Goal: Task Accomplishment & Management: Complete application form

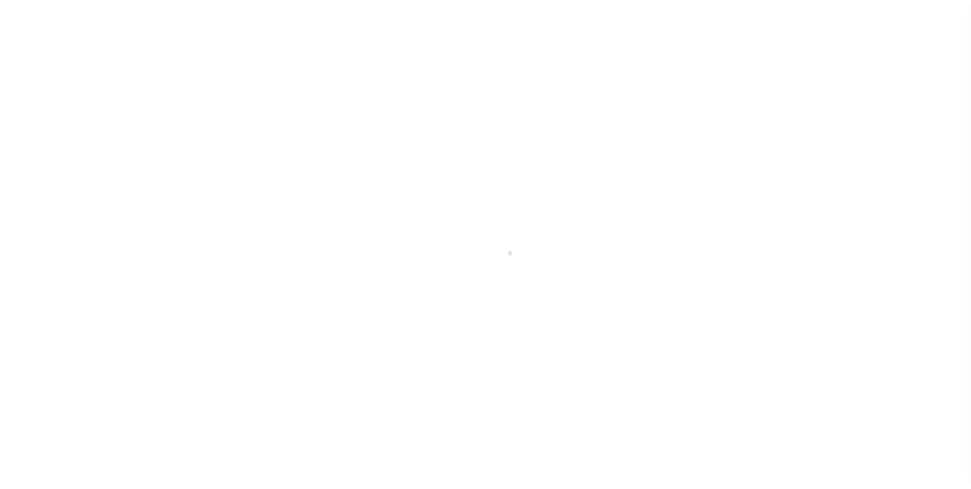
scroll to position [10, 0]
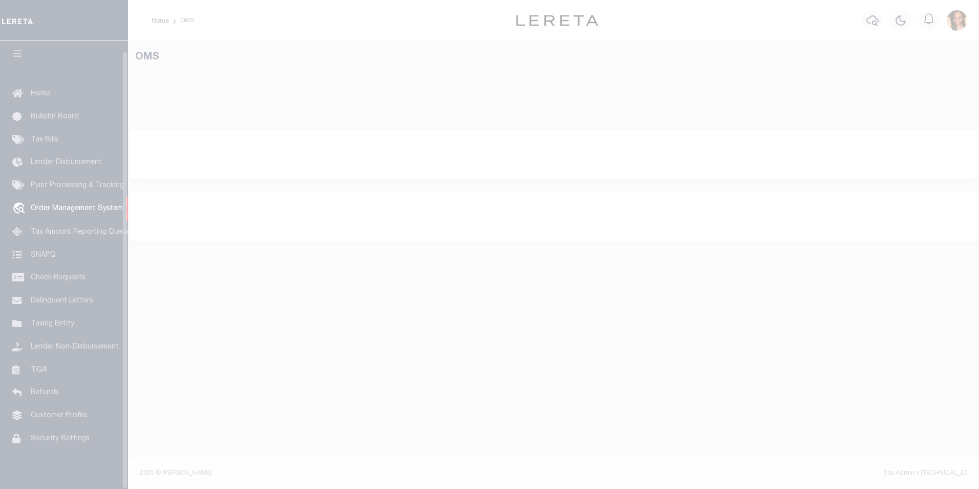
select select "200"
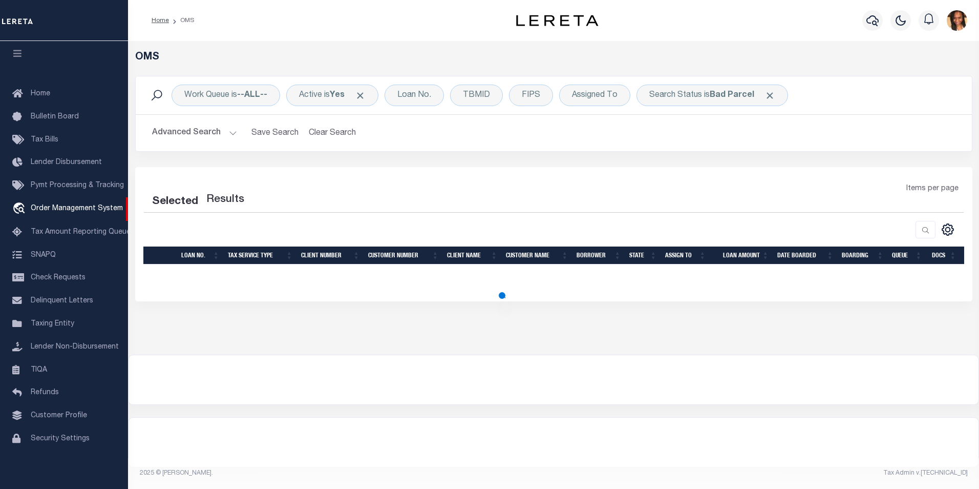
select select "200"
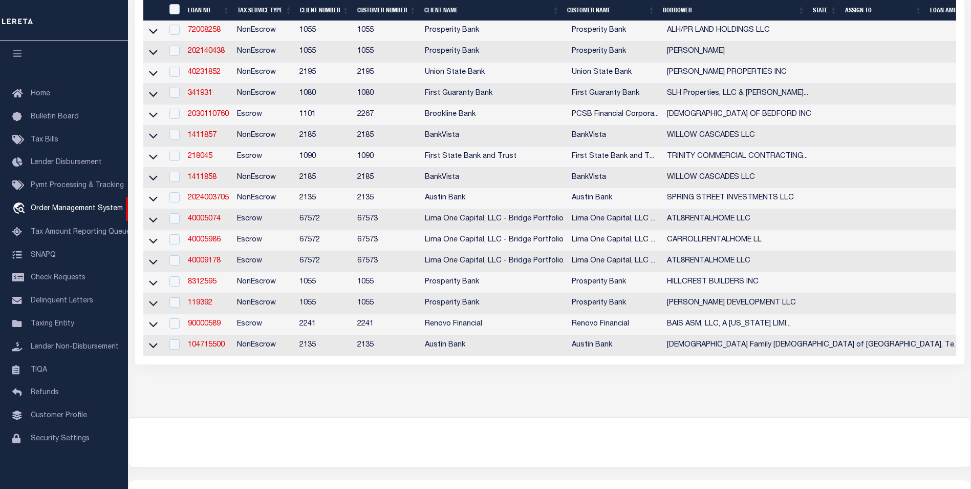
scroll to position [307, 0]
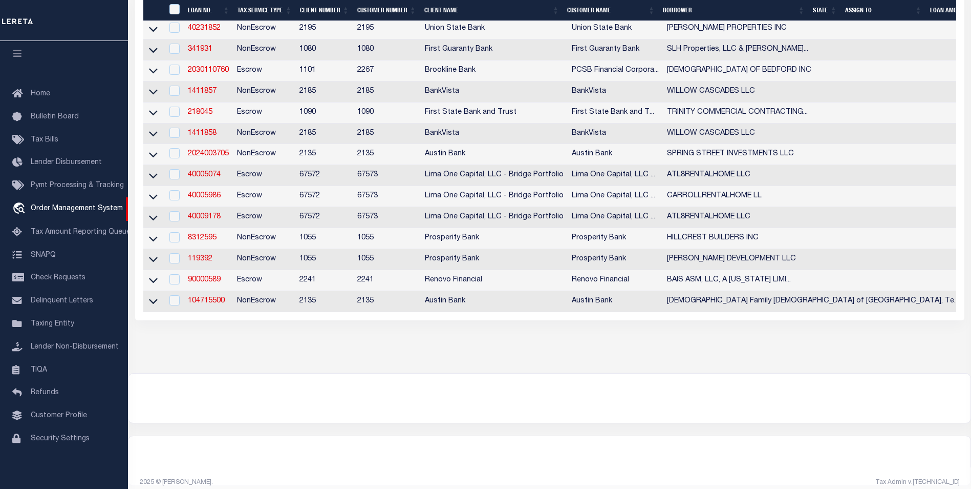
drag, startPoint x: 223, startPoint y: 180, endPoint x: 216, endPoint y: 180, distance: 7.2
click at [223, 180] on td "40005074" at bounding box center [208, 175] width 49 height 21
checkbox input "true"
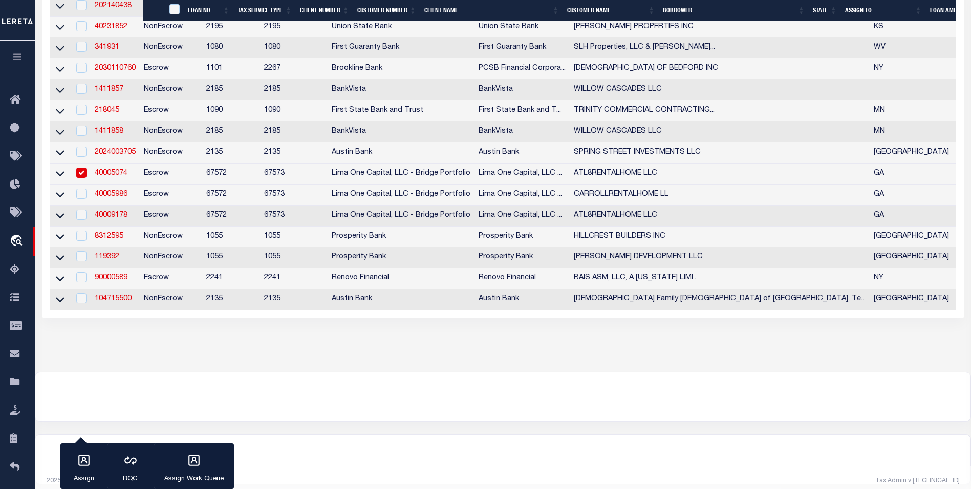
click at [216, 180] on tr "40005074 Escrow 67572 67573 Lima One Capital, LLC - Bridge Portfolio Lima One C…" at bounding box center [750, 173] width 1401 height 21
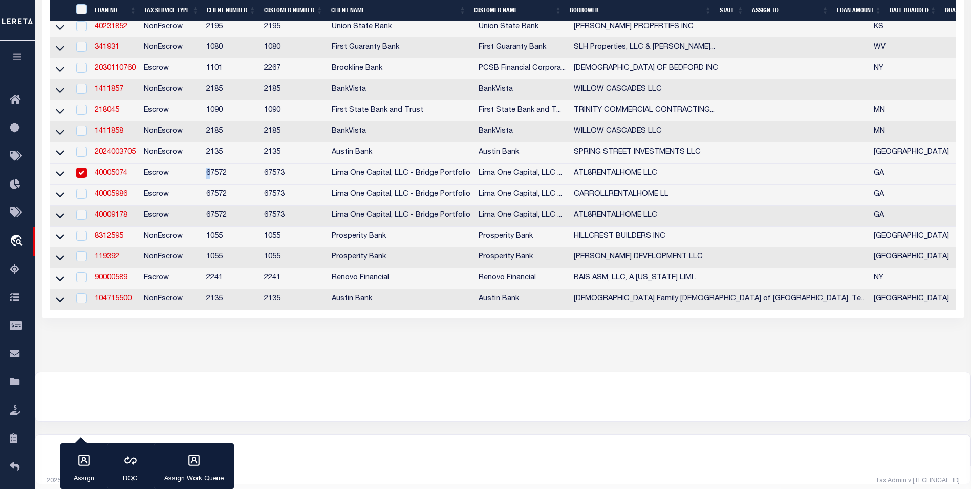
click at [121, 177] on link "40005074" at bounding box center [111, 172] width 33 height 7
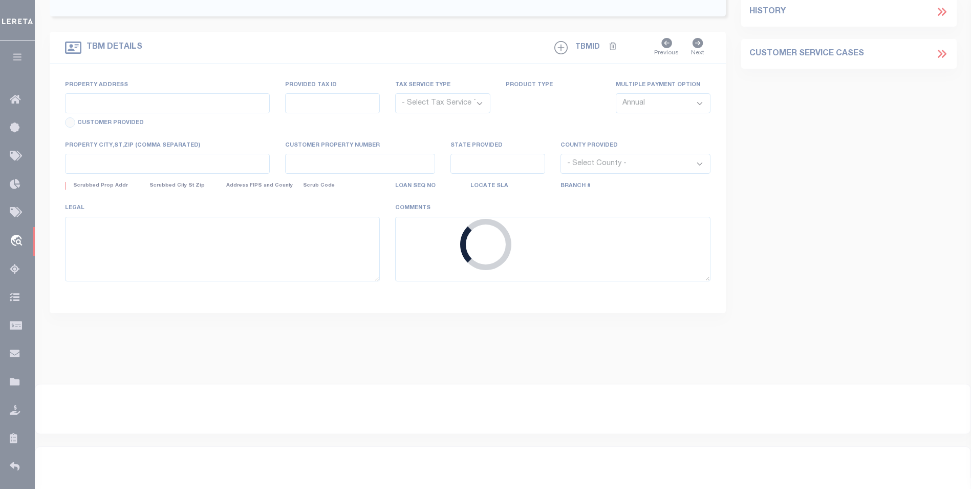
type input "40005074"
type input "ATL8RENTALHOME LLC"
select select
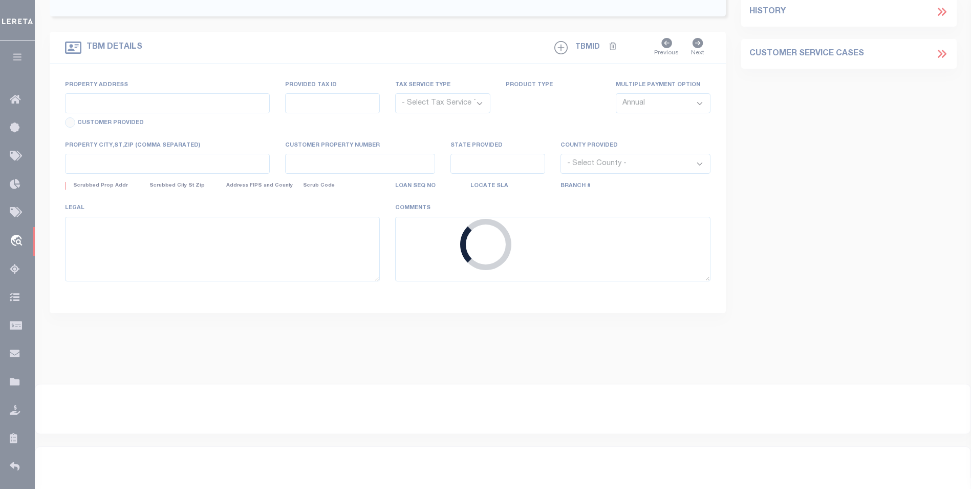
select select
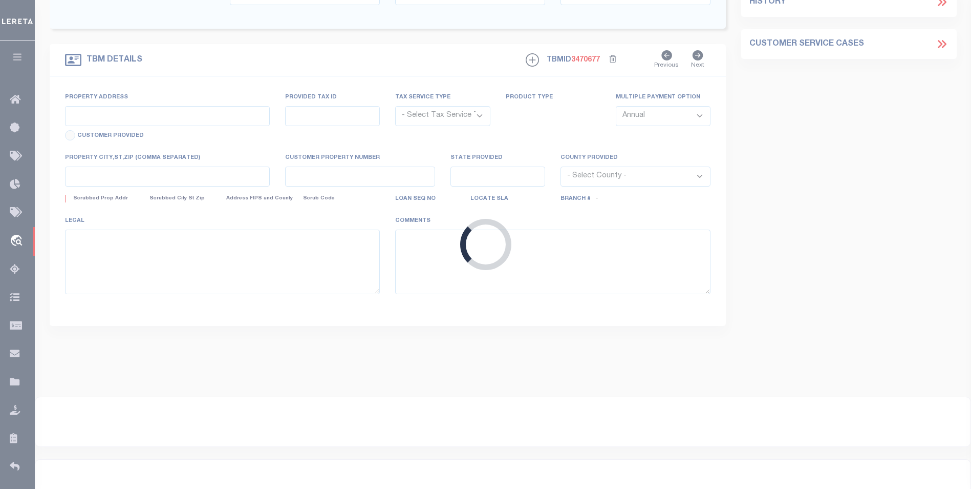
type input "[STREET_ADDRESS][PERSON_NAME]"
radio input "true"
select select "Escrow"
select select
type input "CARROLLTON GA 30116"
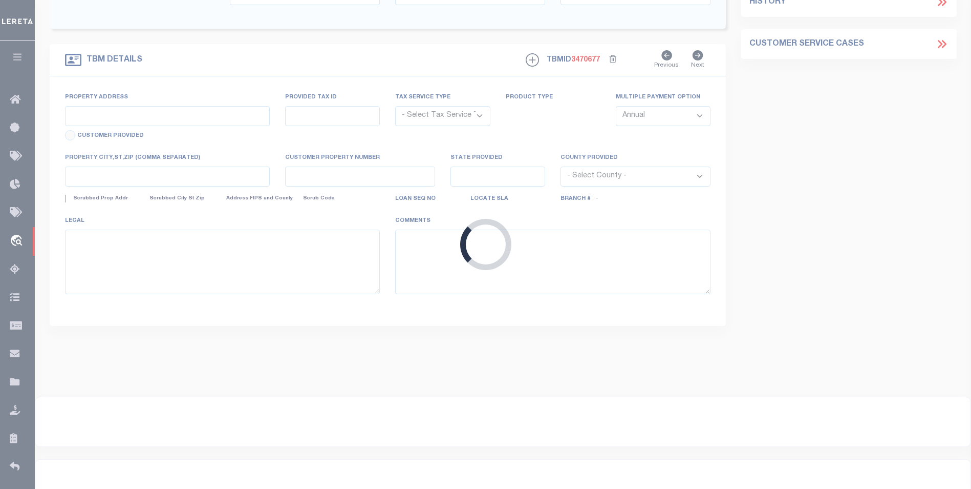
type input "40005074"
type input "GA"
type textarea "SEE FILE1"
type textarea "Compare"
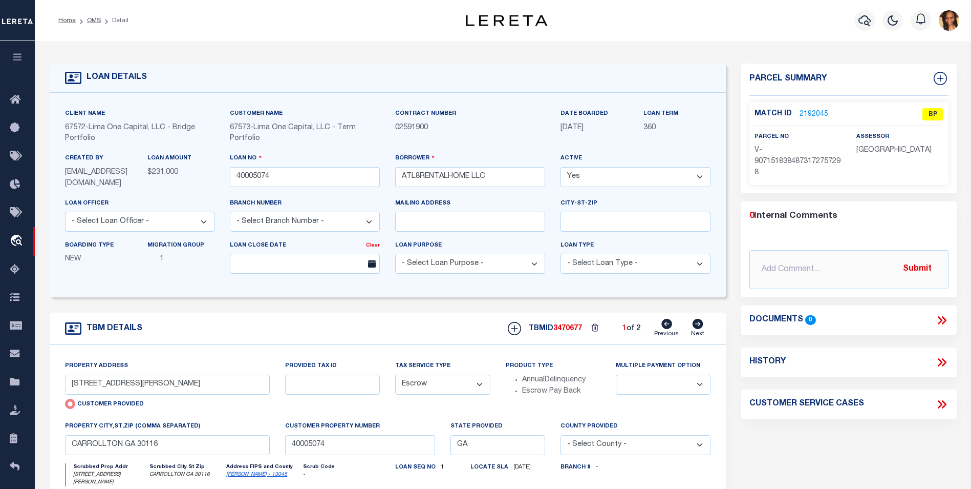
click at [811, 115] on link "2192045" at bounding box center [814, 114] width 29 height 11
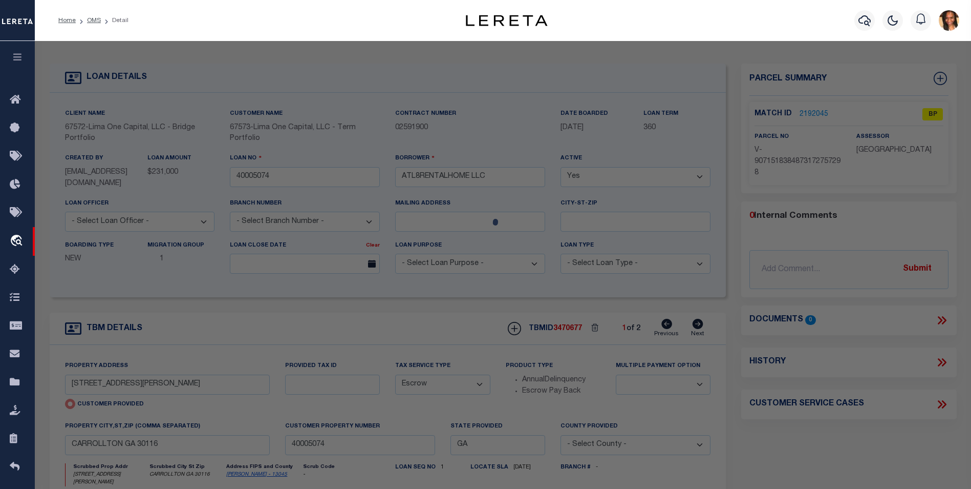
checkbox input "false"
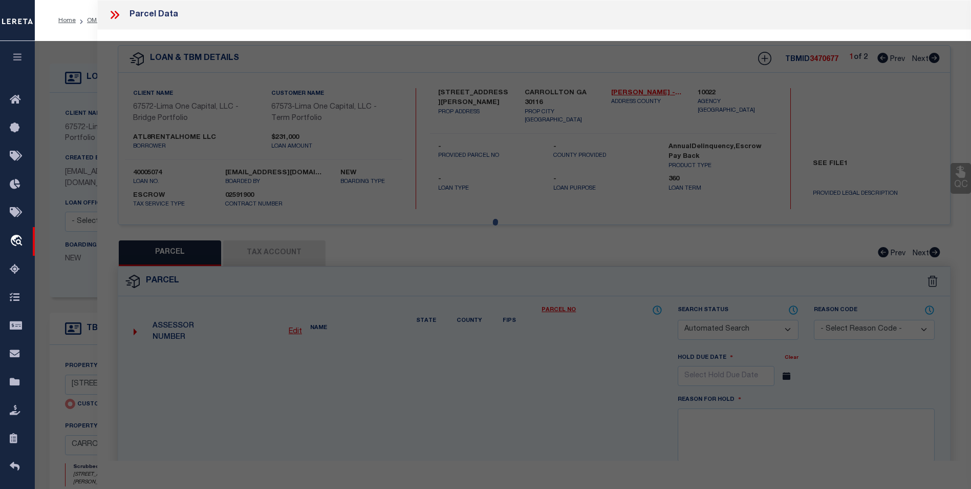
select select "BP"
select select "AGW"
select select
type input "[STREET_ADDRESS][PERSON_NAME]"
checkbox input "false"
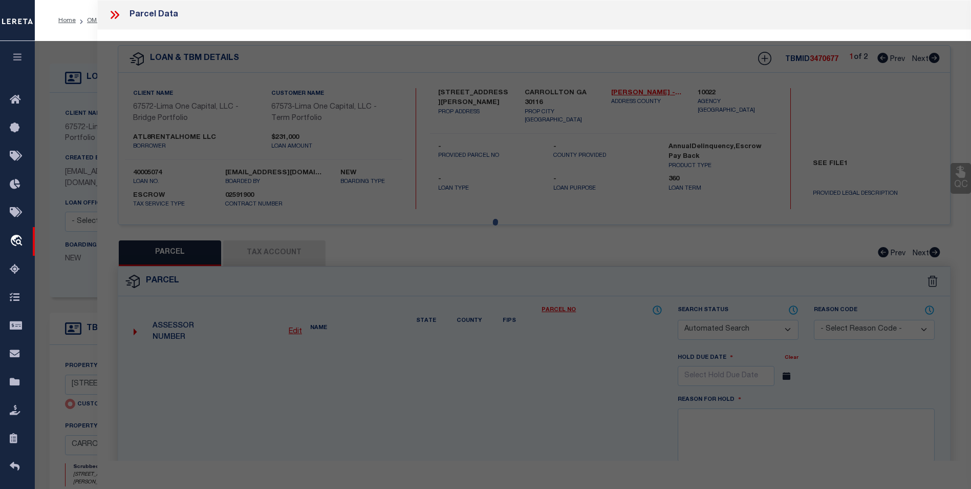
type input "CARROLLTON GA 30116"
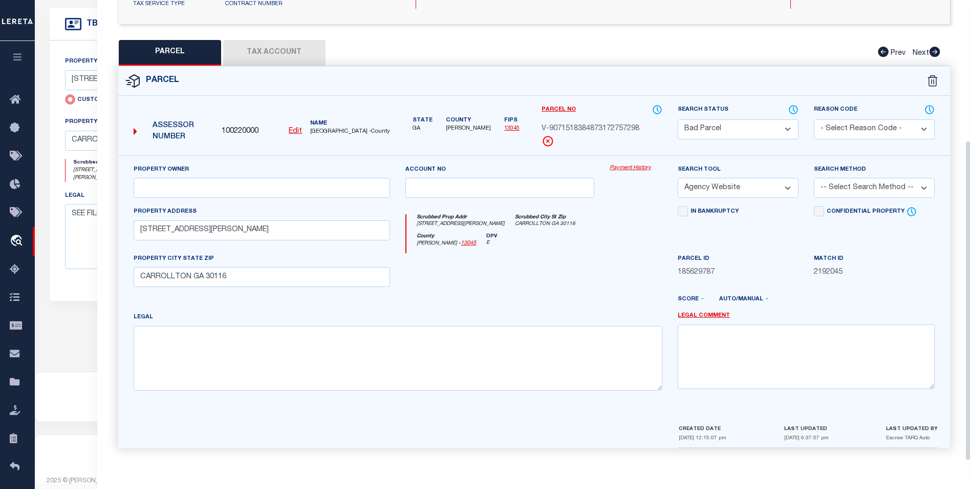
scroll to position [308, 0]
click at [307, 57] on button "Tax Account" at bounding box center [274, 53] width 102 height 26
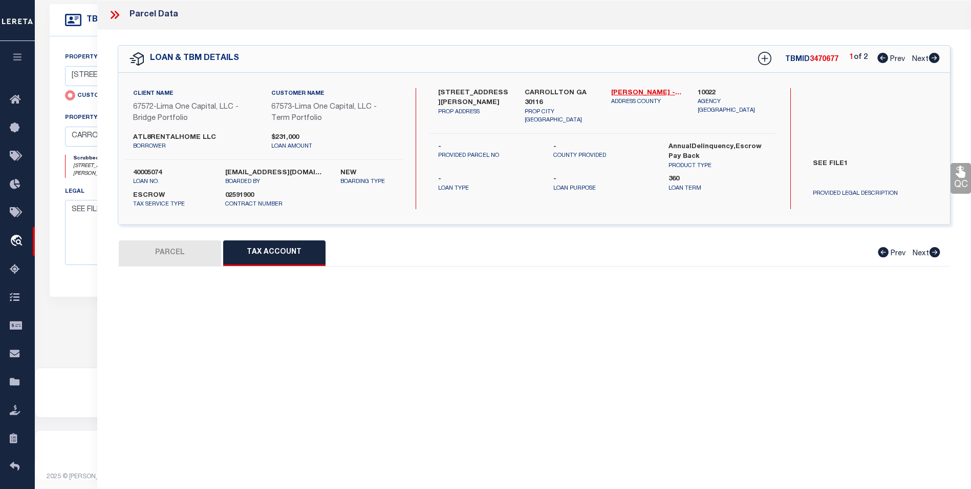
scroll to position [0, 0]
select select "100"
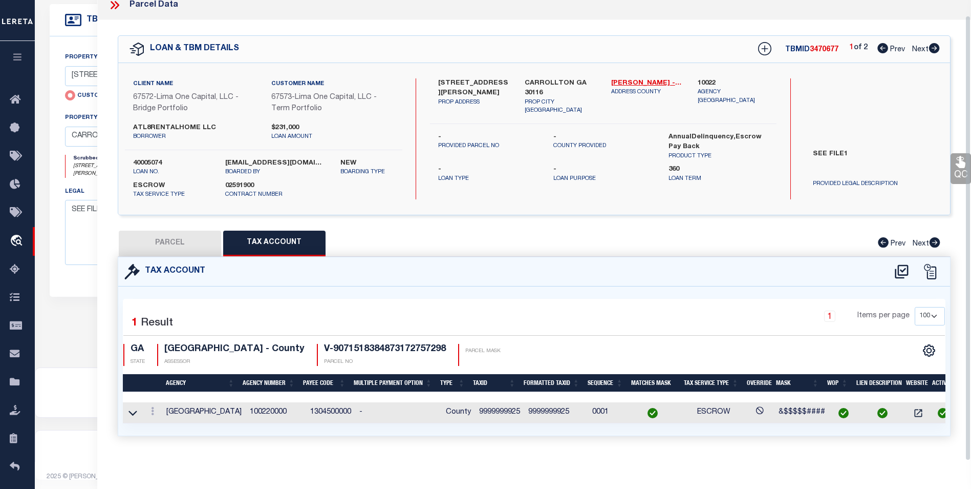
scroll to position [16, 0]
click at [153, 407] on icon at bounding box center [152, 411] width 3 height 8
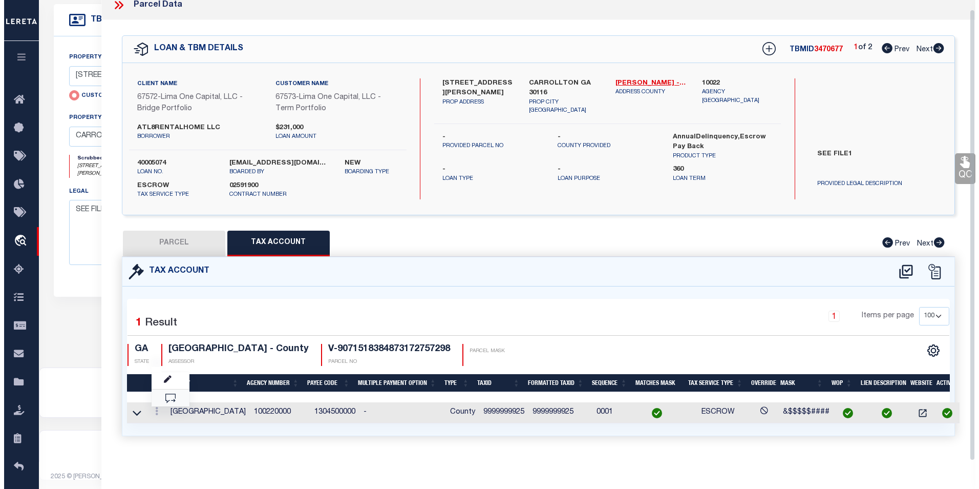
scroll to position [9, 0]
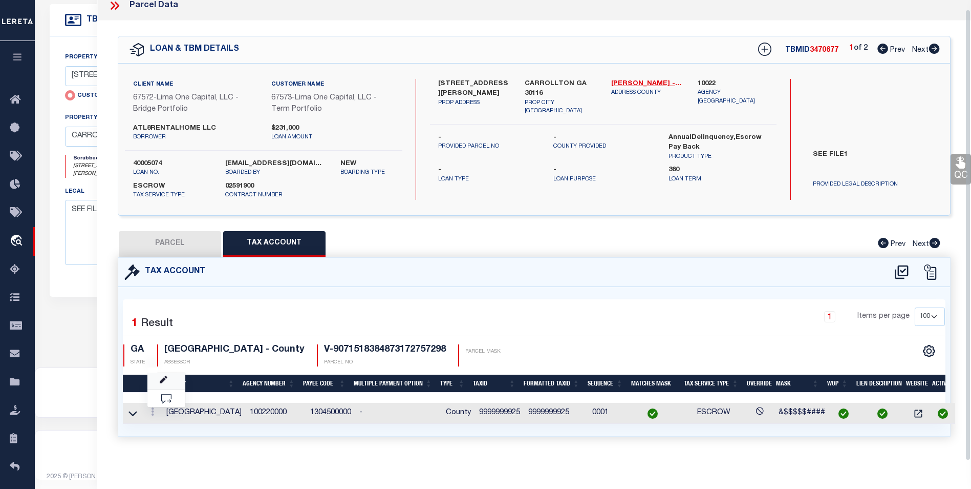
click at [155, 384] on link at bounding box center [166, 380] width 38 height 17
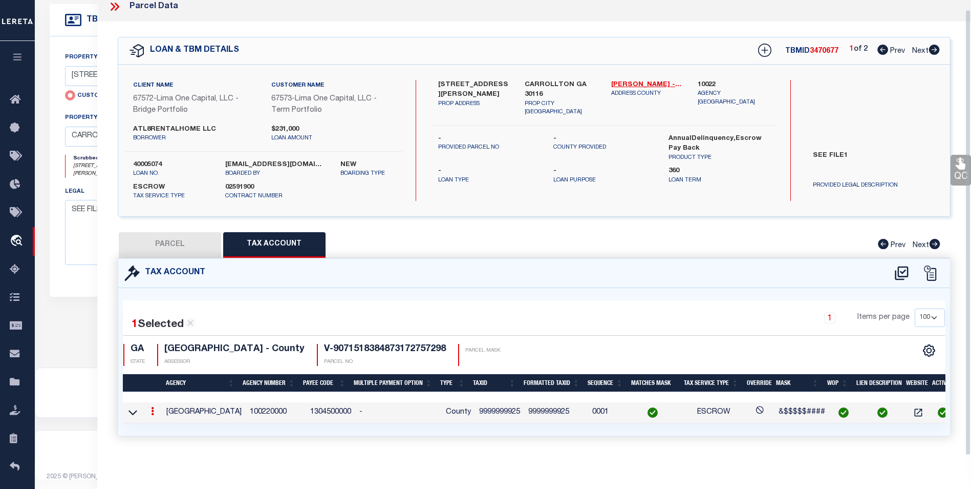
checkbox input "true"
type input "9999999925"
type textarea "&$$$$$####"
checkbox input "true"
type input "XXXXXXXXXX*"
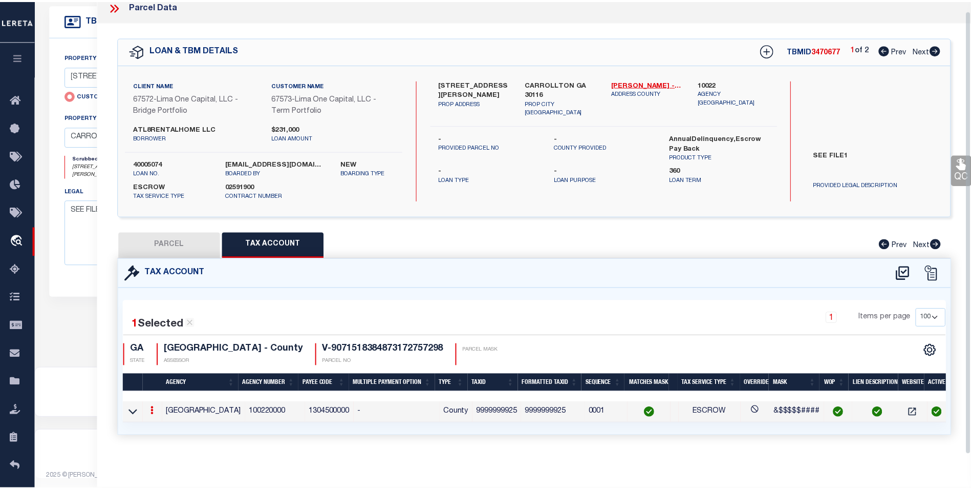
scroll to position [8, 0]
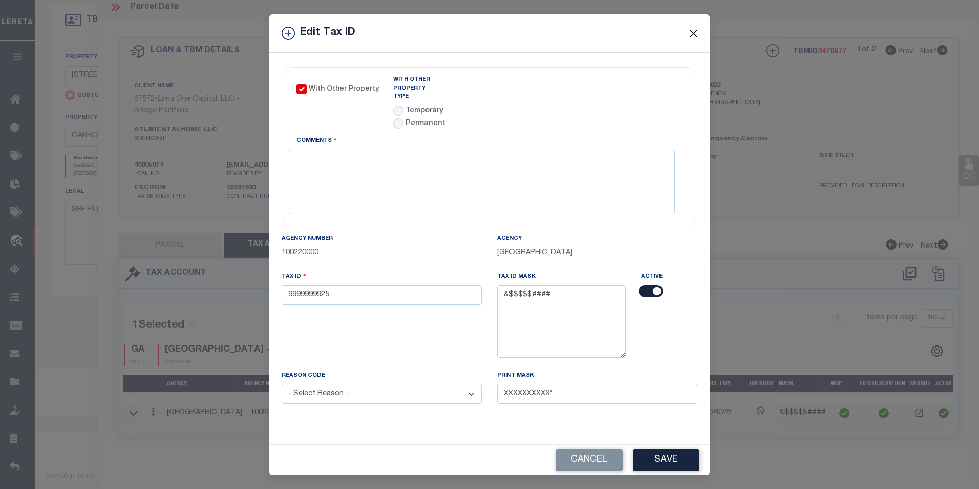
click at [693, 38] on button "Close" at bounding box center [693, 33] width 13 height 13
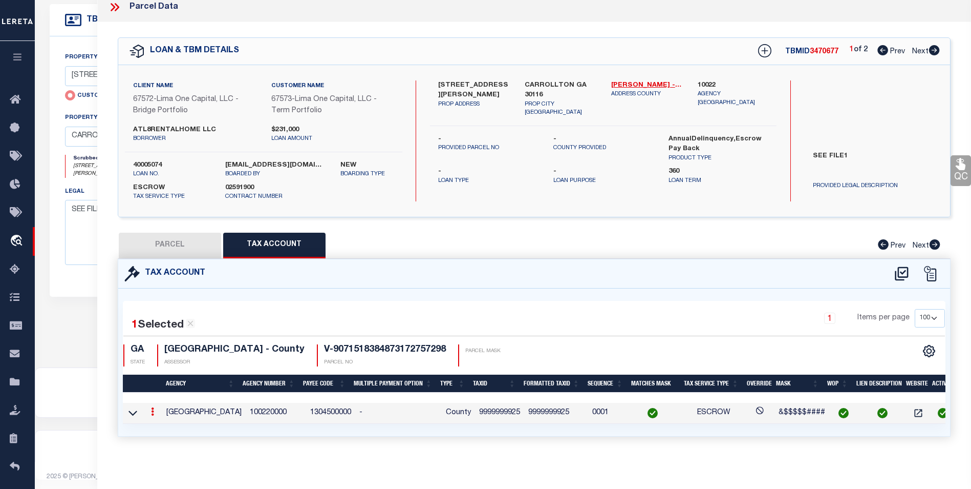
click at [209, 248] on button "PARCEL" at bounding box center [170, 245] width 102 height 26
select select "AS"
select select
checkbox input "false"
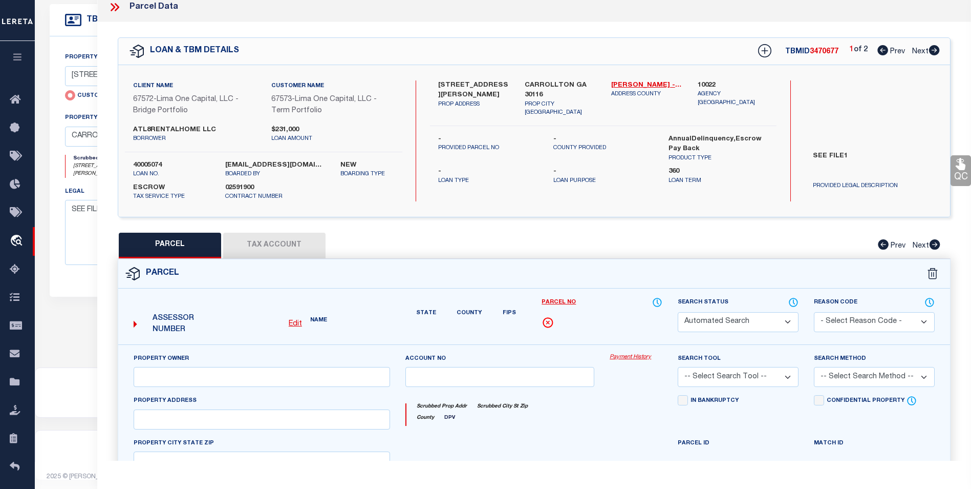
select select "BP"
select select "AGW"
select select
type input "[STREET_ADDRESS][PERSON_NAME]"
checkbox input "false"
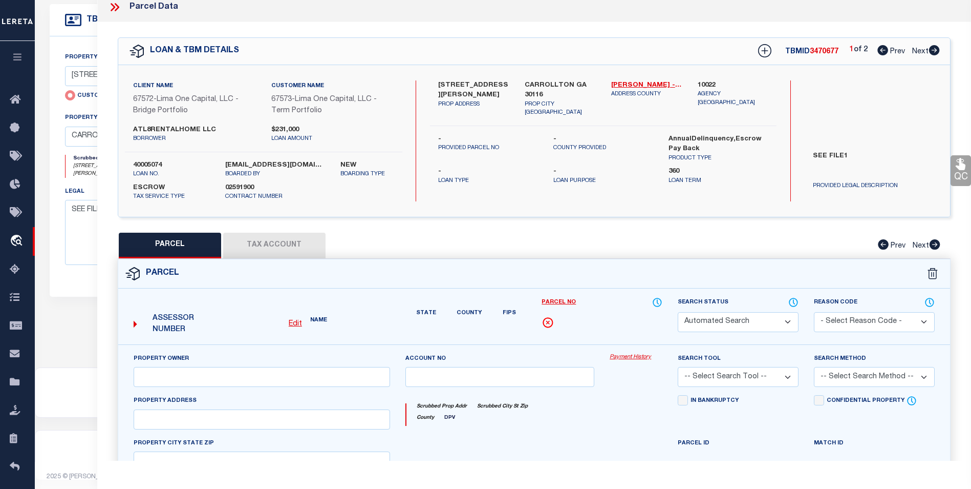
type input "CARROLLTON GA 30116"
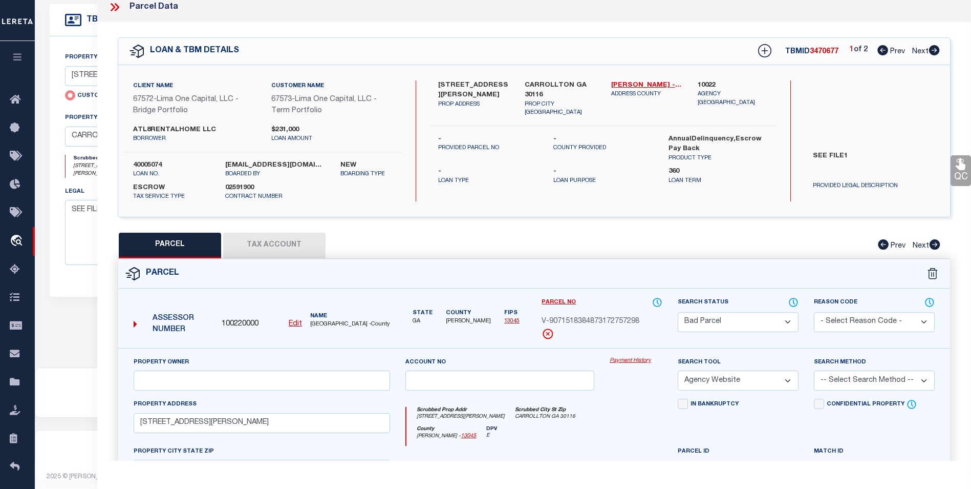
click at [711, 322] on select "Automated Search Bad Parcel Complete Duplicate Parcel High Dollar Reporting In …" at bounding box center [738, 322] width 121 height 20
select select "PC"
click at [678, 312] on select "Automated Search Bad Parcel Complete Duplicate Parcel High Dollar Reporting In …" at bounding box center [738, 322] width 121 height 20
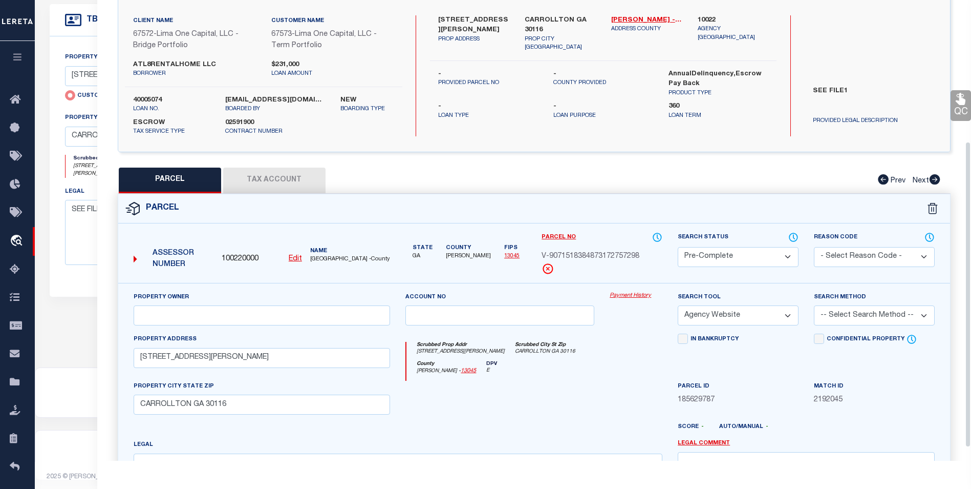
scroll to position [213, 0]
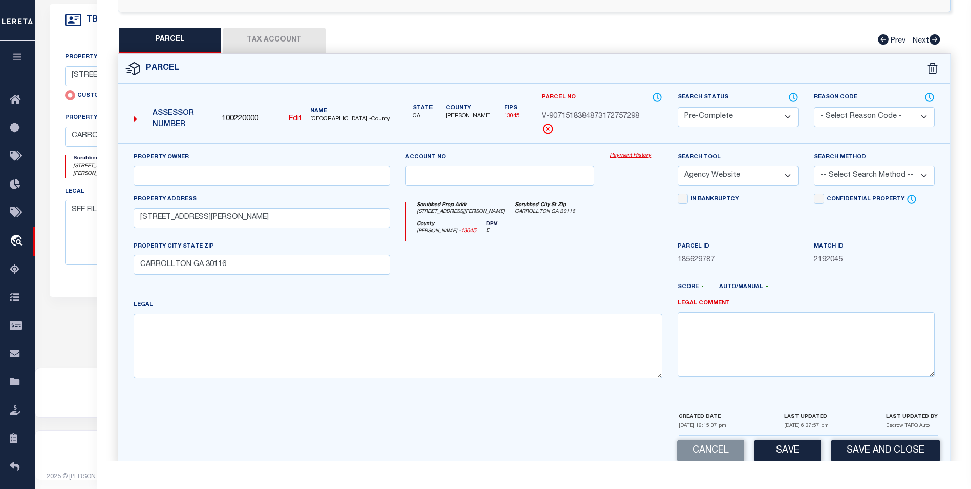
click at [870, 117] on select "- Select Reason Code - 099 - Other (Provide additional detail) ACT - Agency Cha…" at bounding box center [874, 117] width 121 height 20
select select "099"
click at [814, 107] on select "- Select Reason Code - 099 - Other (Provide additional detail) ACT - Agency Cha…" at bounding box center [874, 117] width 121 height 20
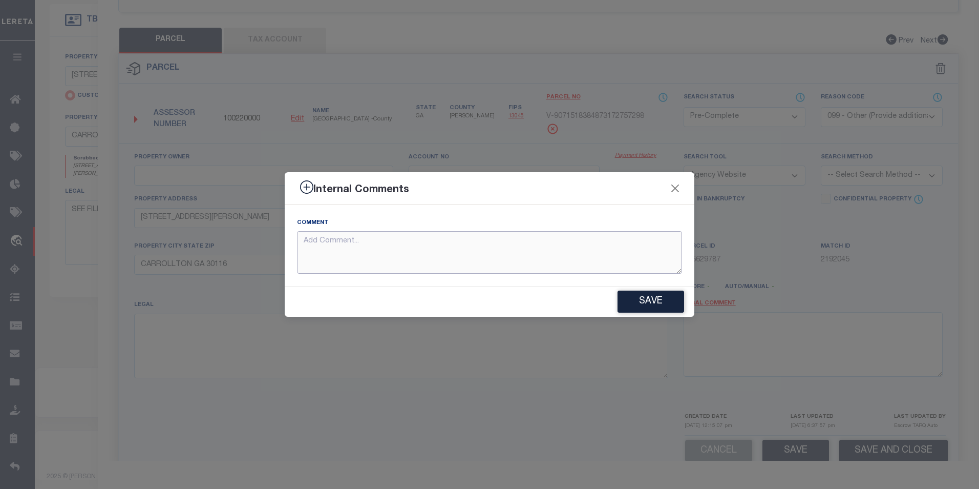
click at [419, 240] on textarea at bounding box center [489, 252] width 385 height 43
type textarea "Still hit 2"
click at [673, 295] on button "Save" at bounding box center [651, 301] width 67 height 22
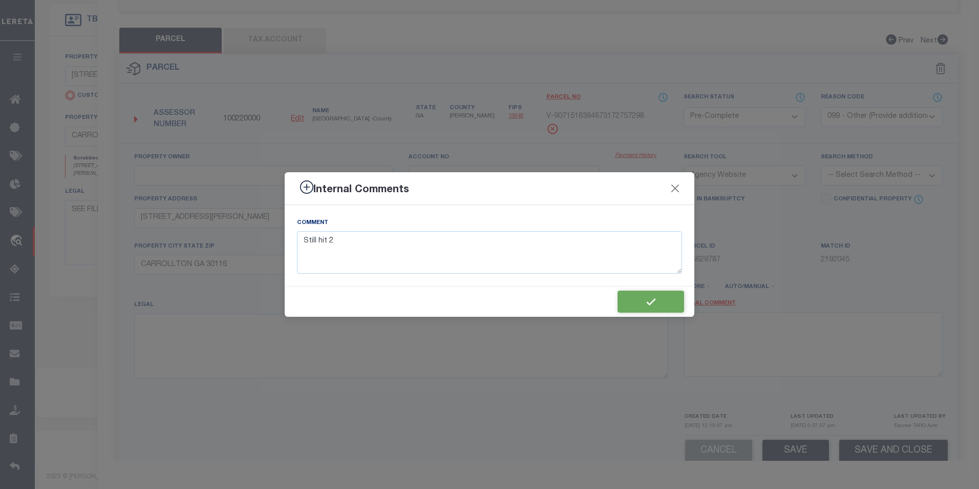
type textarea "Still hit 2"
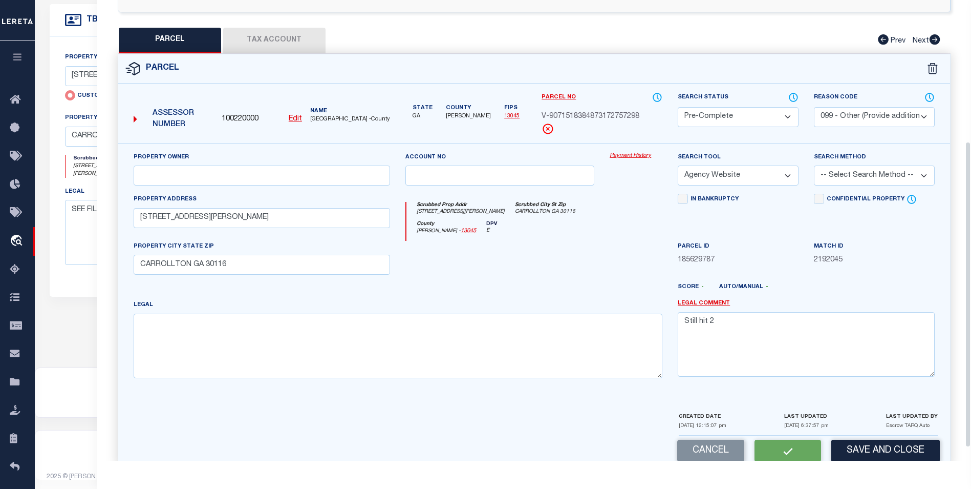
select select "AS"
select select
checkbox input "false"
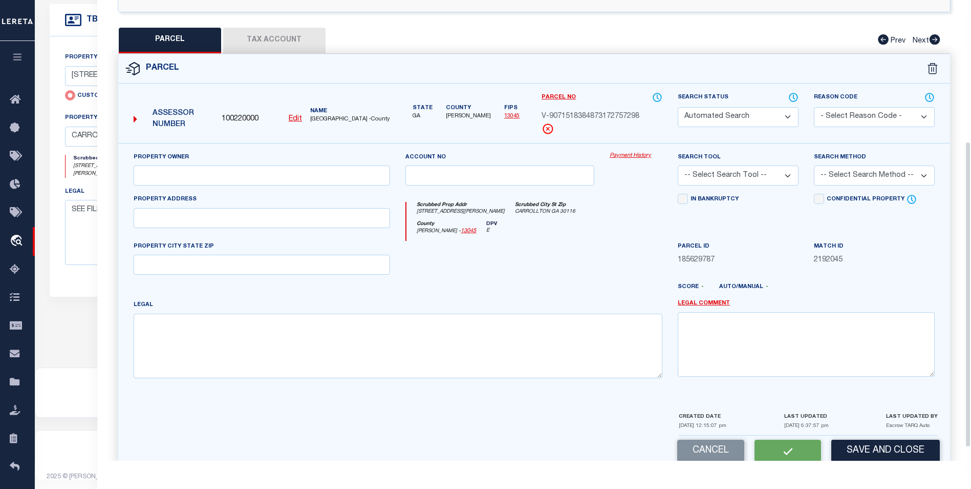
select select "PC"
select select "099"
select select "AGW"
select select
type input "[STREET_ADDRESS][PERSON_NAME]"
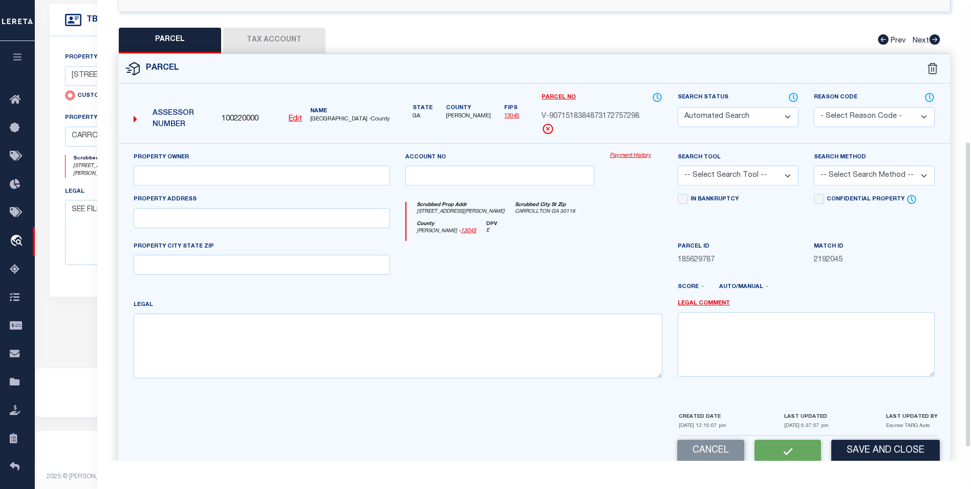
type input "CARROLLTON GA 30116"
type textarea "Still hit 2"
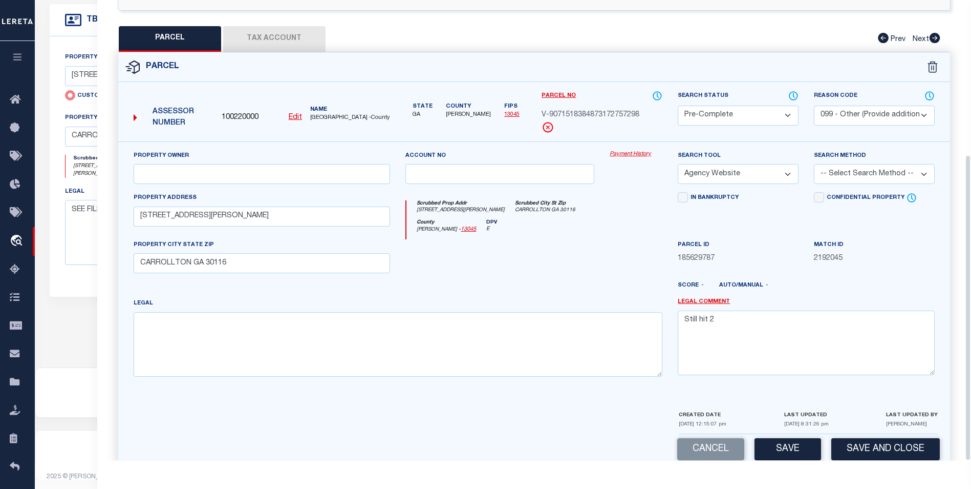
scroll to position [232, 0]
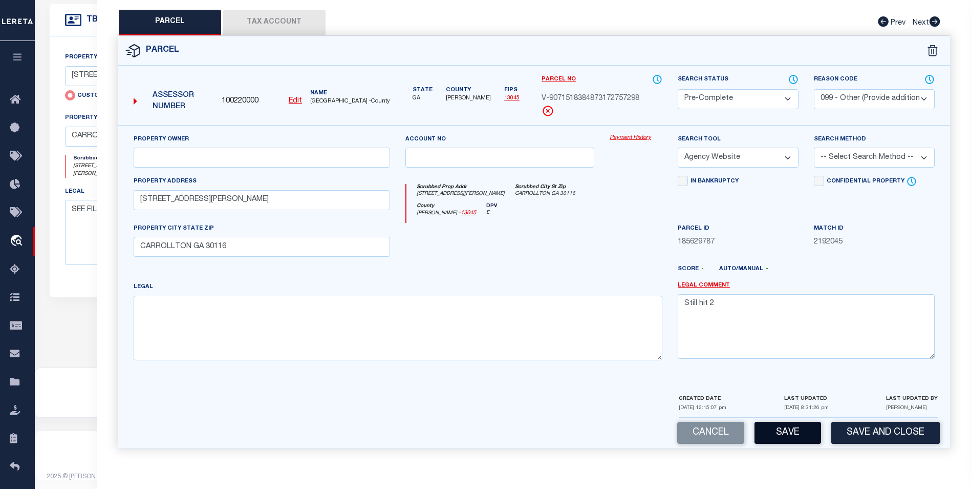
click at [792, 439] on button "Save" at bounding box center [788, 432] width 67 height 22
select select "AS"
select select
checkbox input "false"
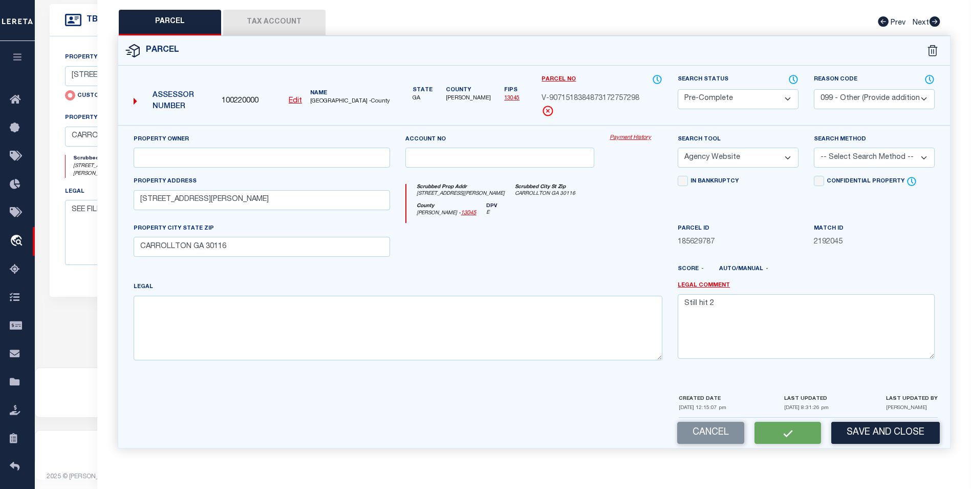
checkbox input "false"
select select "PC"
select select "099"
select select "AGW"
select select
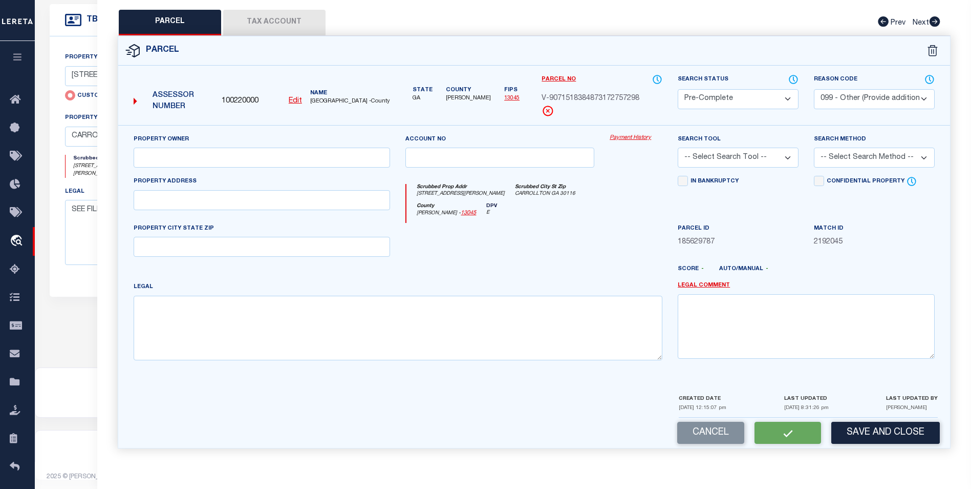
type input "[STREET_ADDRESS][PERSON_NAME]"
type input "CARROLLTON GA 30116"
type textarea "Still hit 2"
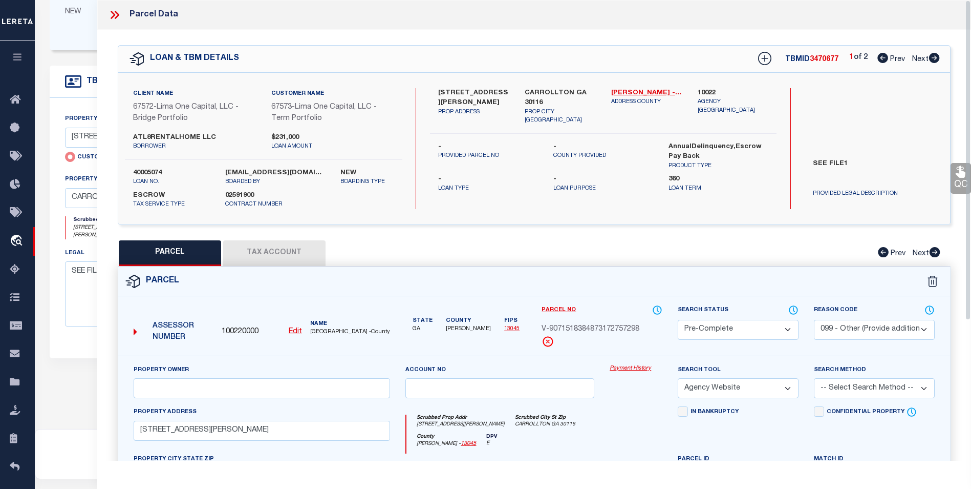
scroll to position [206, 0]
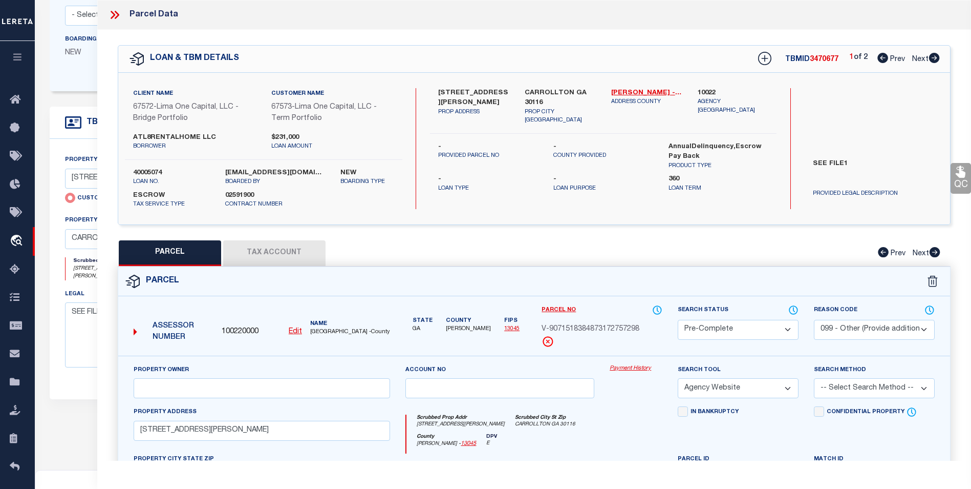
click at [116, 16] on icon at bounding box center [114, 14] width 13 height 13
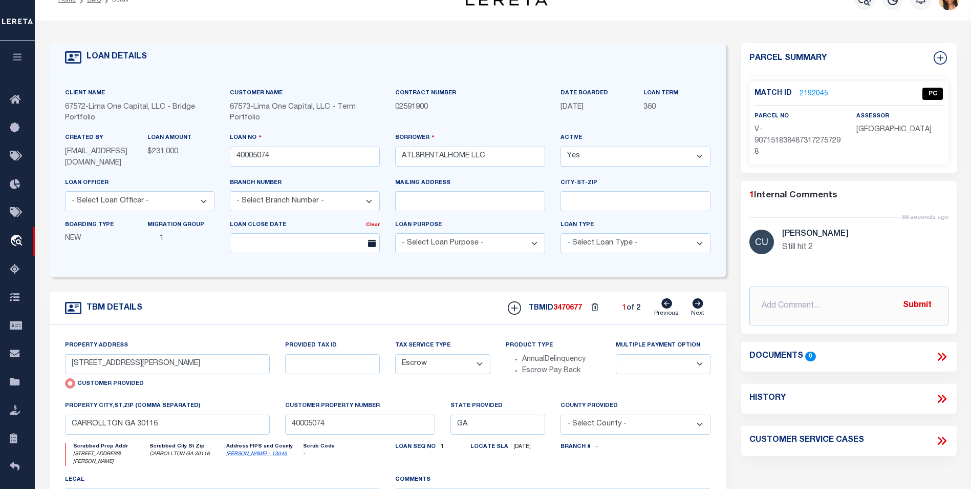
scroll to position [1, 0]
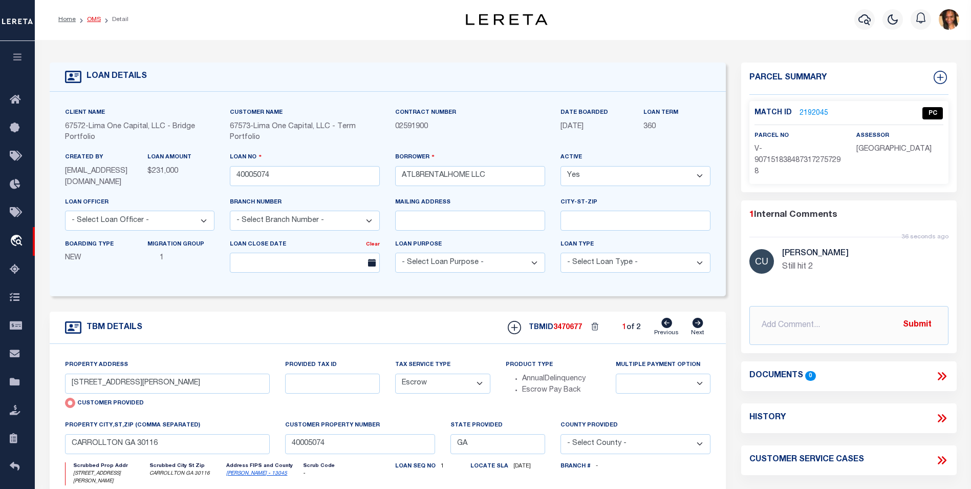
click at [98, 22] on link "OMS" at bounding box center [94, 19] width 14 height 6
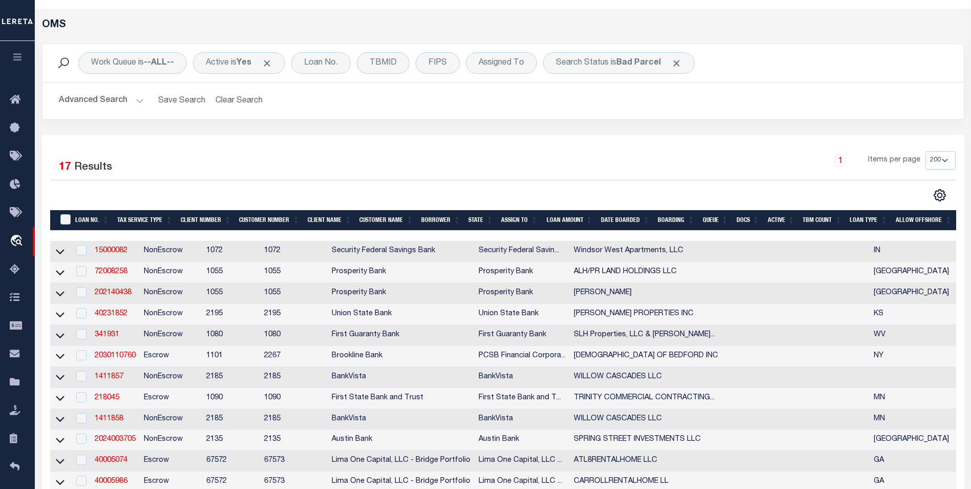
scroll to position [205, 0]
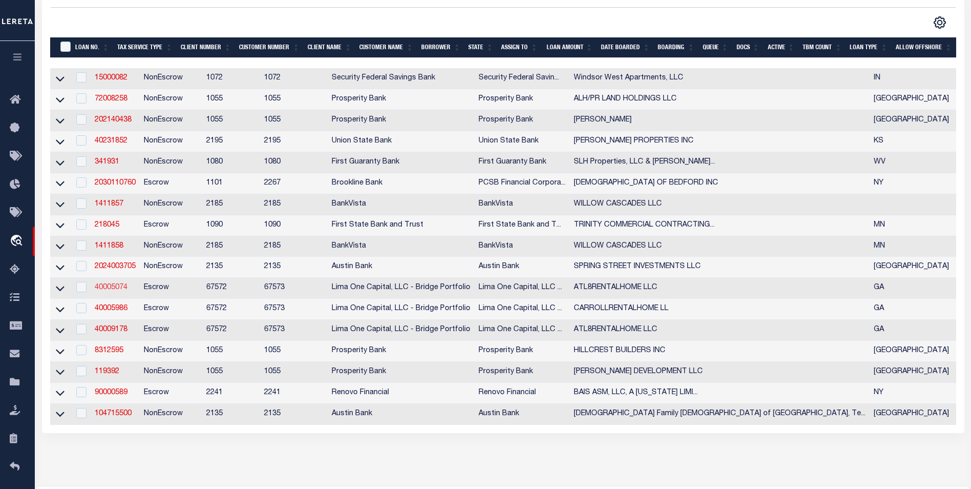
click at [123, 291] on link "40005074" at bounding box center [111, 287] width 33 height 7
select select
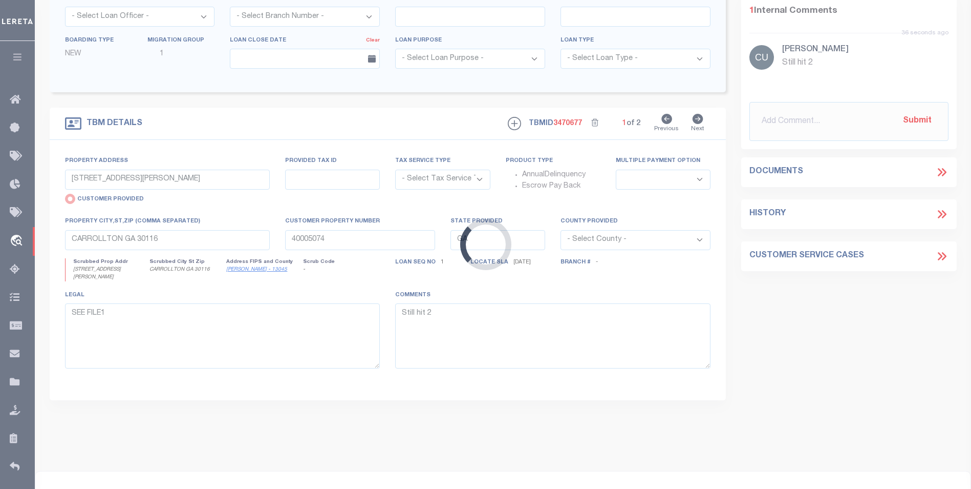
select select "Escrow"
select select
type textarea "Compare"
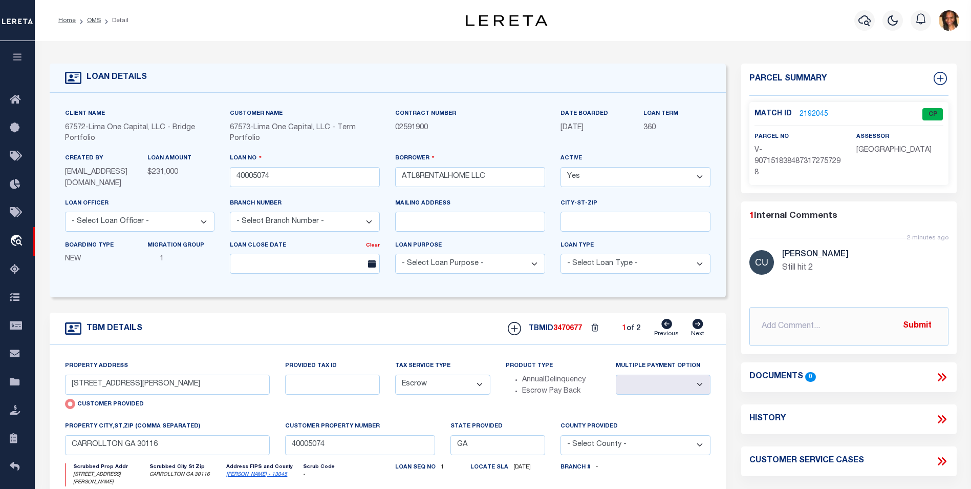
click at [815, 111] on link "2192045" at bounding box center [814, 114] width 29 height 11
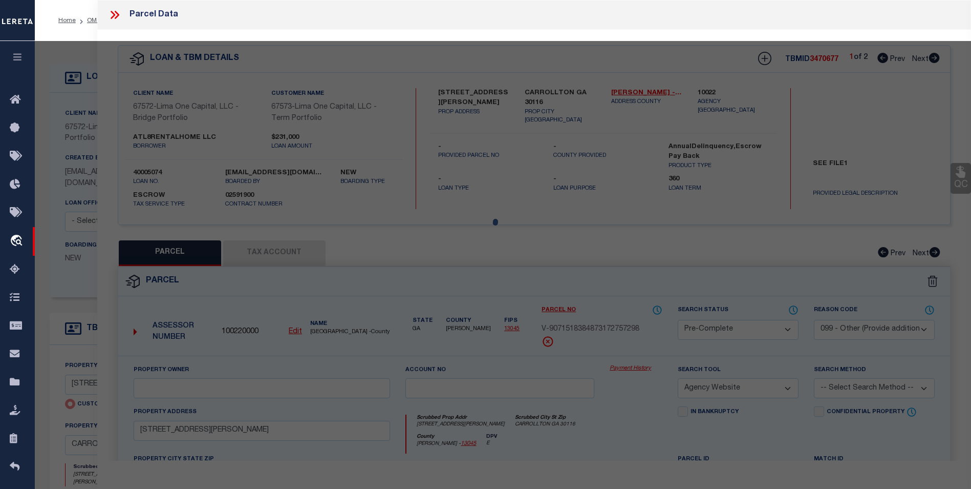
select select "AS"
select select
checkbox input "false"
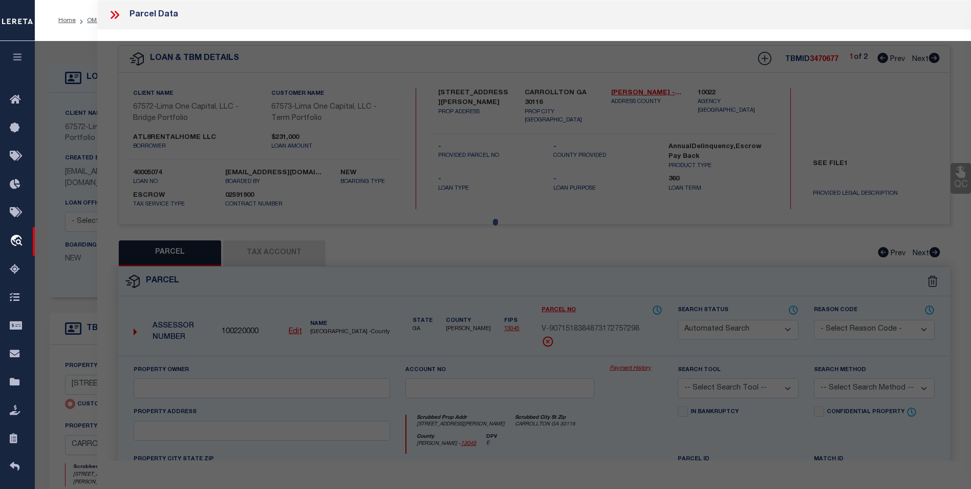
select select "CP"
select select "099"
select select "AGW"
select select
type input "[STREET_ADDRESS][PERSON_NAME]"
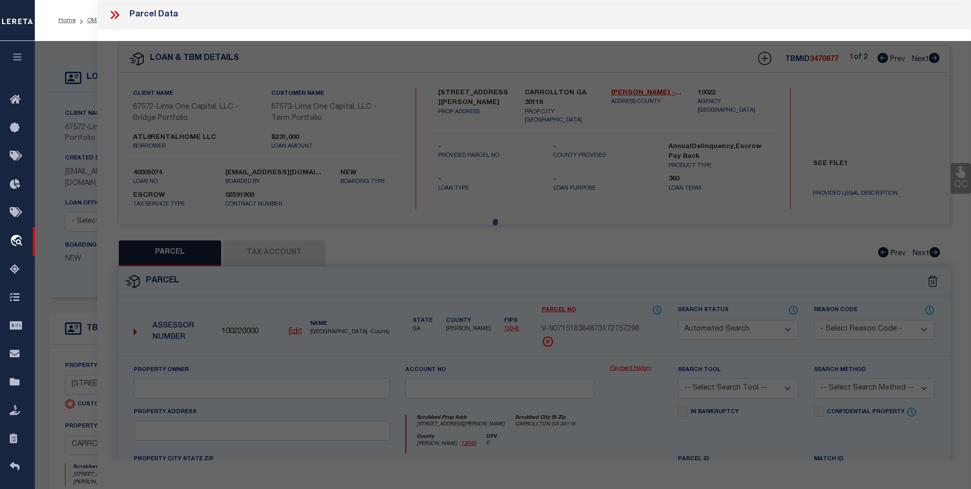
type input "CARROLLTON GA 30116"
type textarea "Still hit 2"
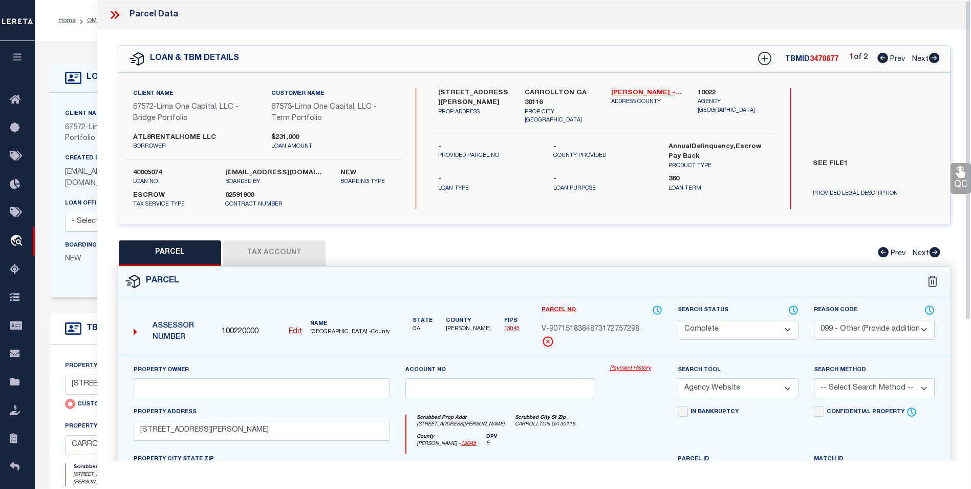
click at [932, 56] on icon at bounding box center [934, 58] width 11 height 10
select select "AS"
select select
checkbox input "false"
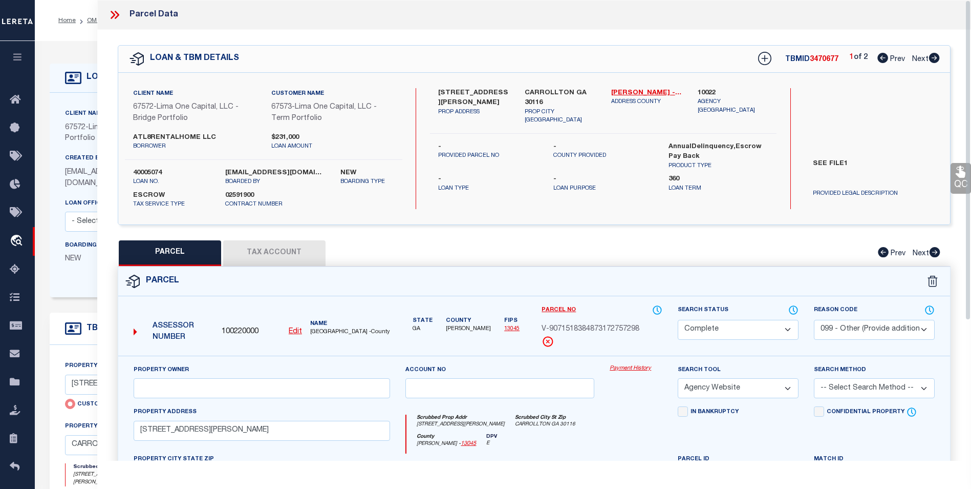
checkbox input "false"
select select "BP"
type input "ATL8RENTALHOMES LLC"
select select "AGW"
select select "ADD"
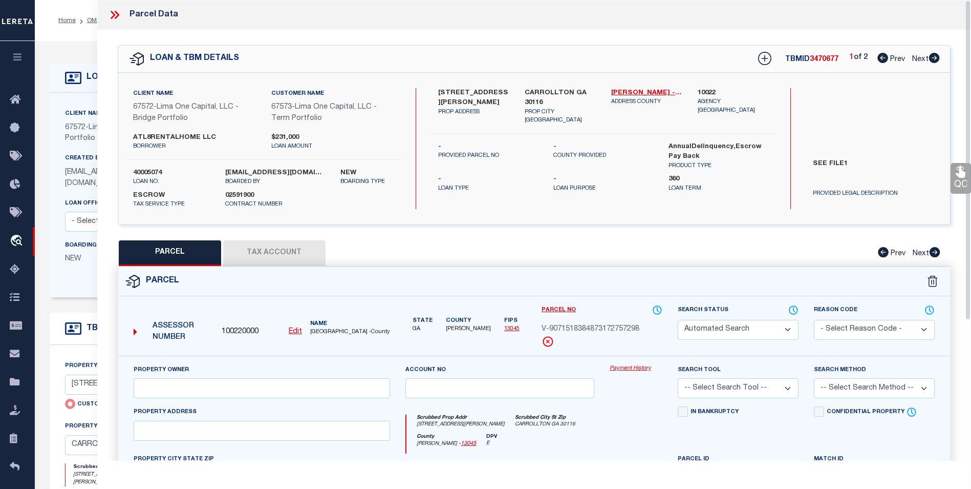
type input "[STREET_ADDRESS][PERSON_NAME]"
type input "[GEOGRAPHIC_DATA]"
type textarea "HSE/LOT 30 (.15AC) [PERSON_NAME] LANDING PH 2"
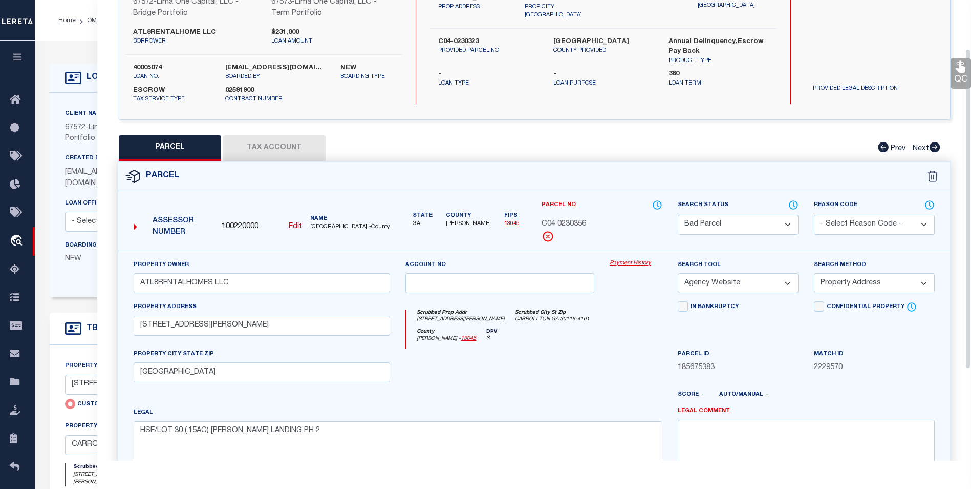
scroll to position [202, 0]
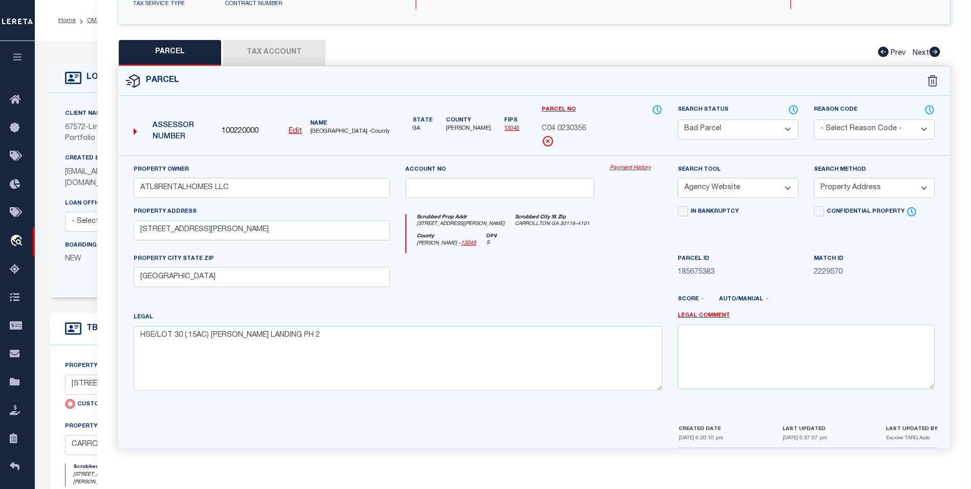
click at [297, 59] on button "Tax Account" at bounding box center [274, 53] width 102 height 26
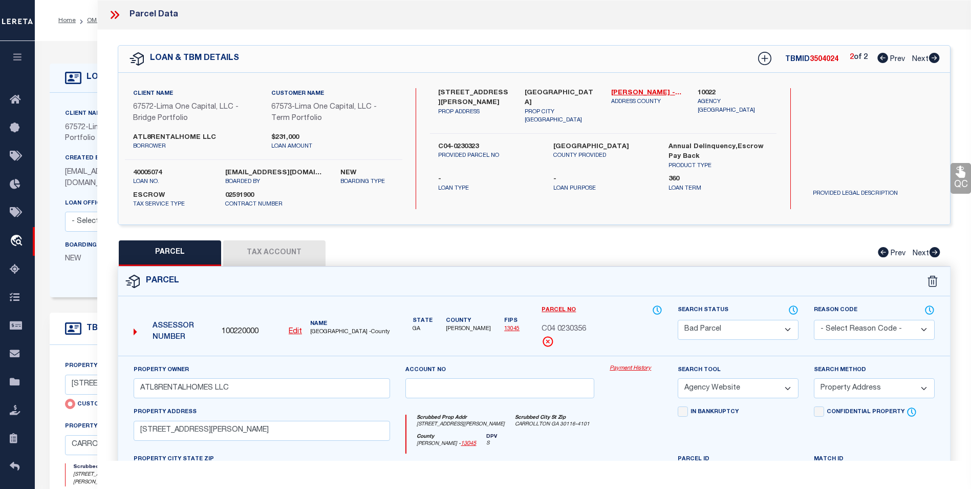
select select "100"
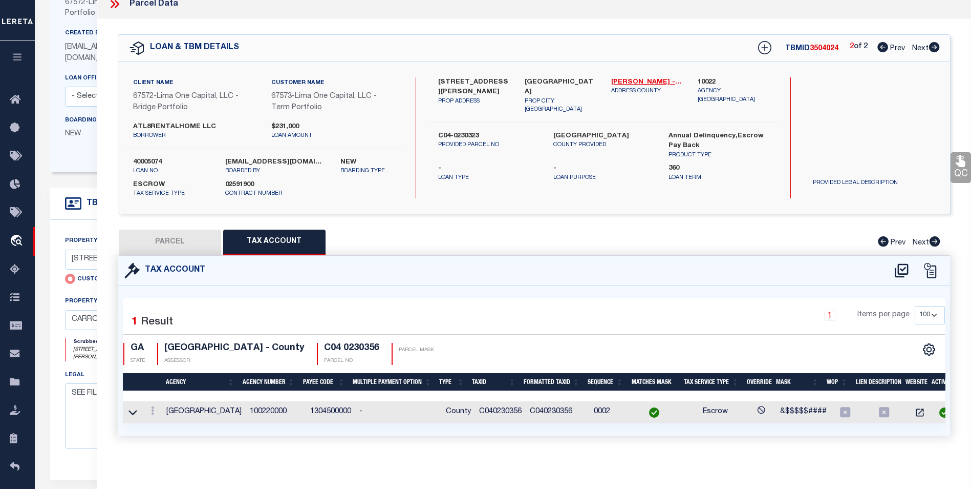
scroll to position [205, 0]
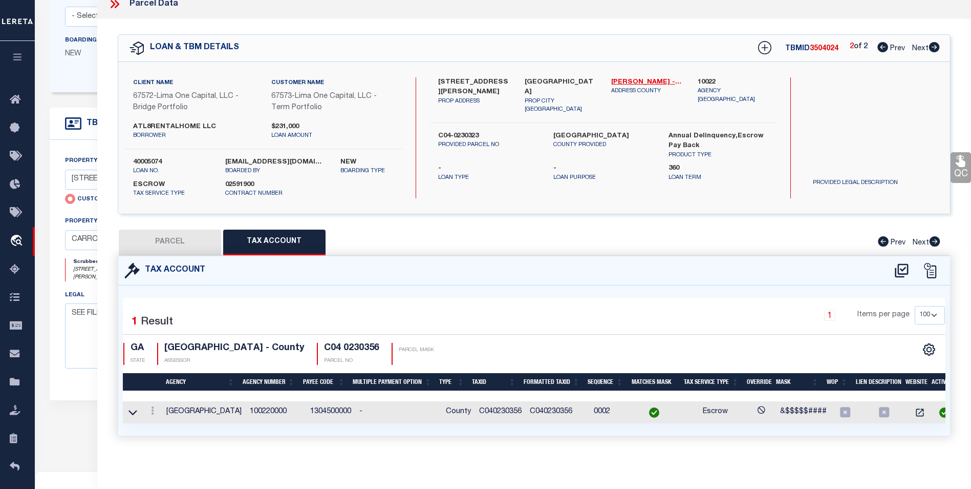
click at [183, 240] on button "PARCEL" at bounding box center [170, 242] width 102 height 26
select select "AS"
select select
checkbox input "false"
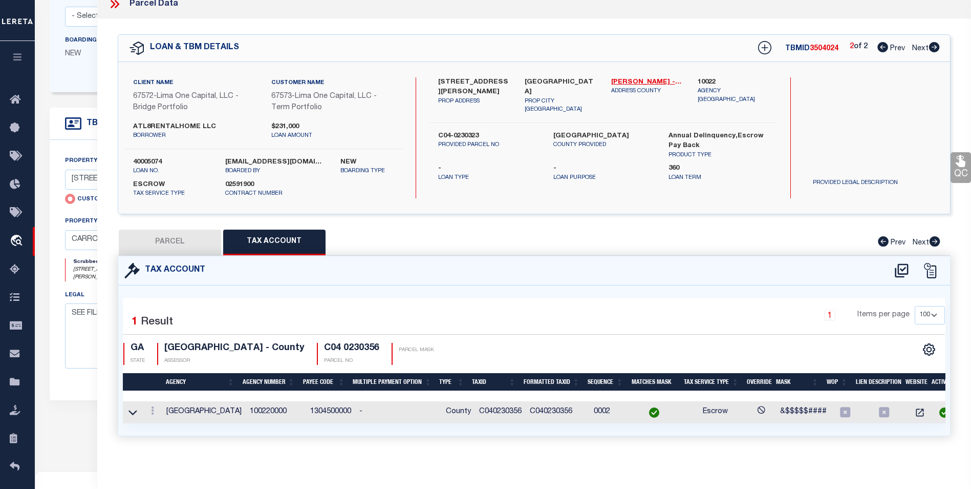
checkbox input "false"
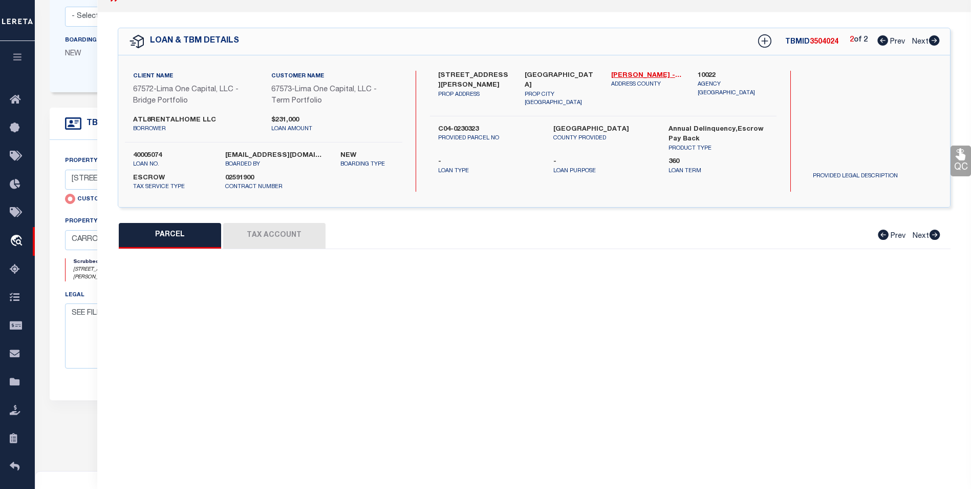
select select "BP"
type input "ATL8RENTALHOMES LLC"
select select "AGW"
select select "ADD"
type input "[STREET_ADDRESS][PERSON_NAME]"
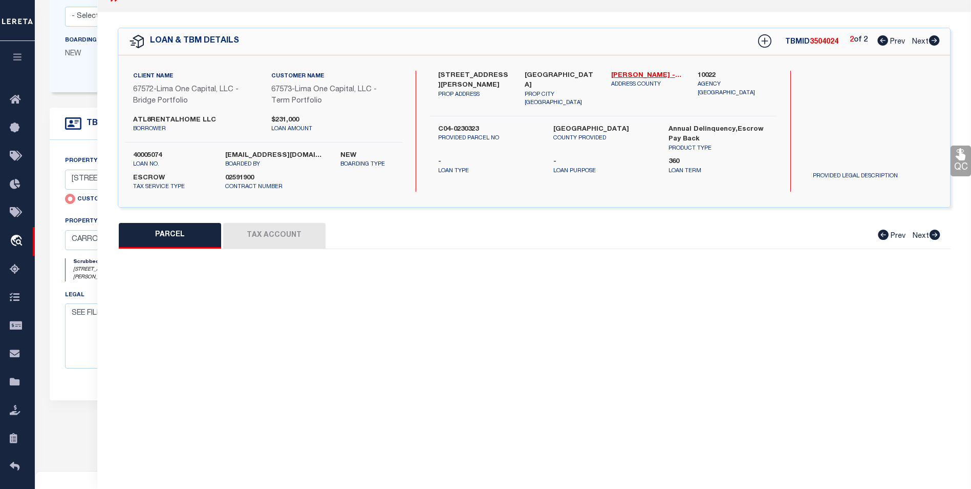
type input "[GEOGRAPHIC_DATA]"
type textarea "HSE/LOT 30 (.15AC) [PERSON_NAME] LANDING PH 2"
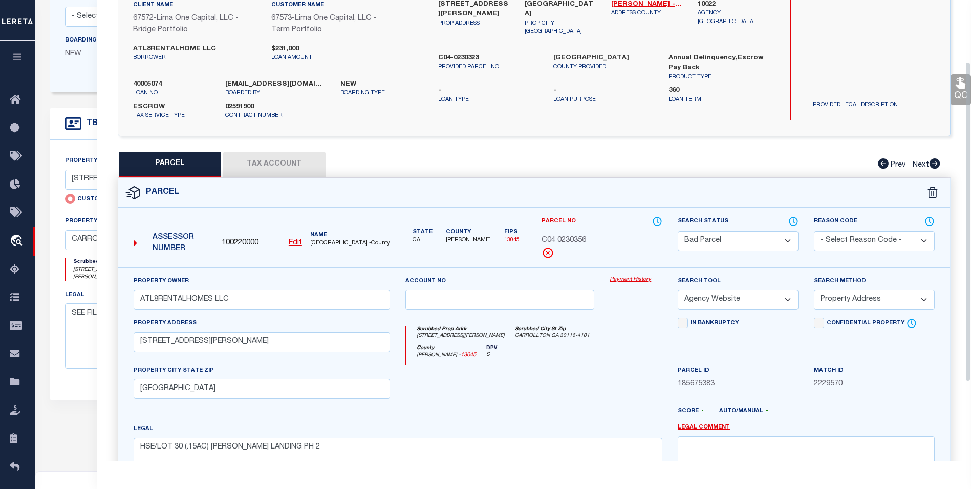
scroll to position [69, 0]
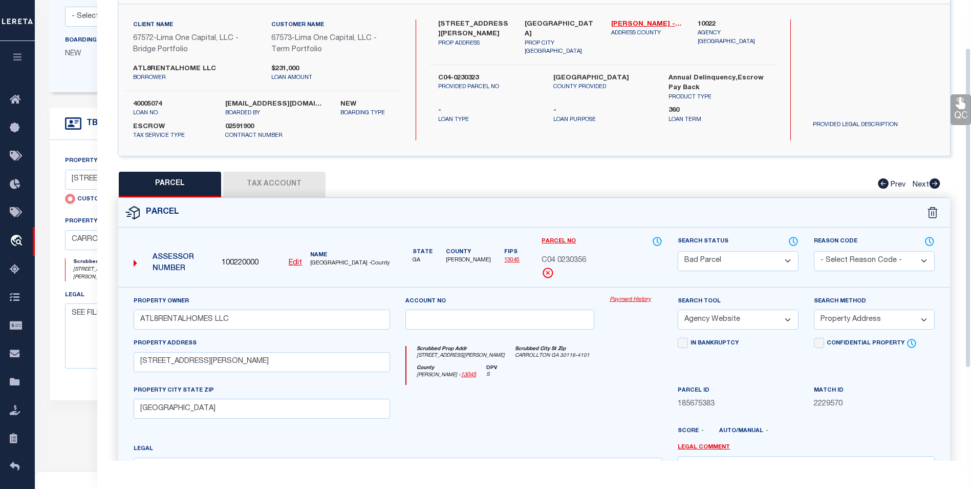
click at [256, 183] on button "Tax Account" at bounding box center [274, 185] width 102 height 26
select select "100"
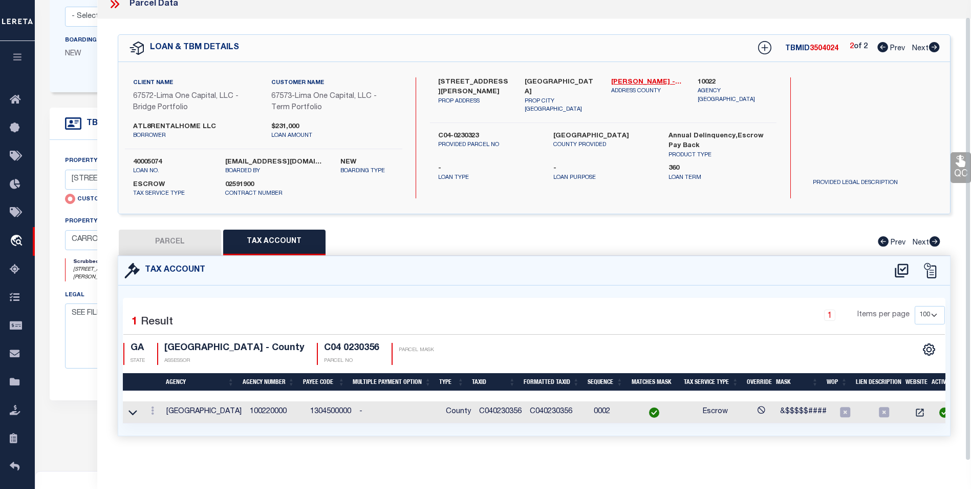
scroll to position [17, 0]
click at [155, 408] on link at bounding box center [152, 412] width 11 height 8
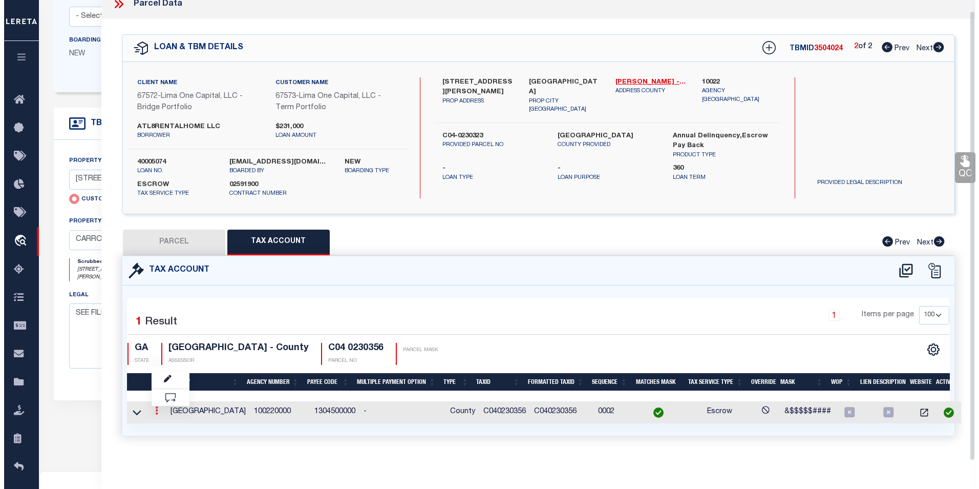
scroll to position [11, 0]
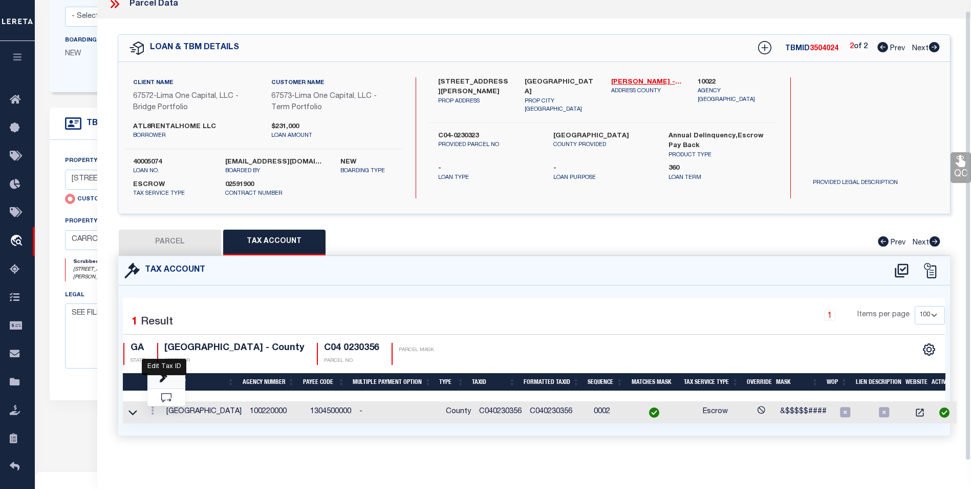
click at [165, 380] on icon "" at bounding box center [164, 379] width 8 height 8
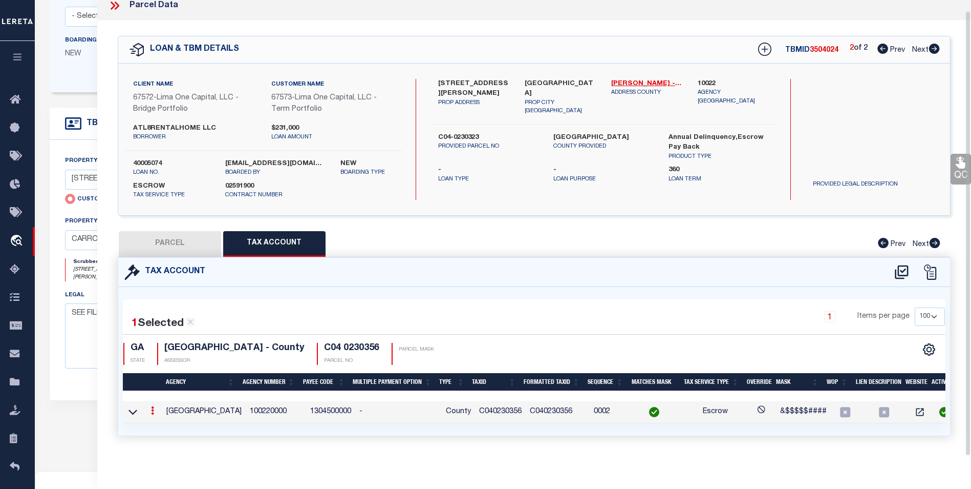
checkbox input "false"
type input "C040230356"
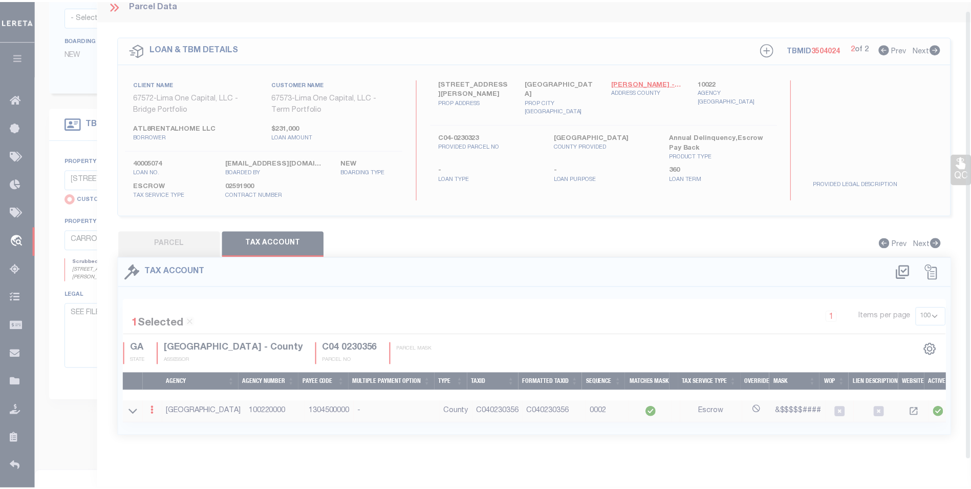
scroll to position [9, 0]
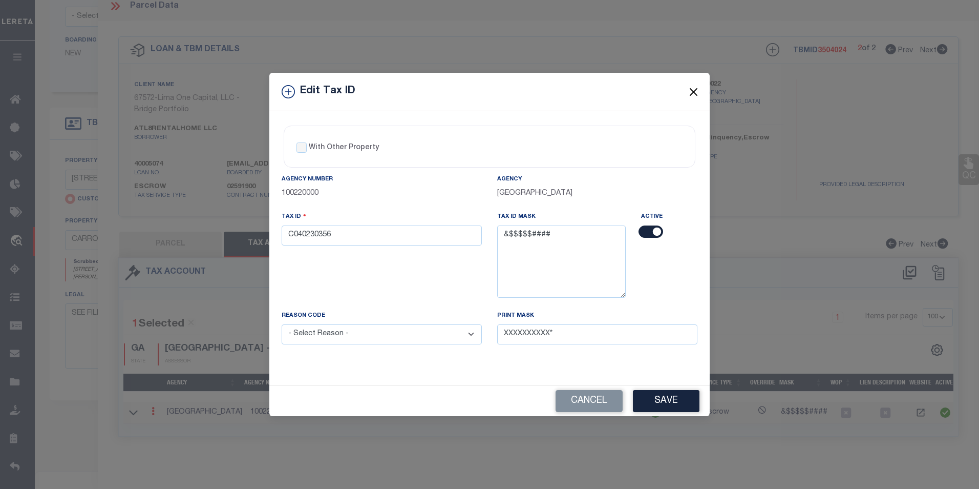
click at [689, 87] on button "Close" at bounding box center [693, 91] width 13 height 13
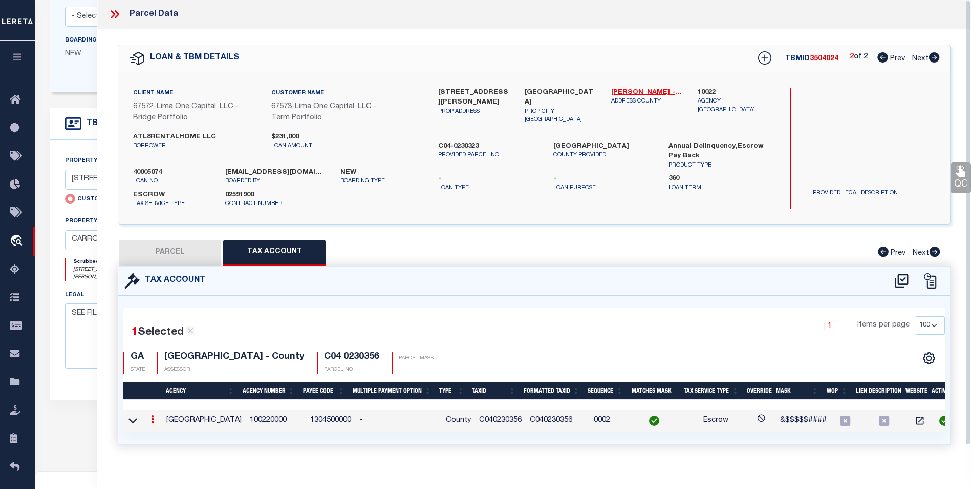
scroll to position [0, 0]
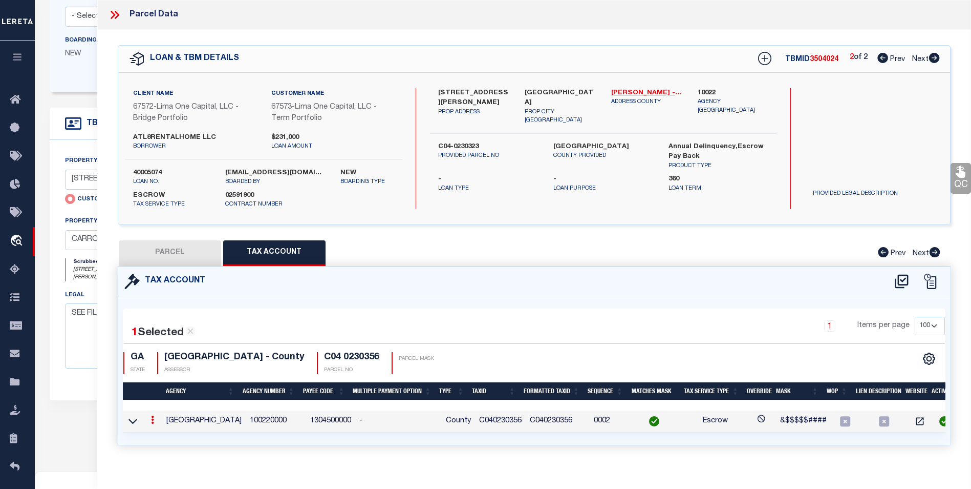
click at [155, 417] on link at bounding box center [152, 421] width 11 height 8
click at [166, 436] on icon "" at bounding box center [164, 435] width 8 height 8
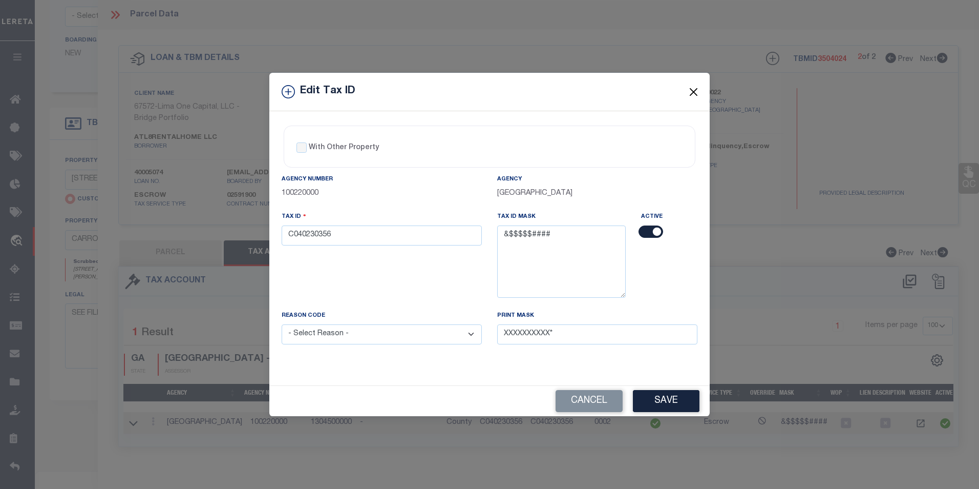
click at [689, 93] on button "Close" at bounding box center [693, 91] width 13 height 13
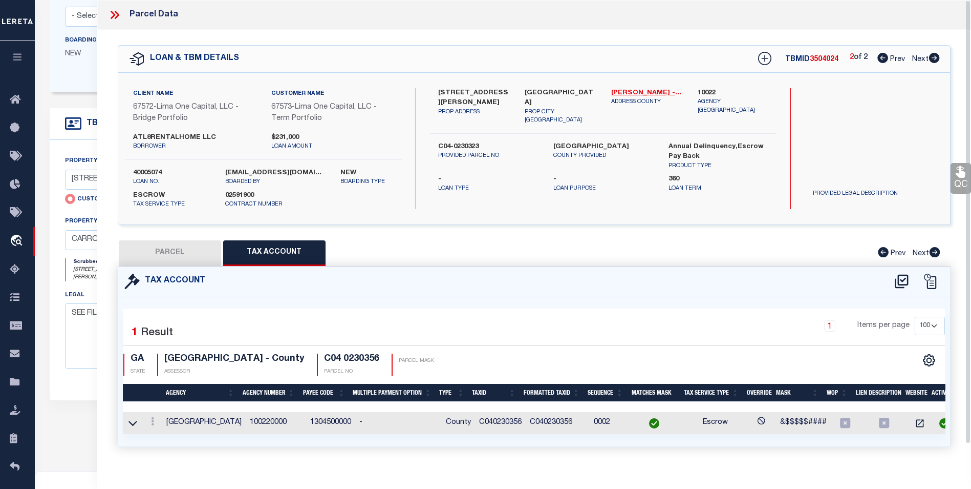
click at [163, 252] on button "PARCEL" at bounding box center [170, 253] width 102 height 26
select select "AS"
select select
checkbox input "false"
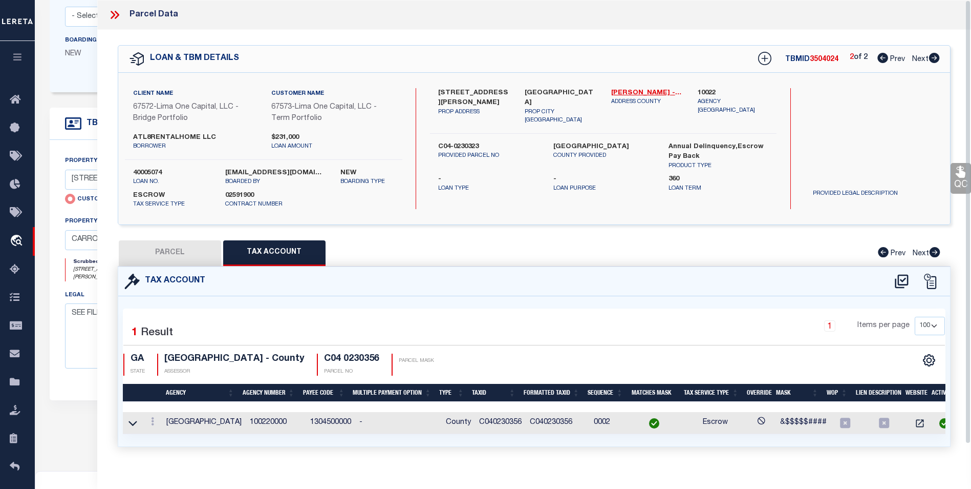
checkbox input "false"
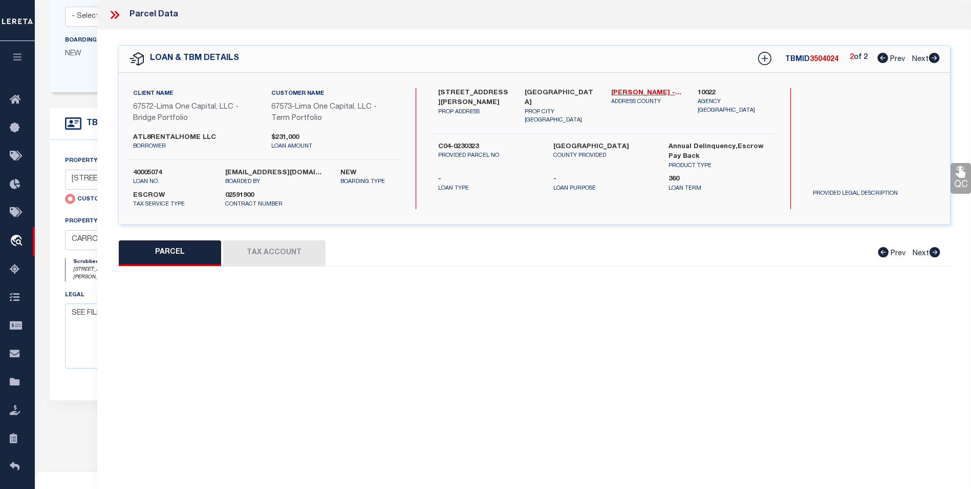
select select "BP"
type input "ATL8RENTALHOMES LLC"
select select "AGW"
select select "ADD"
type input "[STREET_ADDRESS][PERSON_NAME]"
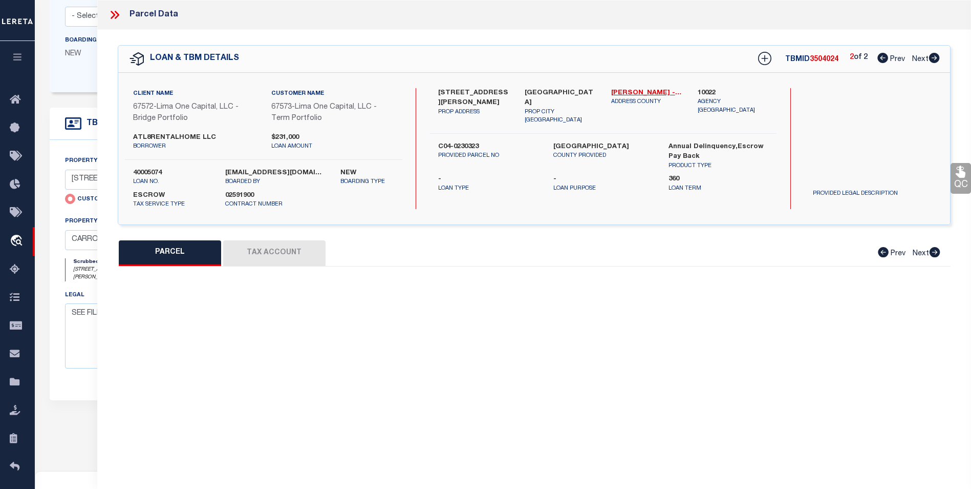
type input "[GEOGRAPHIC_DATA]"
type textarea "HSE/LOT 30 (.15AC) [PERSON_NAME] LANDING PH 2"
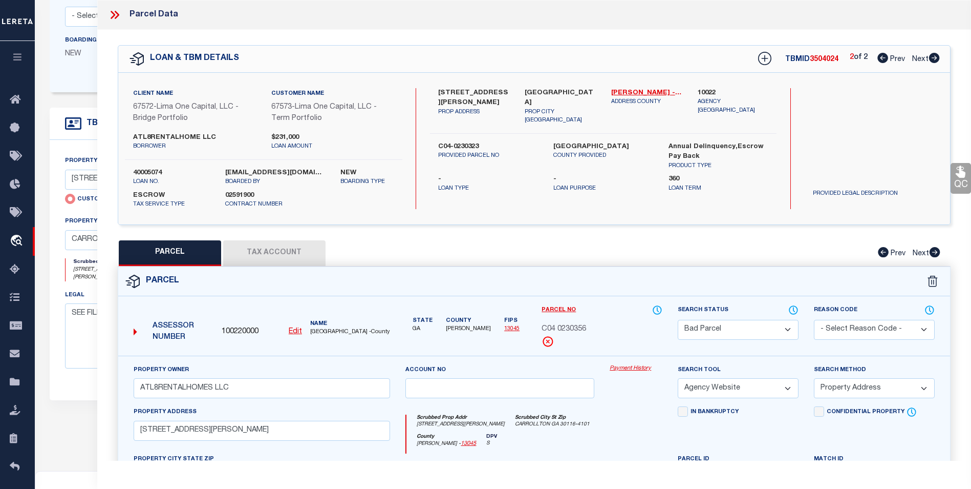
click at [255, 252] on button "Tax Account" at bounding box center [274, 253] width 102 height 26
select select "100"
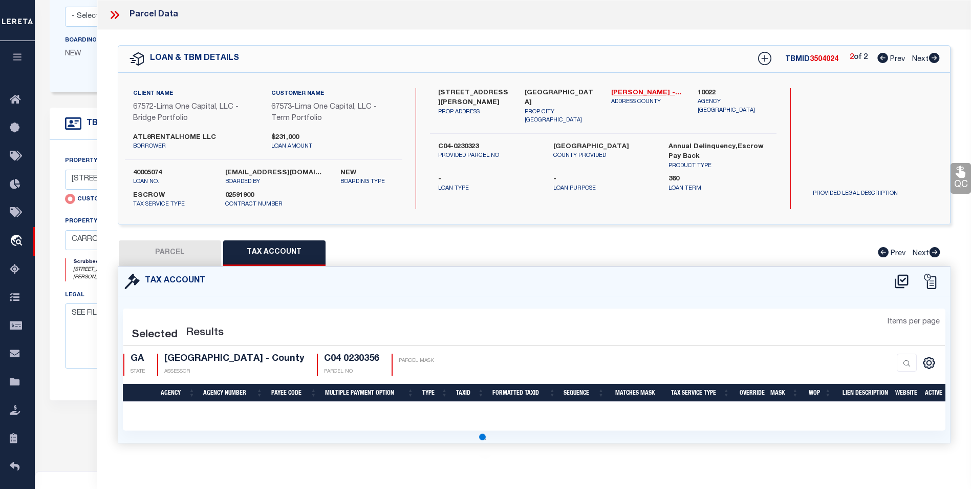
select select "100"
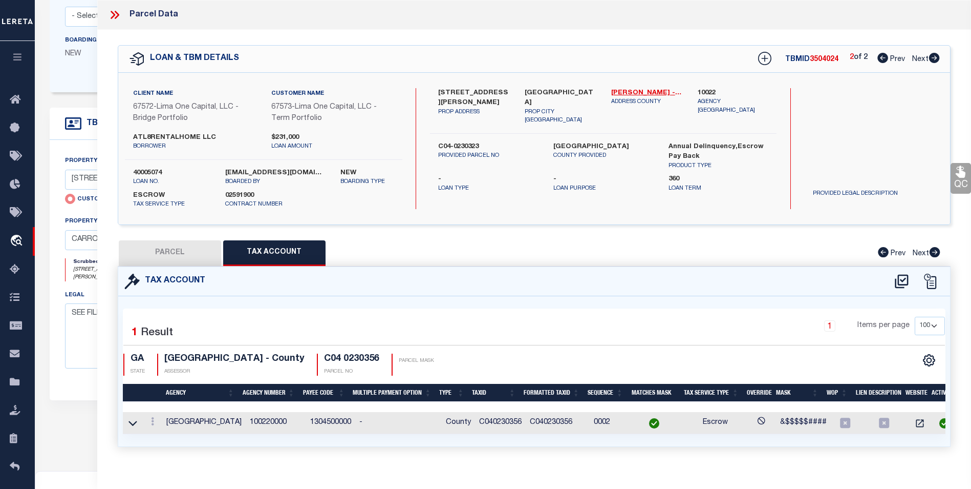
click at [199, 250] on button "PARCEL" at bounding box center [170, 253] width 102 height 26
select select "AS"
select select
checkbox input "false"
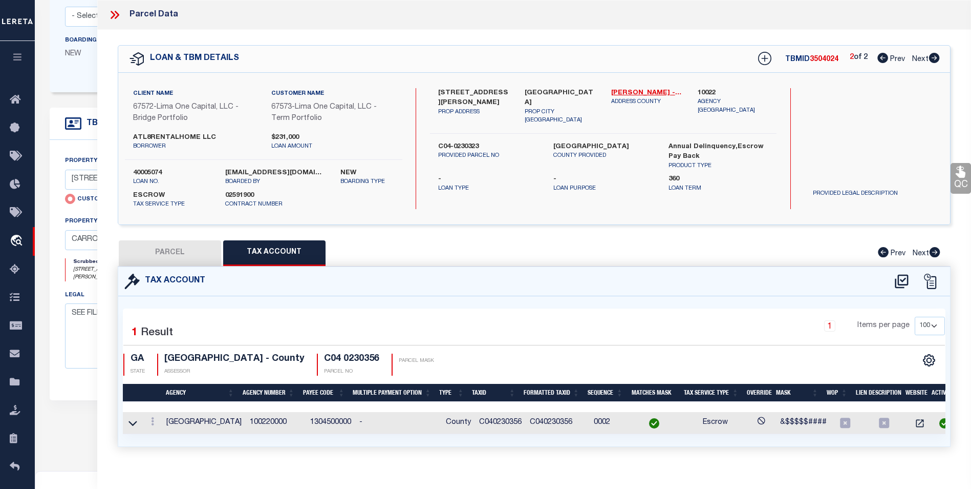
checkbox input "false"
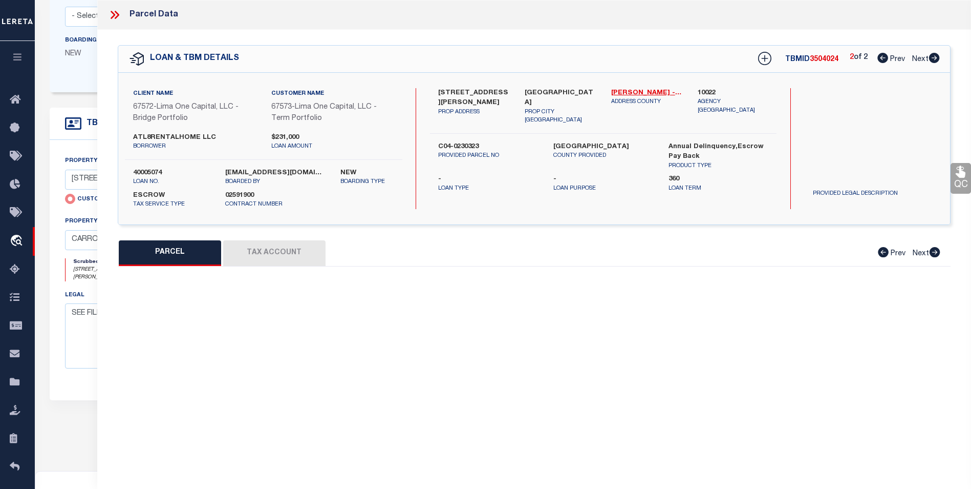
select select "BP"
type input "ATL8RENTALHOMES LLC"
select select "AGW"
select select "ADD"
type input "[STREET_ADDRESS][PERSON_NAME]"
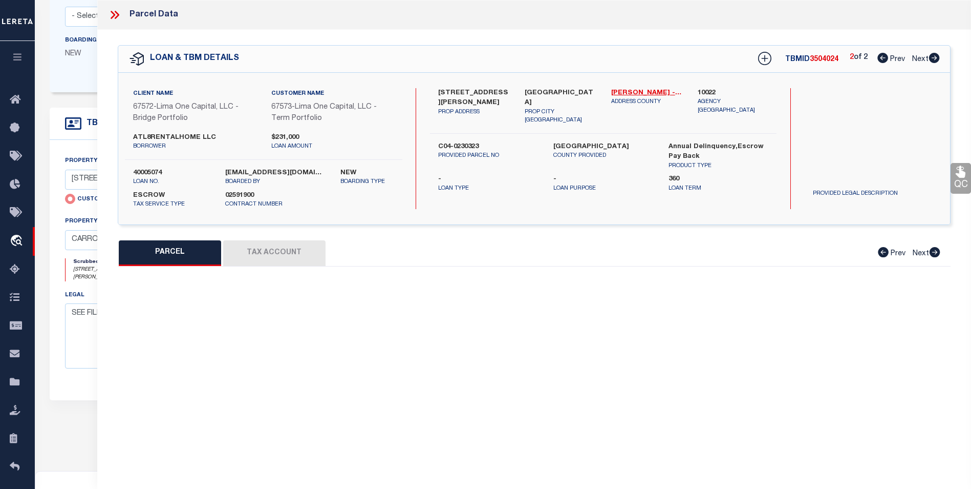
type input "[GEOGRAPHIC_DATA]"
type textarea "HSE/LOT 30 (.15AC) [PERSON_NAME] LANDING PH 2"
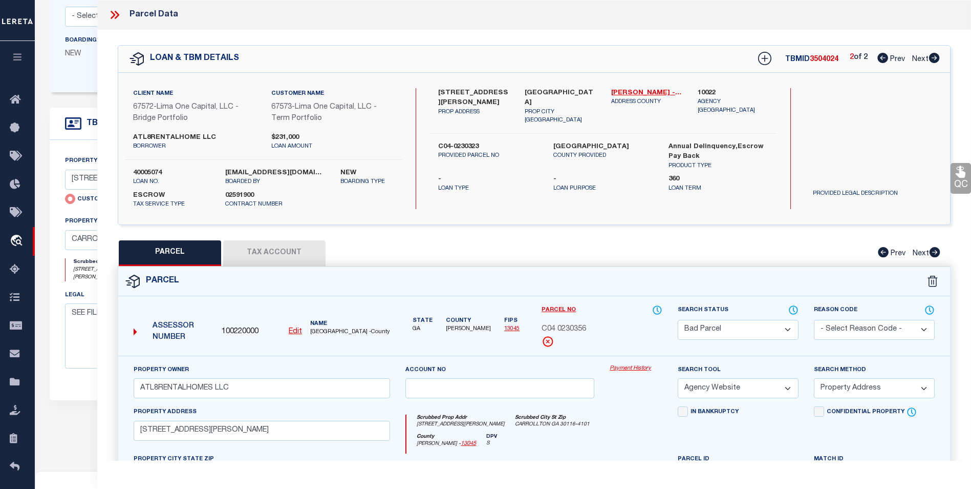
click at [298, 330] on u "Edit" at bounding box center [295, 331] width 13 height 7
type input "100220000"
type input "C04 0230356"
select select "BP"
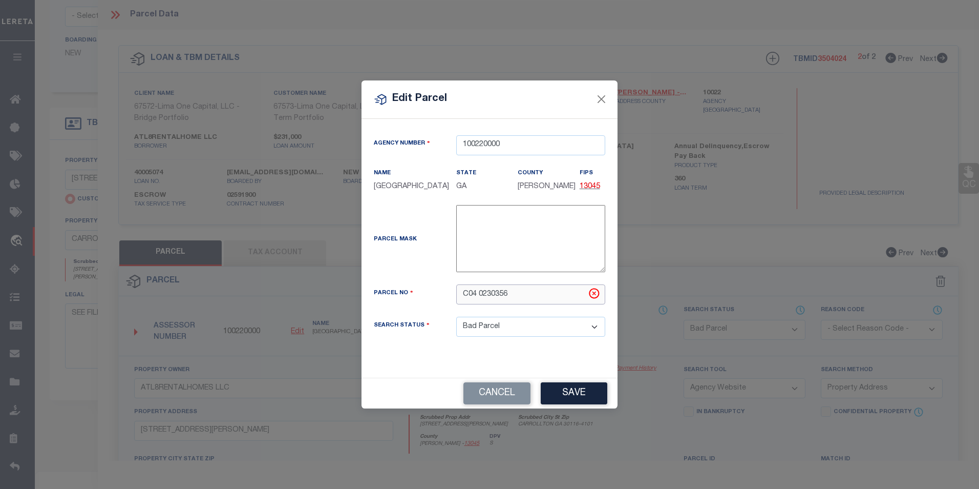
click at [480, 299] on input "C04 0230356" at bounding box center [530, 294] width 149 height 20
type input "C040230356"
click at [575, 393] on button "Save" at bounding box center [574, 393] width 67 height 22
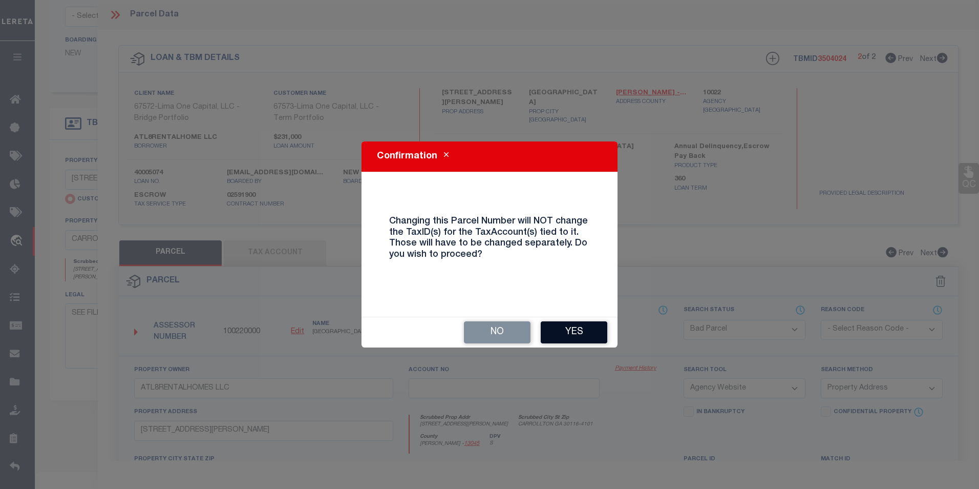
click at [584, 329] on button "Yes" at bounding box center [574, 332] width 67 height 22
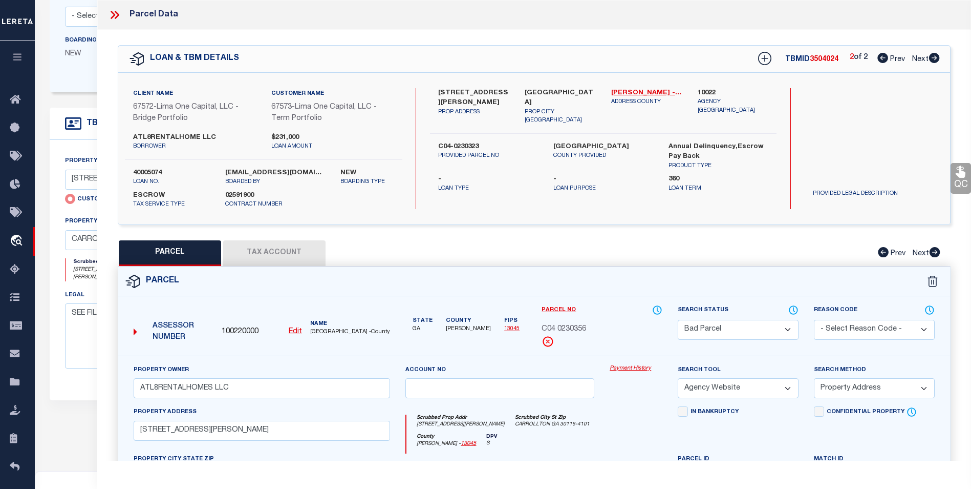
select select "BP"
select select
checkbox input "false"
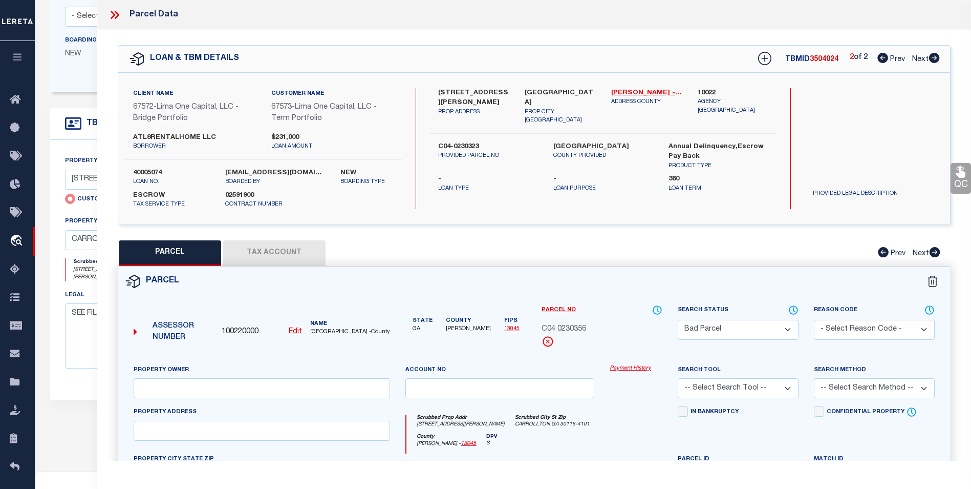
type input "ATL8RENTALHOMES LLC"
select select "AGW"
select select "ADD"
type input "[STREET_ADDRESS][PERSON_NAME]"
type input "[GEOGRAPHIC_DATA]"
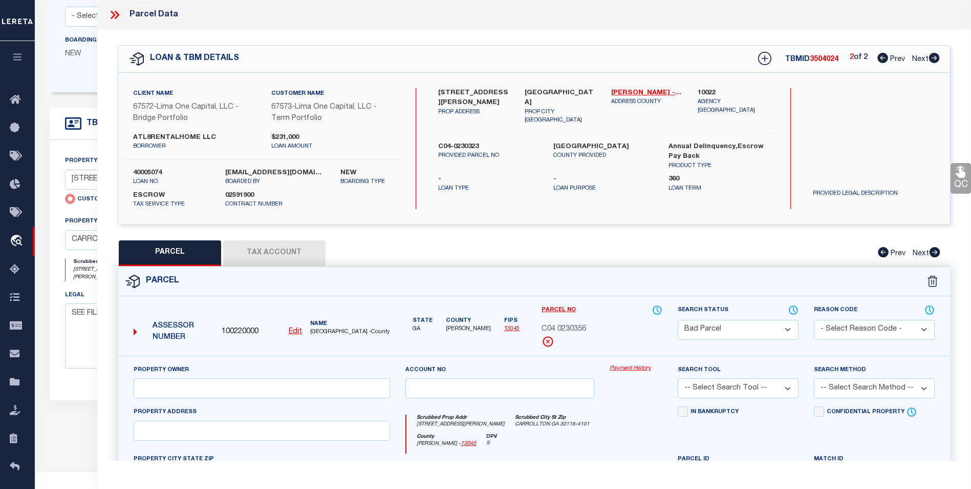
type textarea "HSE/LOT 30 (.15AC) [PERSON_NAME] LANDING PH 2"
click at [729, 331] on select "Automated Search Bad Parcel Complete Duplicate Parcel High Dollar Reporting In …" at bounding box center [738, 330] width 121 height 20
select select "PC"
click at [678, 320] on select "Automated Search Bad Parcel Complete Duplicate Parcel High Dollar Reporting In …" at bounding box center [738, 330] width 121 height 20
click at [767, 389] on select "-- Select Search Tool -- 3rd Party Website Agency File Agency Website ATLS CNV-…" at bounding box center [738, 388] width 121 height 20
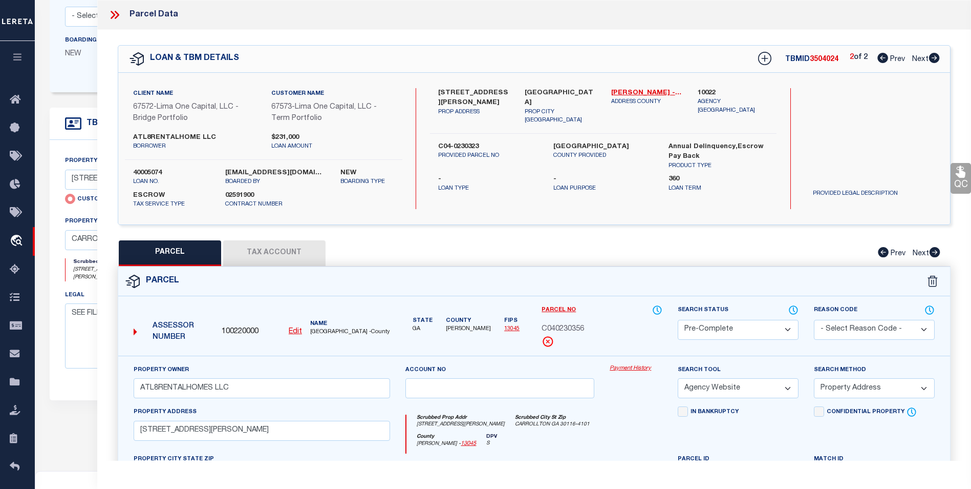
select select "AGF"
click at [678, 378] on select "-- Select Search Tool -- 3rd Party Website Agency File Agency Website ATLS CNV-…" at bounding box center [738, 388] width 121 height 20
click at [892, 390] on select "-- Select Search Method -- Property Address Legal Liability Info Provided" at bounding box center [874, 388] width 121 height 20
click at [814, 378] on select "-- Select Search Method -- Property Address Legal Liability Info Provided" at bounding box center [874, 388] width 121 height 20
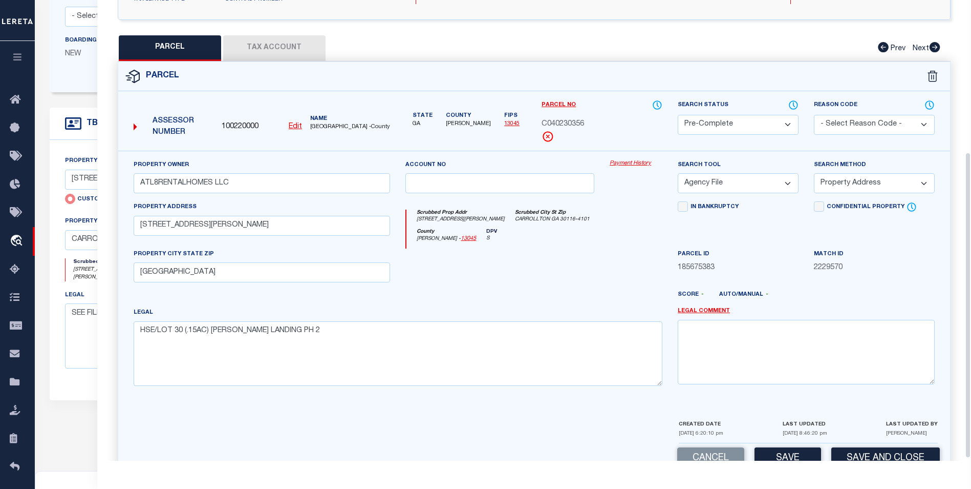
scroll to position [232, 0]
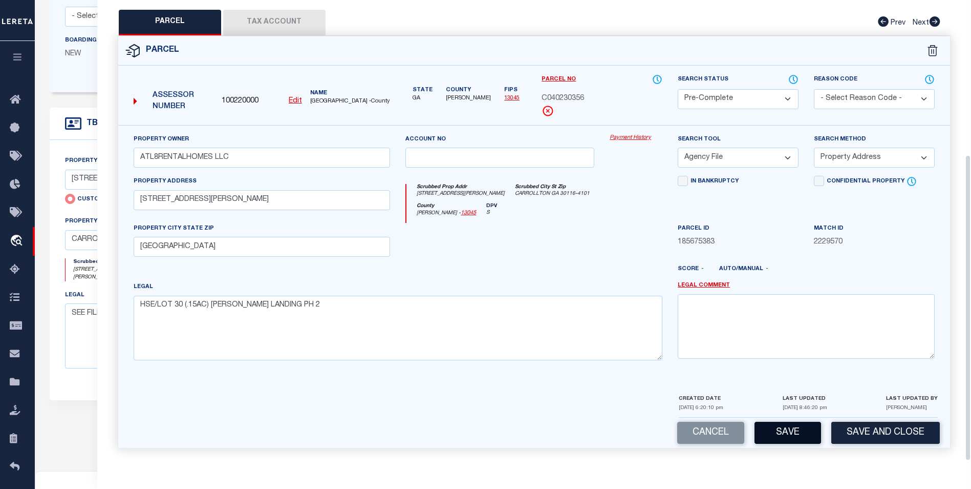
click at [801, 435] on button "Save" at bounding box center [788, 432] width 67 height 22
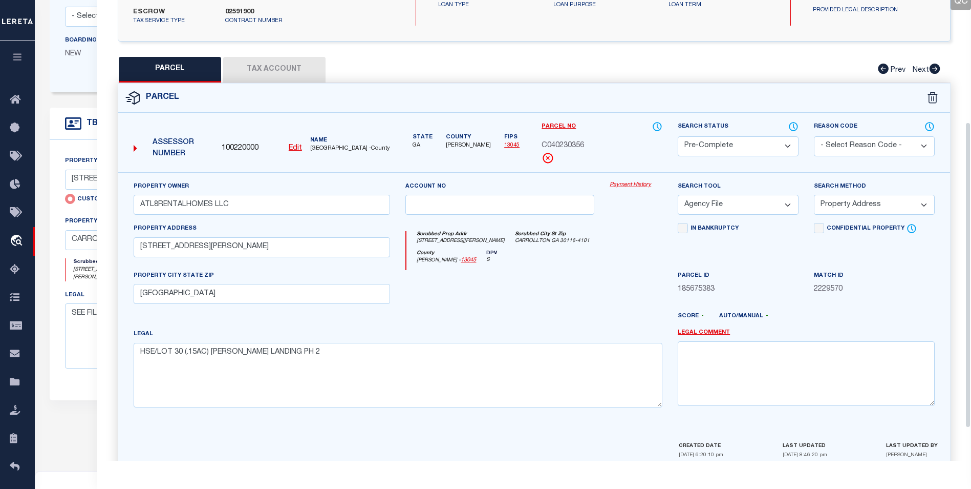
scroll to position [181, 0]
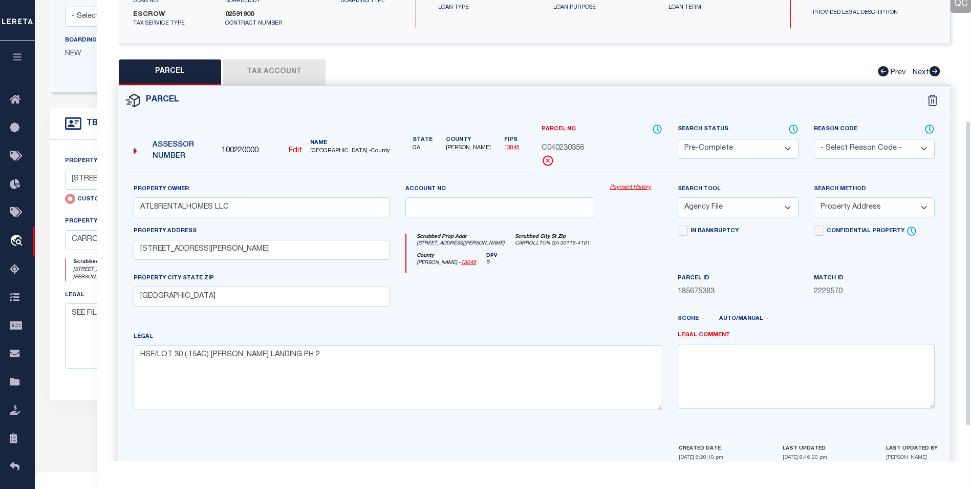
select select "AS"
select select
checkbox input "false"
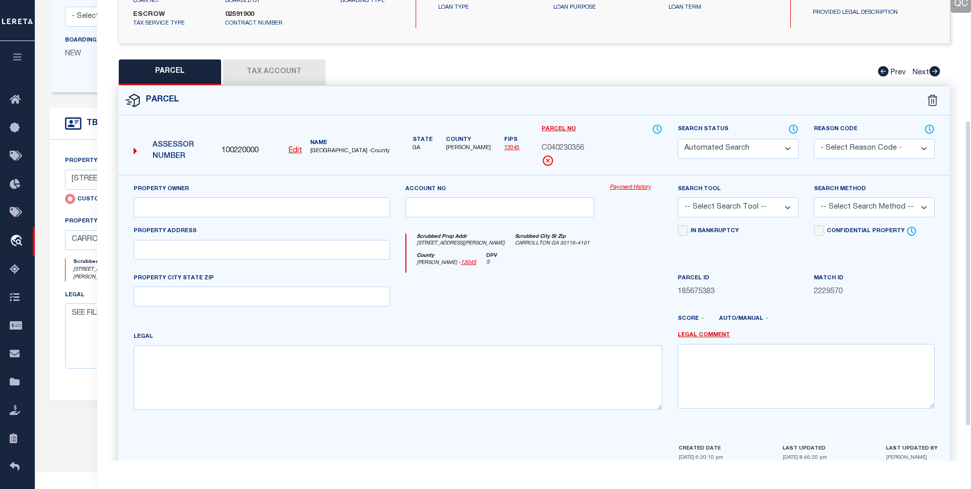
select select "PC"
type input "ATL8RENTALHOMES LLC"
select select "AGF"
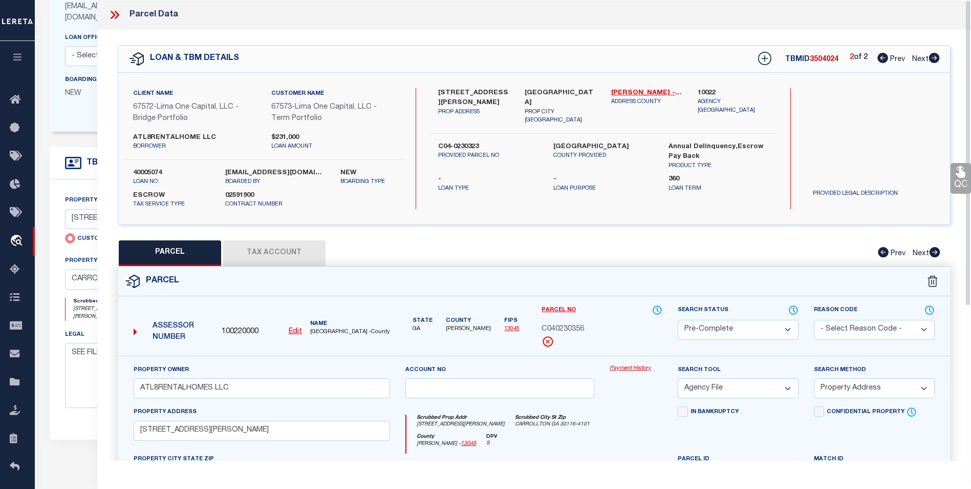
scroll to position [154, 0]
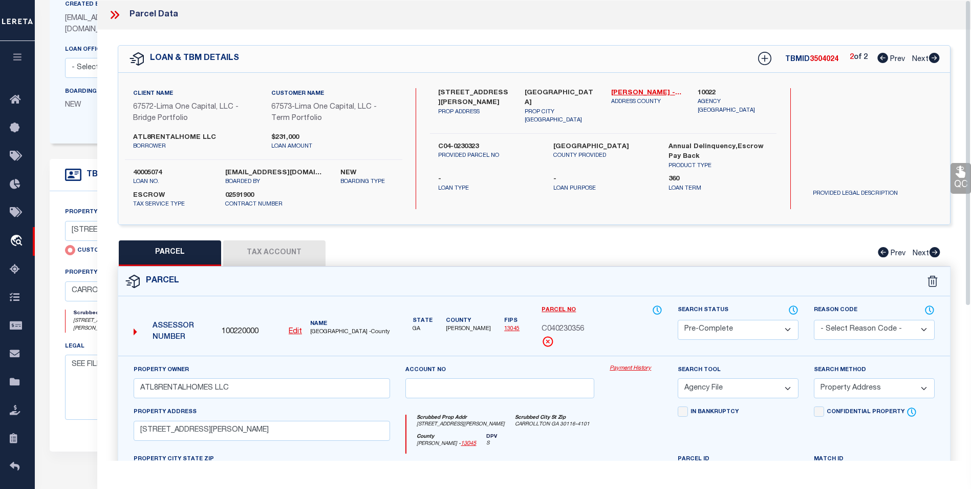
click at [113, 13] on icon at bounding box center [113, 15] width 5 height 8
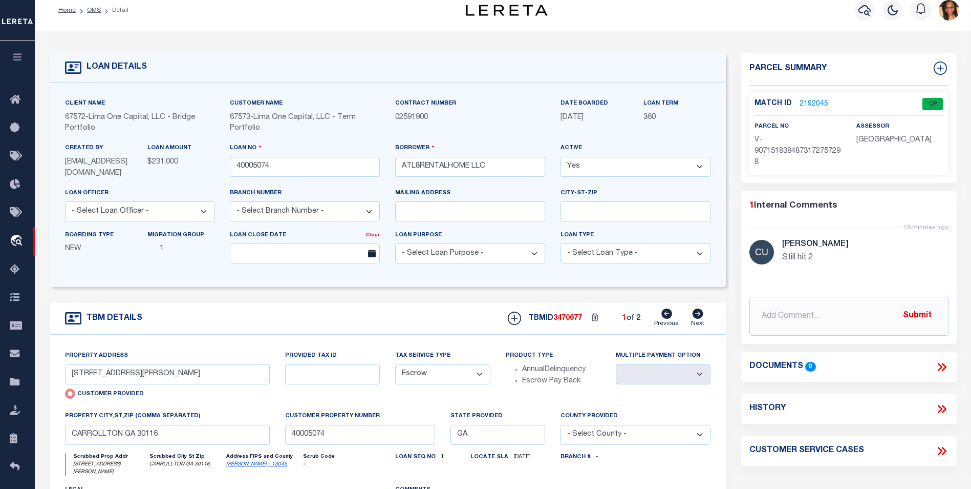
scroll to position [0, 0]
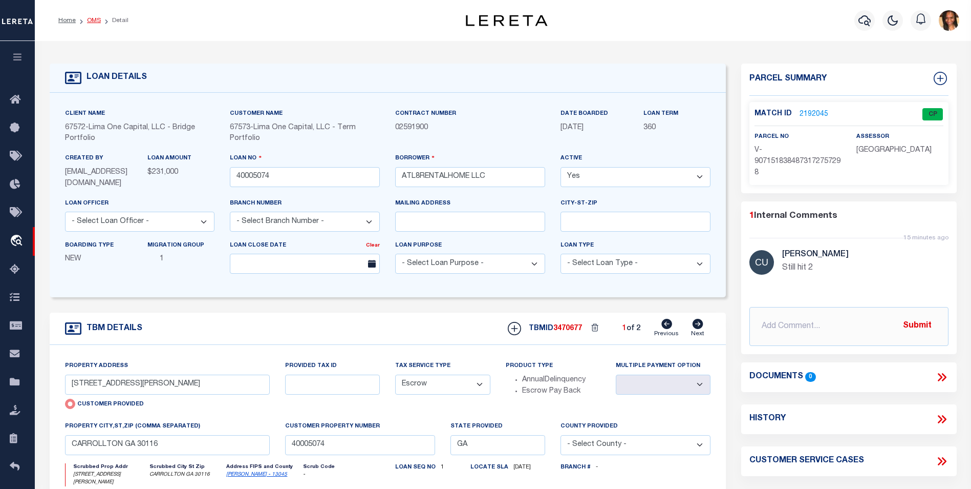
click at [93, 19] on link "OMS" at bounding box center [94, 20] width 14 height 6
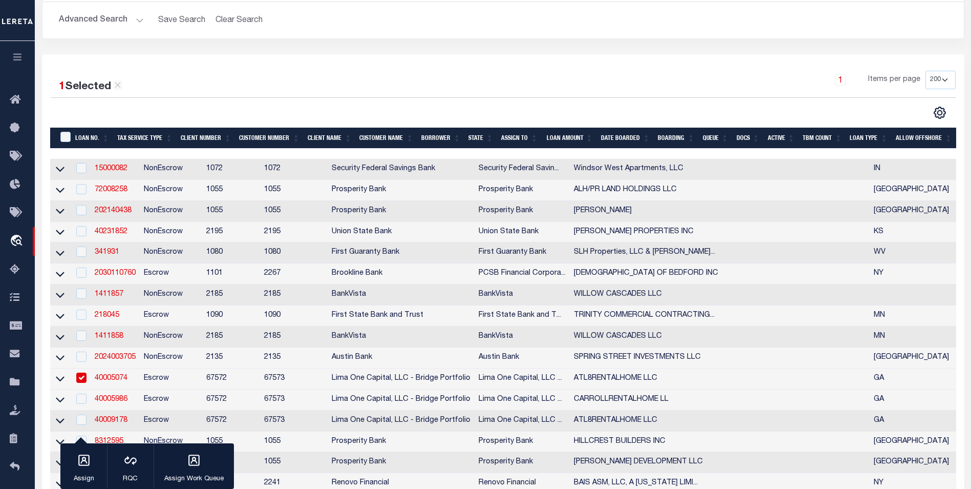
scroll to position [154, 0]
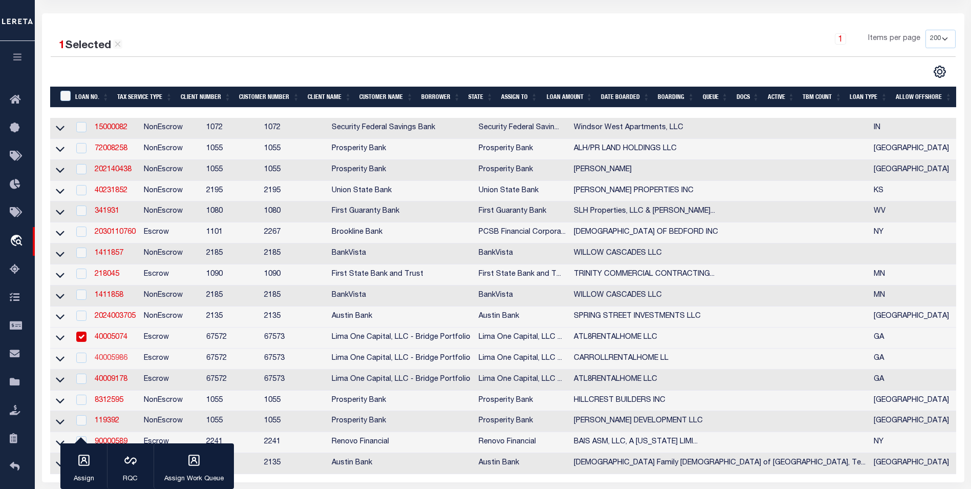
click at [100, 362] on link "40005986" at bounding box center [111, 357] width 33 height 7
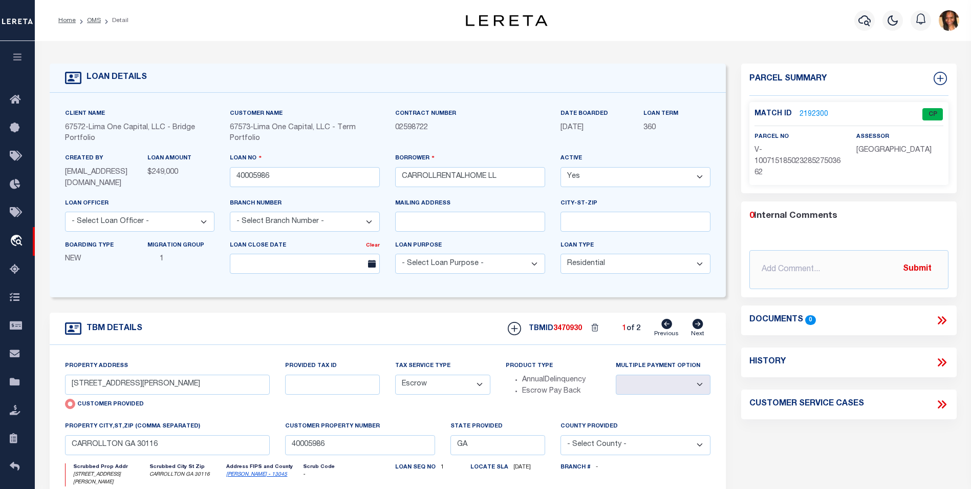
click at [807, 109] on link "2192300" at bounding box center [814, 114] width 29 height 11
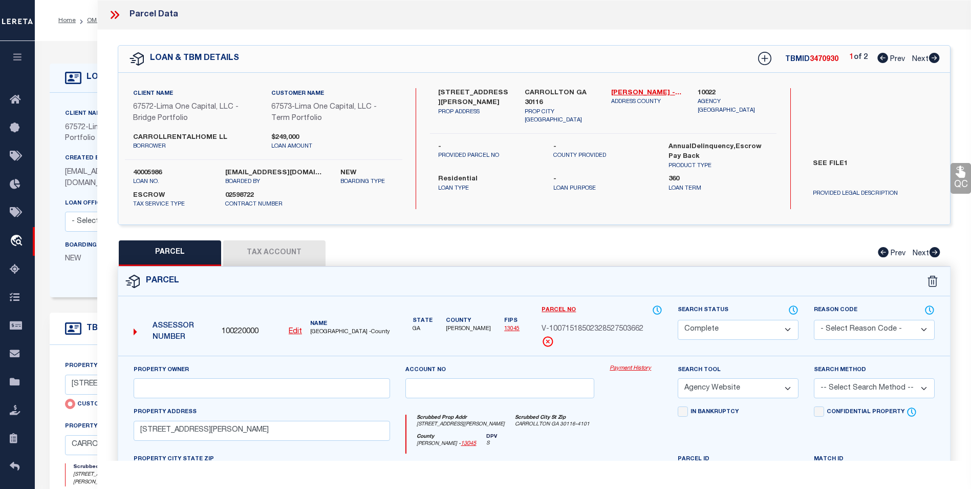
click at [940, 59] on div "LOAN & TBM DETAILS TBMID 3470930 1 of 2 Prev Next" at bounding box center [534, 59] width 832 height 27
click at [937, 61] on icon at bounding box center [934, 58] width 11 height 10
click at [310, 247] on button "Tax Account" at bounding box center [274, 253] width 102 height 26
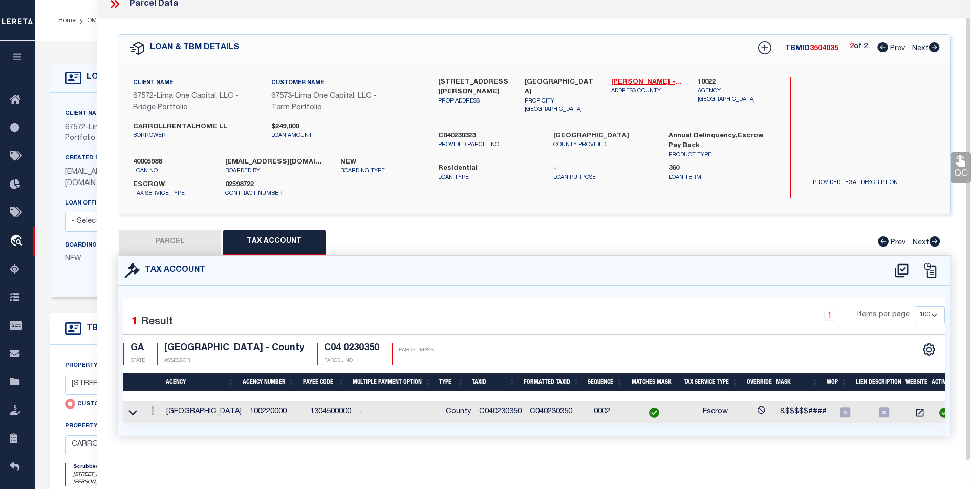
scroll to position [51, 0]
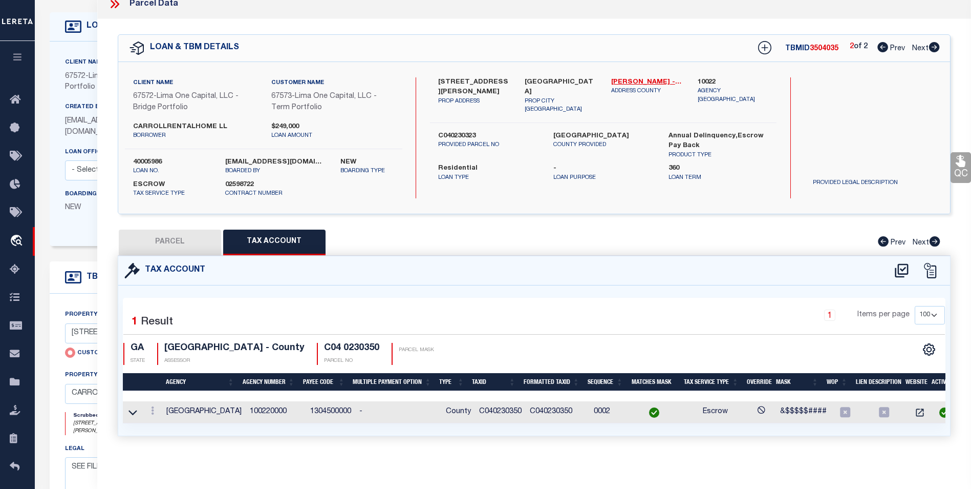
click at [181, 242] on button "PARCEL" at bounding box center [170, 242] width 102 height 26
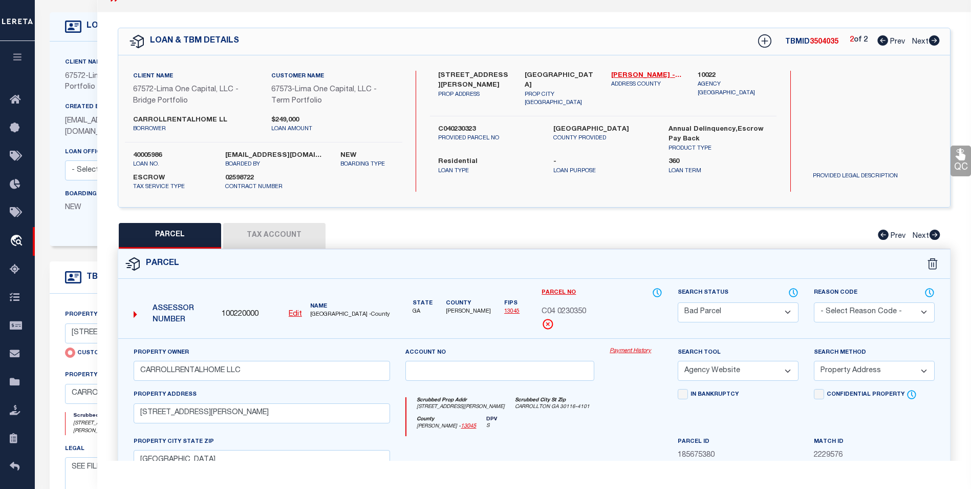
click at [293, 310] on u "Edit" at bounding box center [295, 313] width 13 height 7
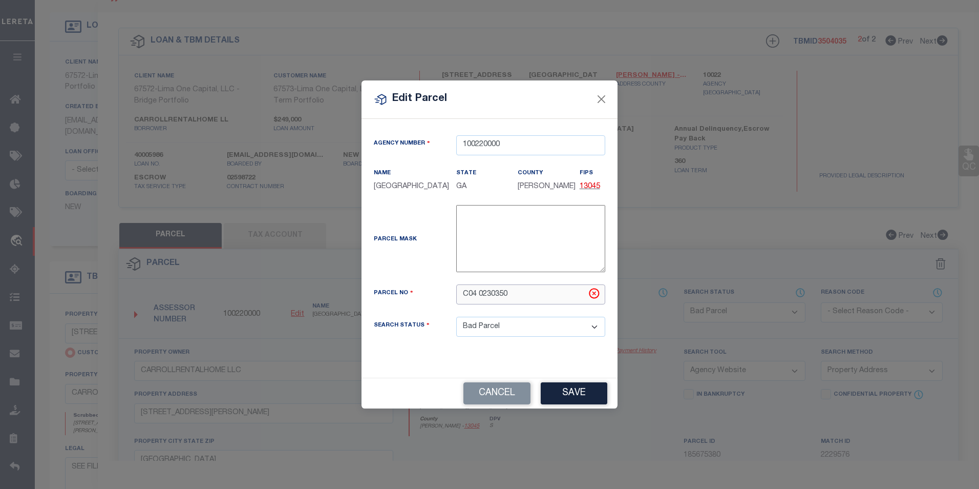
click at [480, 298] on input "C04 0230350" at bounding box center [530, 294] width 149 height 20
click at [571, 334] on select "Automated Search Bad Parcel Complete Duplicate Parcel High Dollar Reporting In …" at bounding box center [530, 326] width 149 height 20
click at [642, 339] on div "Edit Parcel Agency Number 100220000 Name State" at bounding box center [489, 244] width 979 height 489
click at [577, 391] on button "Save" at bounding box center [574, 393] width 67 height 22
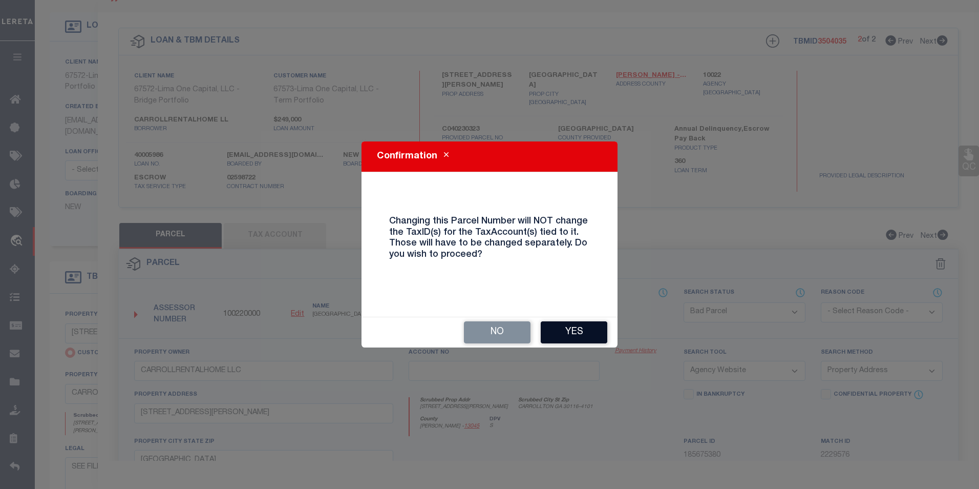
click at [585, 339] on button "Yes" at bounding box center [574, 332] width 67 height 22
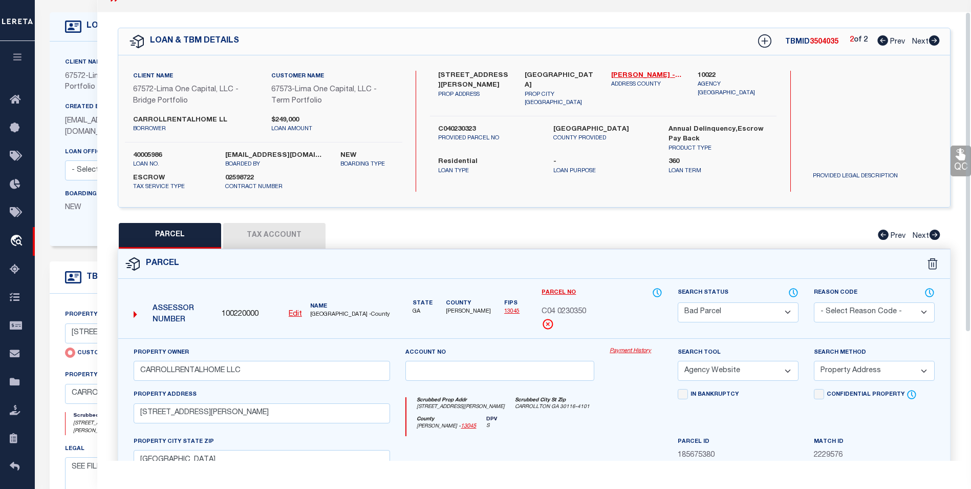
click at [743, 314] on select "Automated Search Bad Parcel Complete Duplicate Parcel High Dollar Reporting In …" at bounding box center [738, 312] width 121 height 20
click at [678, 302] on select "Automated Search Bad Parcel Complete Duplicate Parcel High Dollar Reporting In …" at bounding box center [738, 312] width 121 height 20
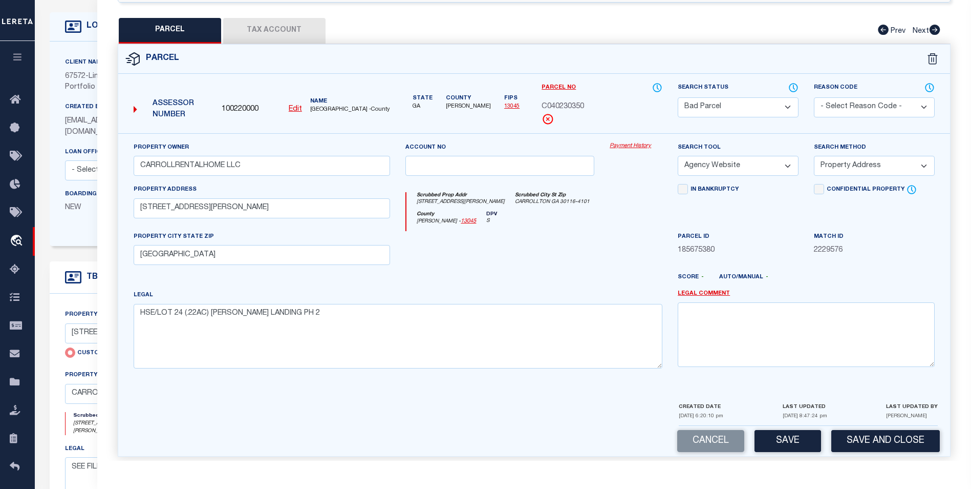
click at [786, 160] on select "-- Select Search Tool -- 3rd Party Website Agency File Agency Website ATLS CNV-…" at bounding box center [738, 166] width 121 height 20
click at [678, 156] on select "-- Select Search Tool -- 3rd Party Website Agency File Agency Website ATLS CNV-…" at bounding box center [738, 166] width 121 height 20
click at [851, 162] on select "-- Select Search Method -- Property Address Legal Liability Info Provided" at bounding box center [874, 166] width 121 height 20
click at [814, 156] on select "-- Select Search Method -- Property Address Legal Liability Info Provided" at bounding box center [874, 166] width 121 height 20
click at [783, 437] on button "Save" at bounding box center [788, 441] width 67 height 22
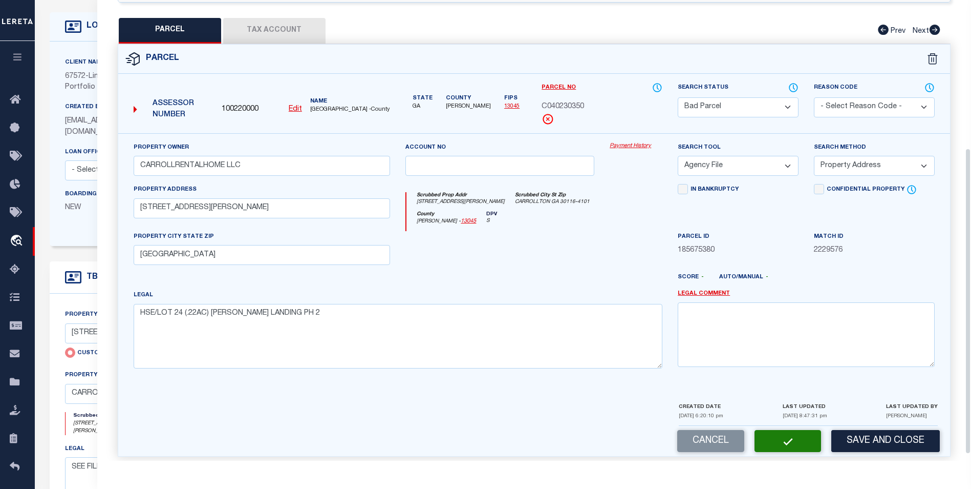
click at [746, 112] on select "Automated Search Bad Parcel Complete Duplicate Parcel High Dollar Reporting In …" at bounding box center [738, 107] width 121 height 20
click at [678, 97] on select "Automated Search Bad Parcel Complete Duplicate Parcel High Dollar Reporting In …" at bounding box center [738, 107] width 121 height 20
click at [775, 441] on button "Save" at bounding box center [788, 441] width 67 height 22
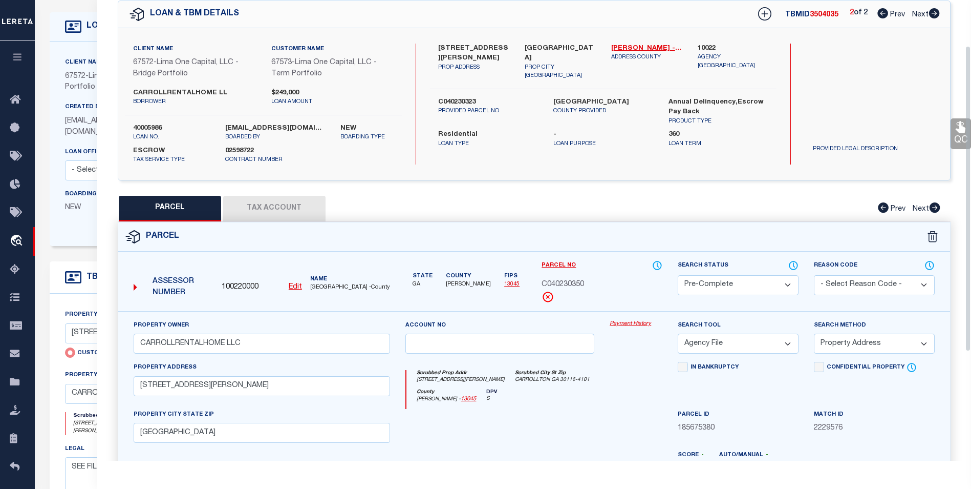
scroll to position [0, 0]
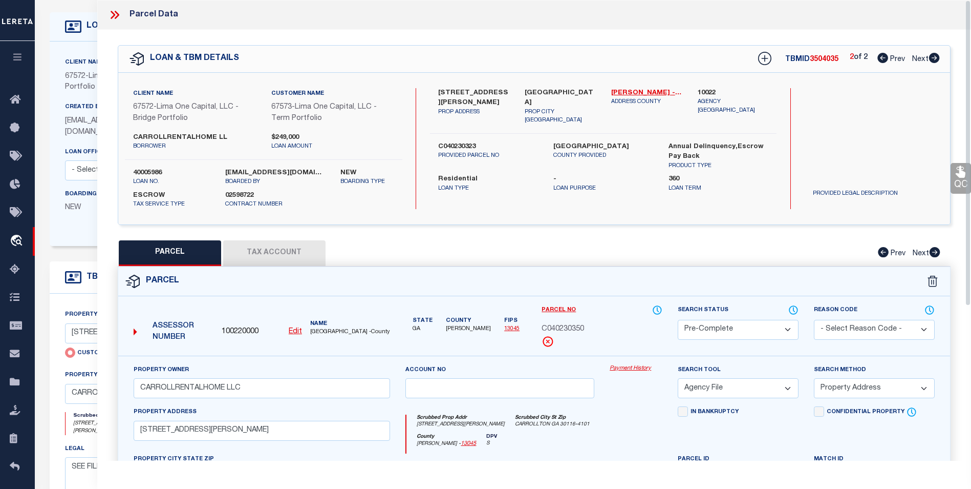
click at [267, 240] on button "Tax Account" at bounding box center [274, 253] width 102 height 26
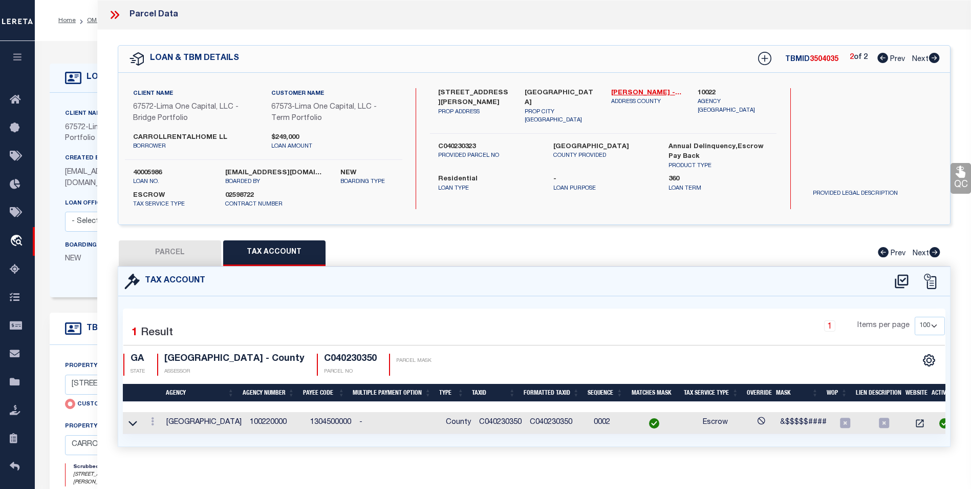
click at [116, 18] on icon at bounding box center [114, 14] width 13 height 13
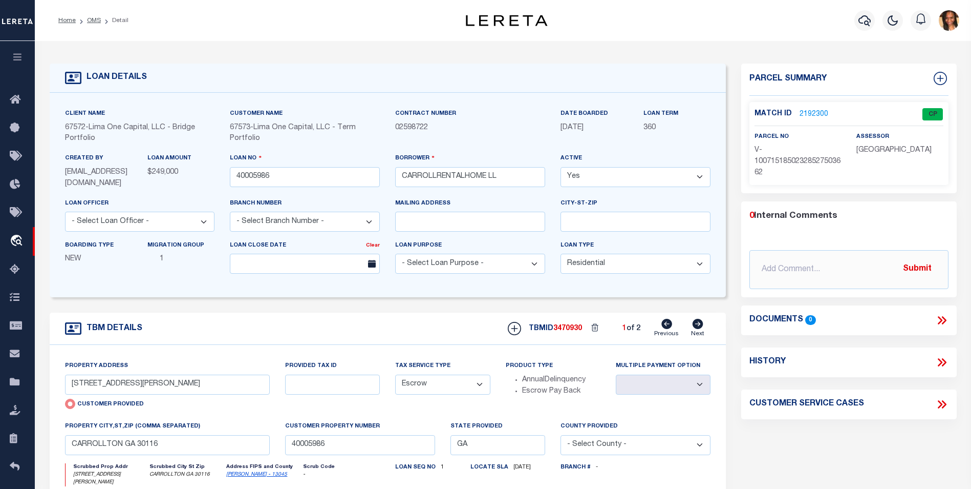
click at [97, 26] on ol "Home OMS Detail" at bounding box center [93, 21] width 87 height 22
click at [95, 17] on link "OMS" at bounding box center [94, 20] width 14 height 6
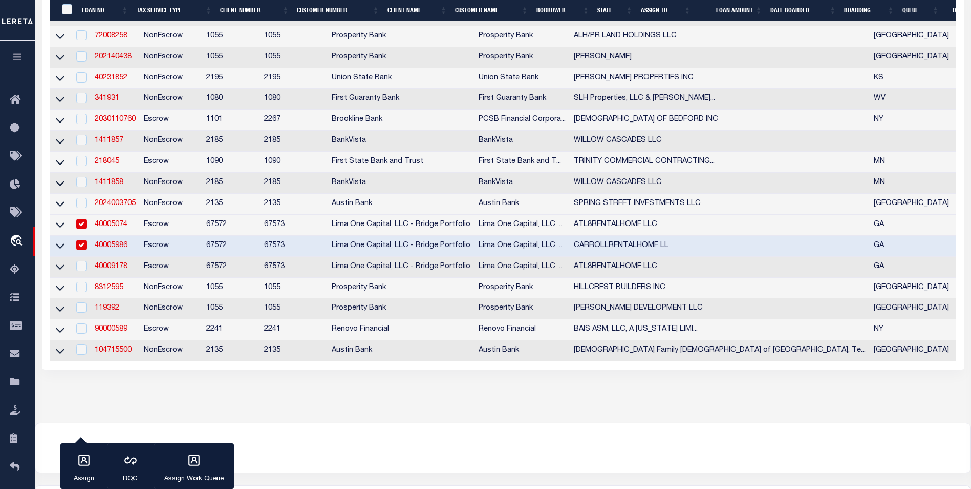
scroll to position [331, 0]
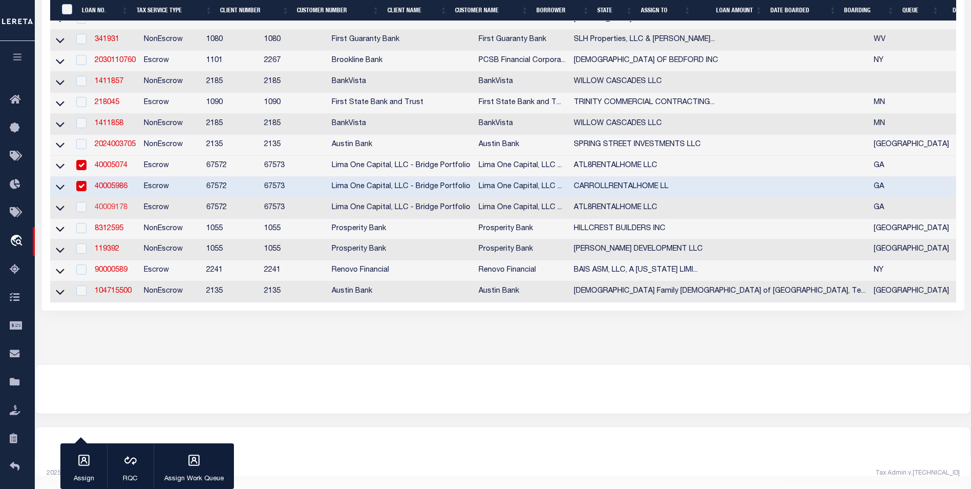
click at [105, 204] on link "40009178" at bounding box center [111, 207] width 33 height 7
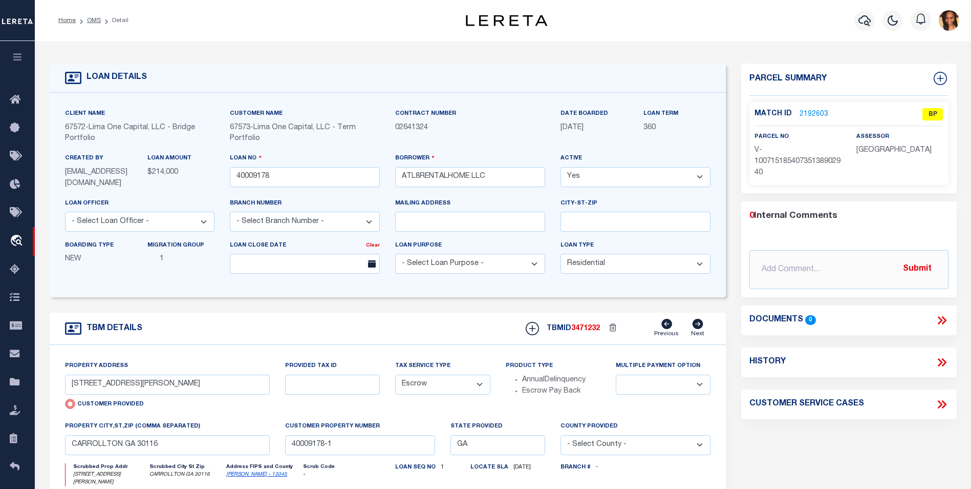
click at [828, 112] on div "Match ID 2192603" at bounding box center [798, 114] width 87 height 11
click at [825, 113] on link "2192603" at bounding box center [814, 114] width 29 height 11
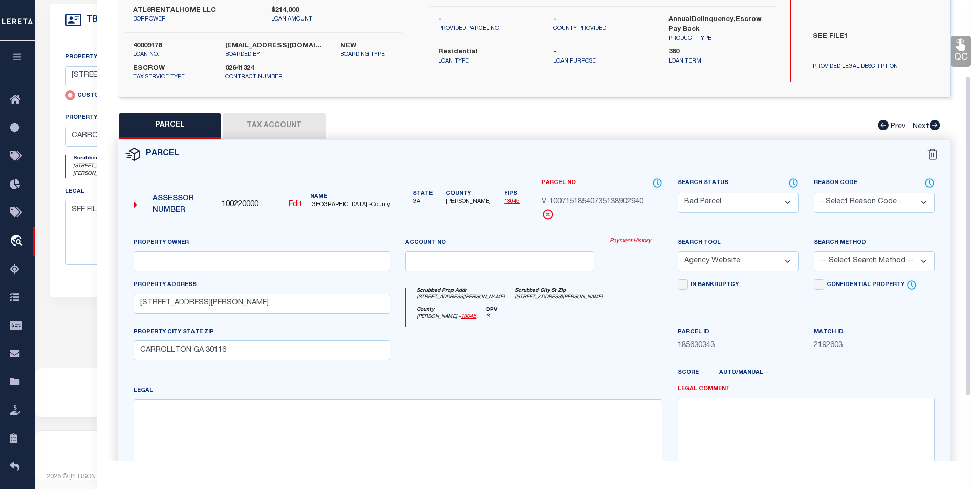
scroll to position [99, 0]
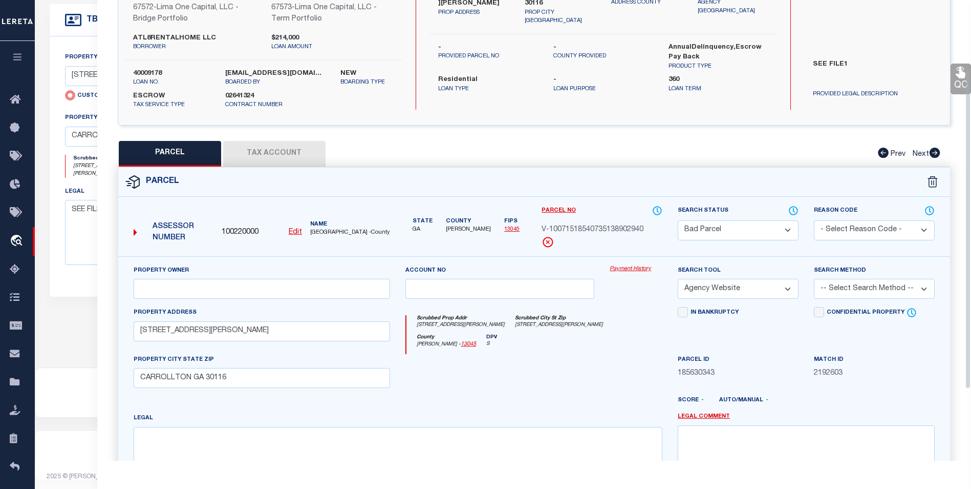
click at [300, 155] on button "Tax Account" at bounding box center [274, 154] width 102 height 26
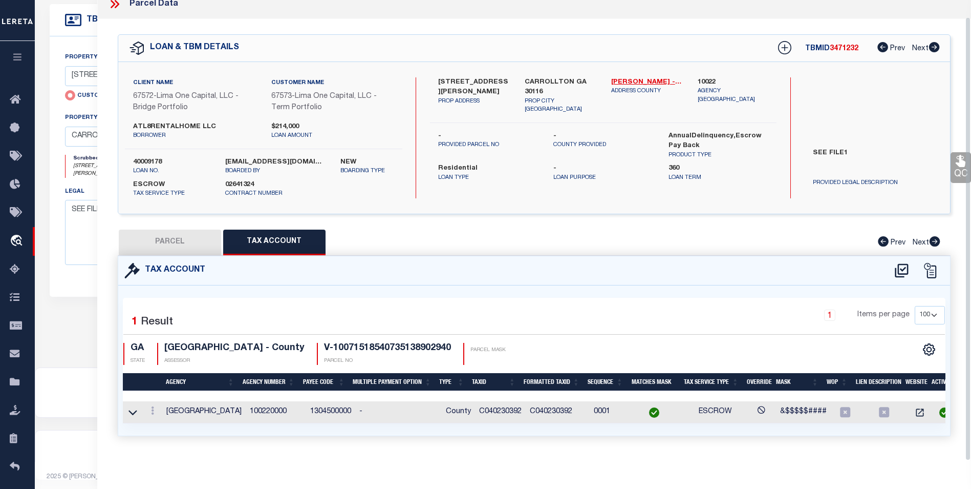
scroll to position [17, 0]
click at [154, 409] on link at bounding box center [152, 412] width 11 height 8
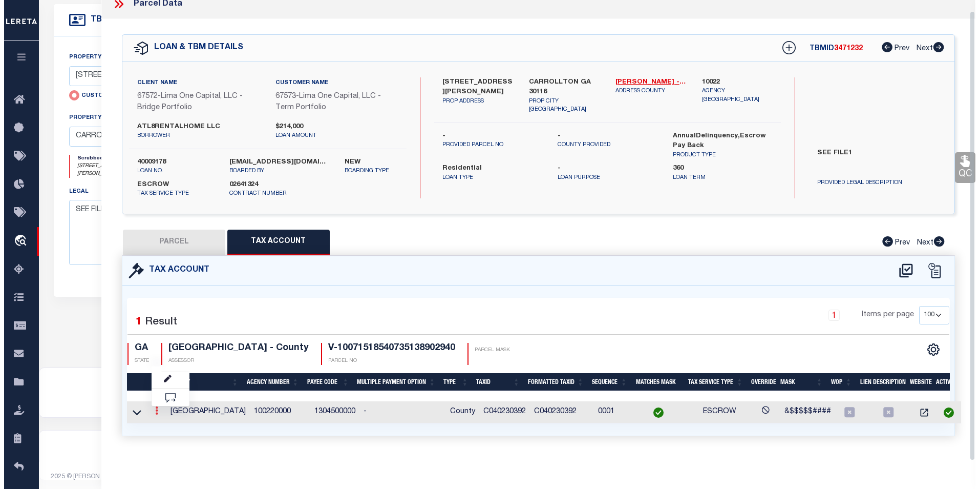
scroll to position [11, 0]
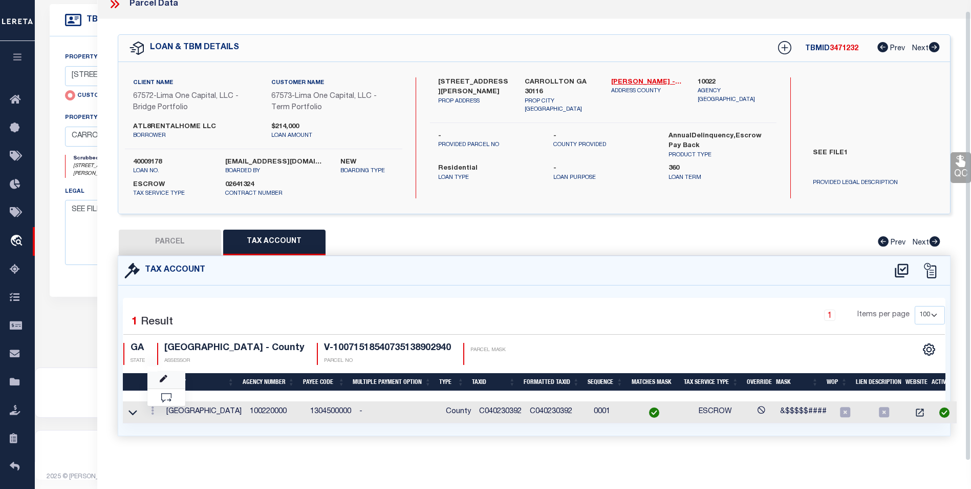
click at [157, 378] on link at bounding box center [166, 379] width 38 height 17
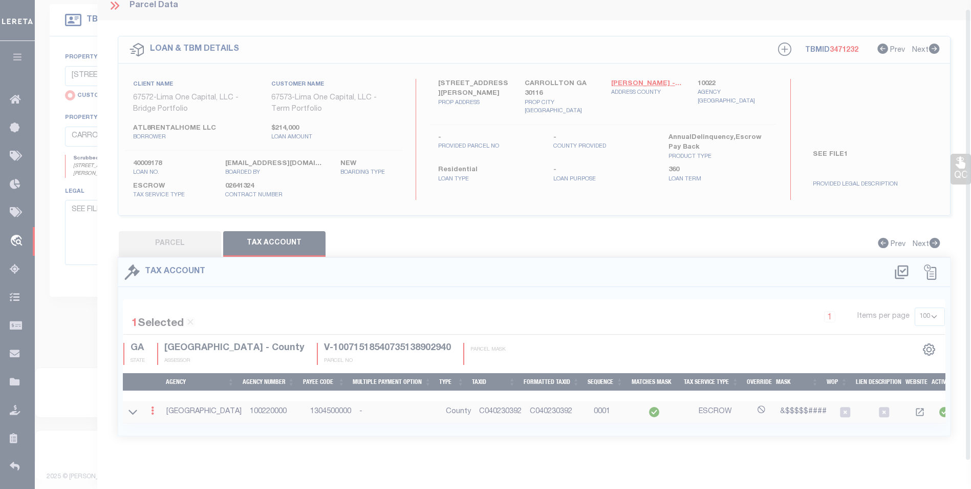
scroll to position [9, 0]
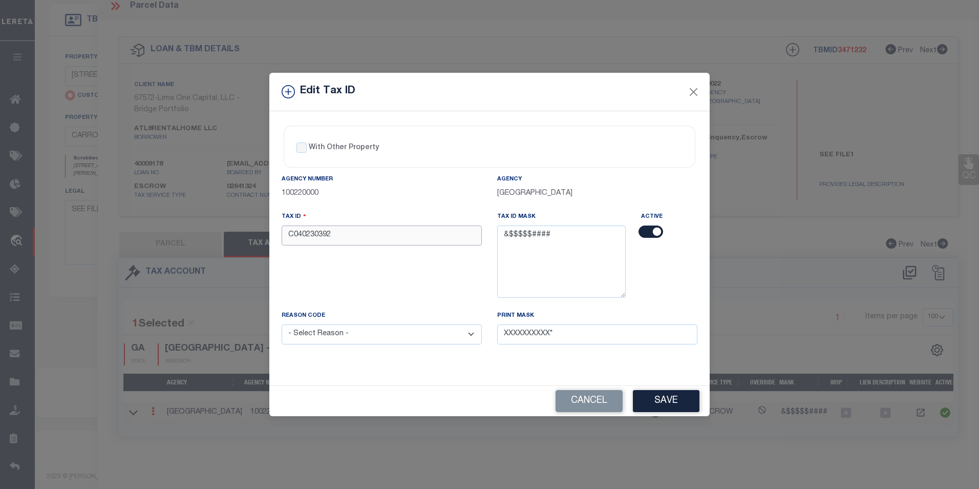
drag, startPoint x: 333, startPoint y: 239, endPoint x: 284, endPoint y: 235, distance: 48.8
click at [284, 235] on input "C040230392" at bounding box center [382, 235] width 200 height 20
click at [692, 91] on button "Close" at bounding box center [693, 91] width 13 height 13
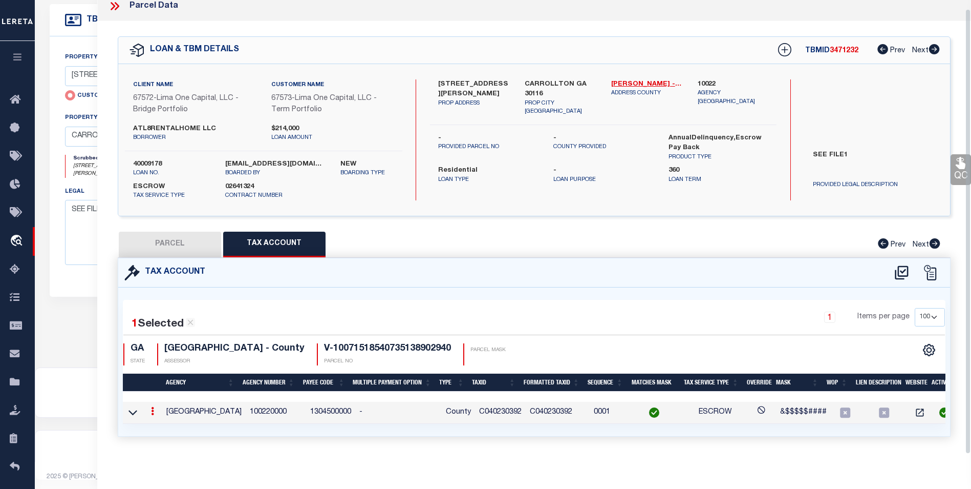
click at [164, 248] on button "PARCEL" at bounding box center [170, 244] width 102 height 26
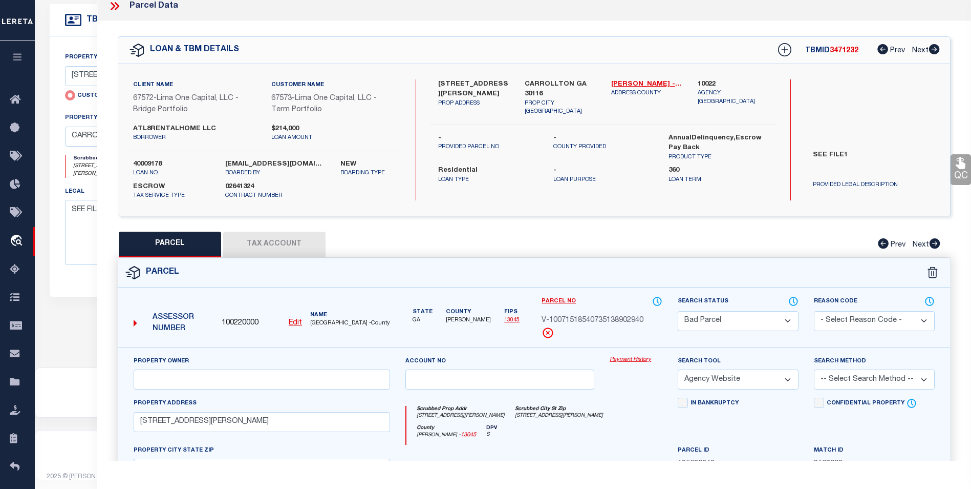
click at [288, 317] on div "100220000 Edit" at bounding box center [262, 322] width 80 height 11
click at [290, 319] on u "Edit" at bounding box center [295, 322] width 13 height 7
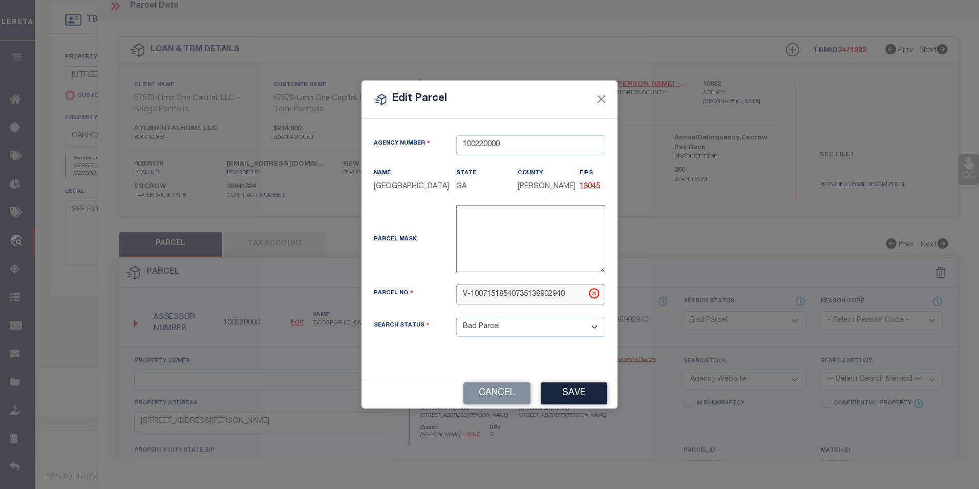
drag, startPoint x: 565, startPoint y: 299, endPoint x: 462, endPoint y: 300, distance: 102.9
click at [462, 300] on input "V-10071518540735138902940" at bounding box center [530, 294] width 149 height 20
paste input "C040230392"
click at [562, 392] on button "Save" at bounding box center [574, 393] width 67 height 22
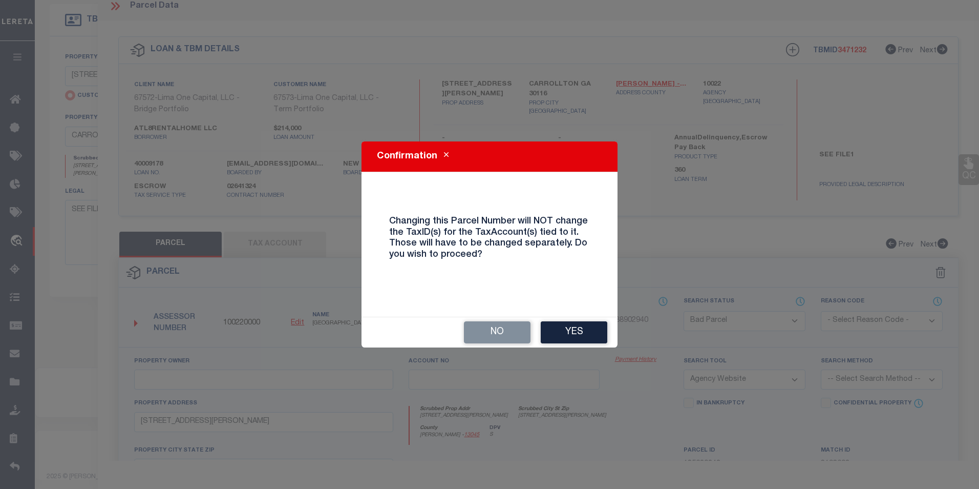
click at [582, 333] on button "Yes" at bounding box center [574, 332] width 67 height 22
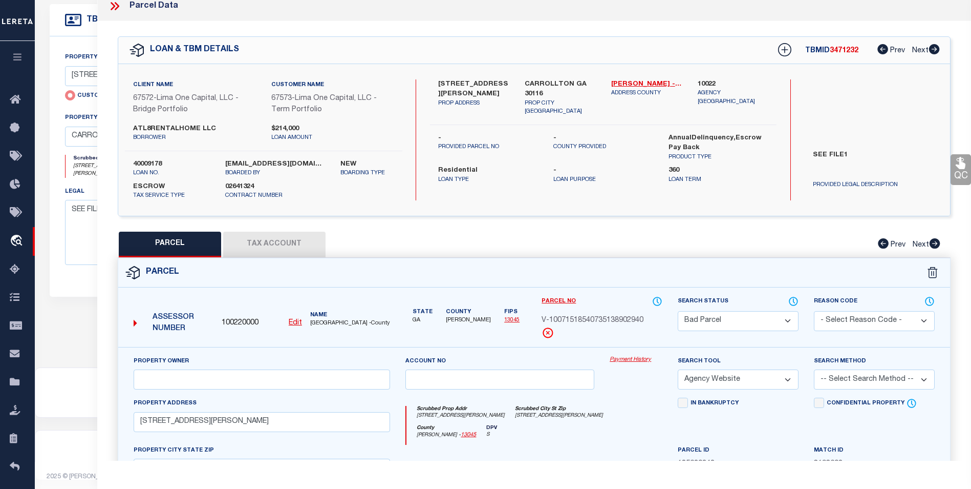
click at [735, 320] on select "Automated Search Bad Parcel Complete Duplicate Parcel High Dollar Reporting In …" at bounding box center [738, 321] width 121 height 20
click at [678, 311] on select "Automated Search Bad Parcel Complete Duplicate Parcel High Dollar Reporting In …" at bounding box center [738, 321] width 121 height 20
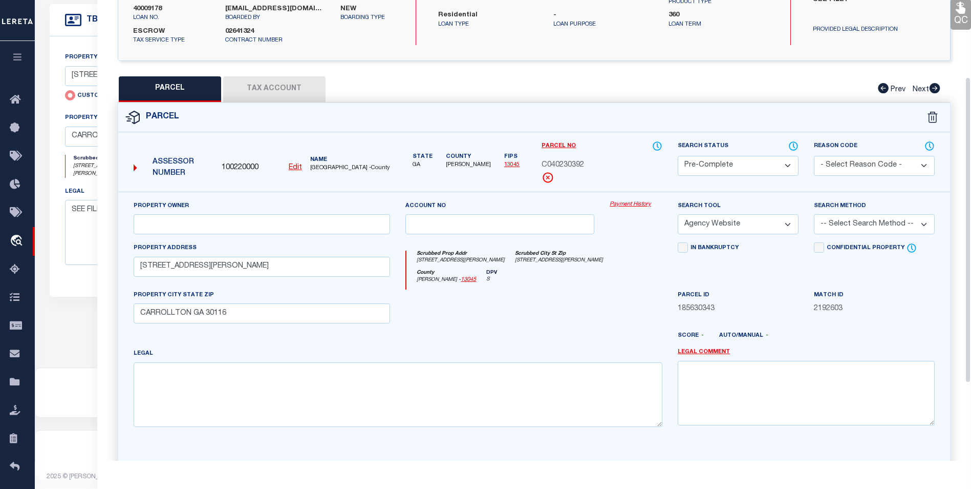
scroll to position [214, 0]
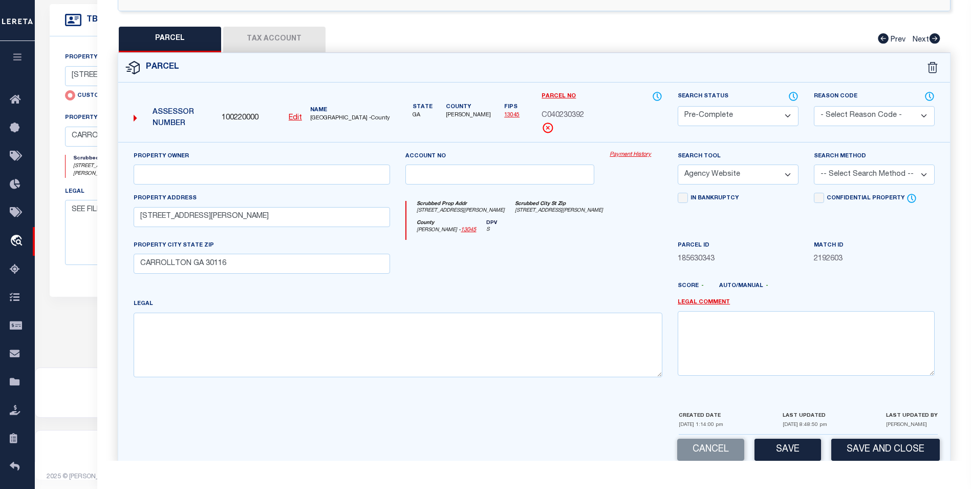
click at [850, 175] on select "-- Select Search Method -- Property Address Legal Liability Info Provided" at bounding box center [874, 174] width 121 height 20
click at [814, 165] on select "-- Select Search Method -- Property Address Legal Liability Info Provided" at bounding box center [874, 174] width 121 height 20
click at [783, 443] on button "Save" at bounding box center [788, 449] width 67 height 22
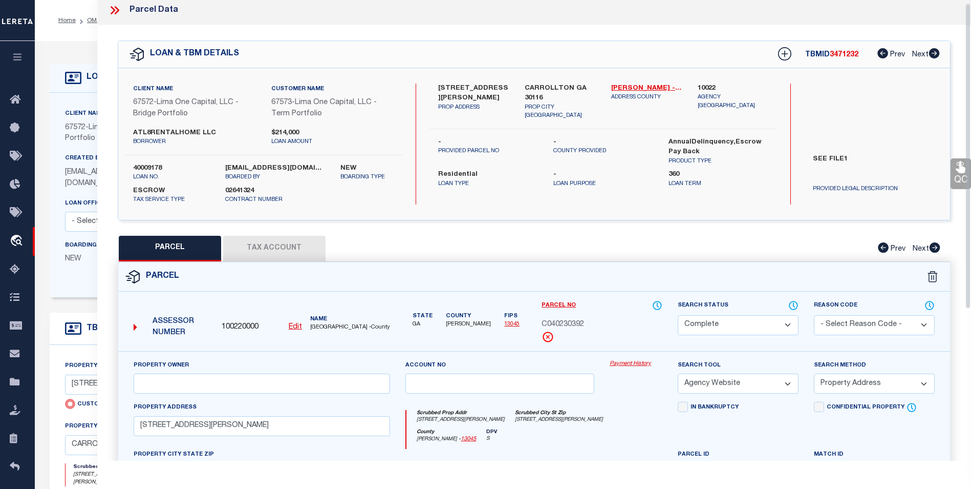
scroll to position [0, 0]
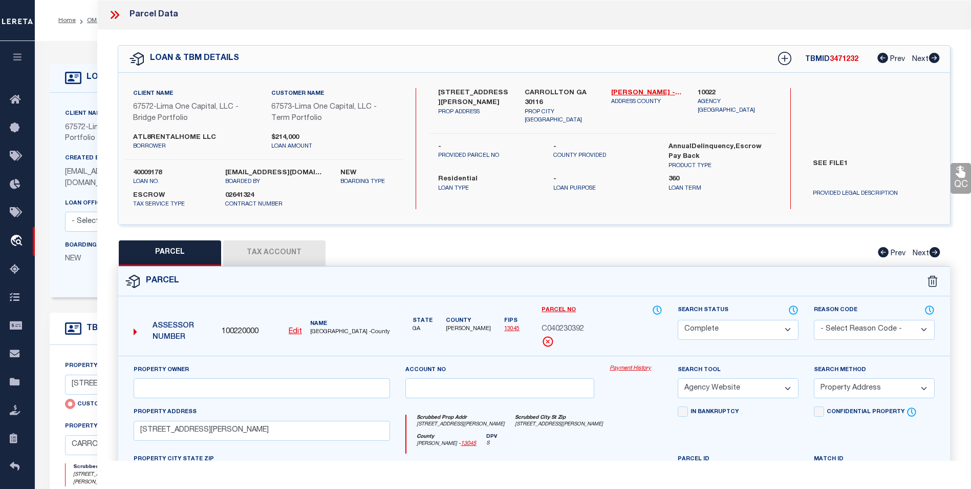
click at [116, 19] on icon at bounding box center [114, 14] width 13 height 13
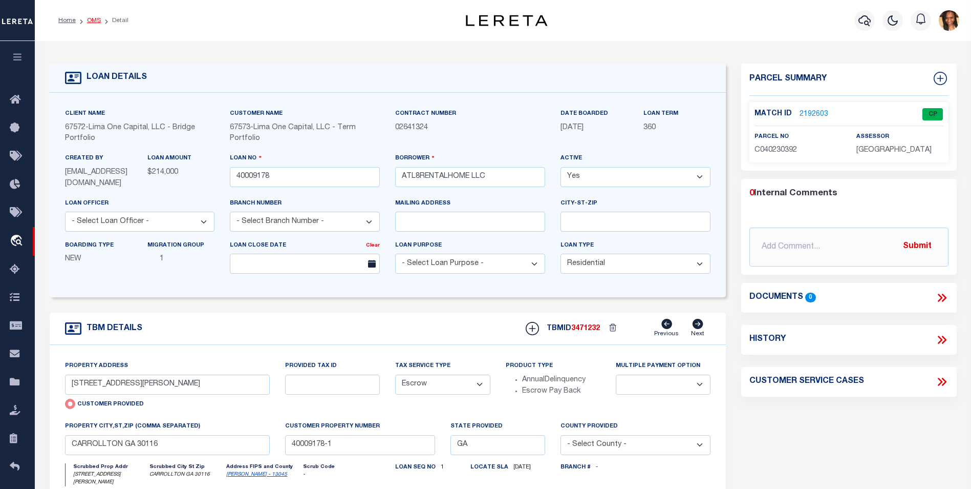
click at [93, 19] on link "OMS" at bounding box center [94, 20] width 14 height 6
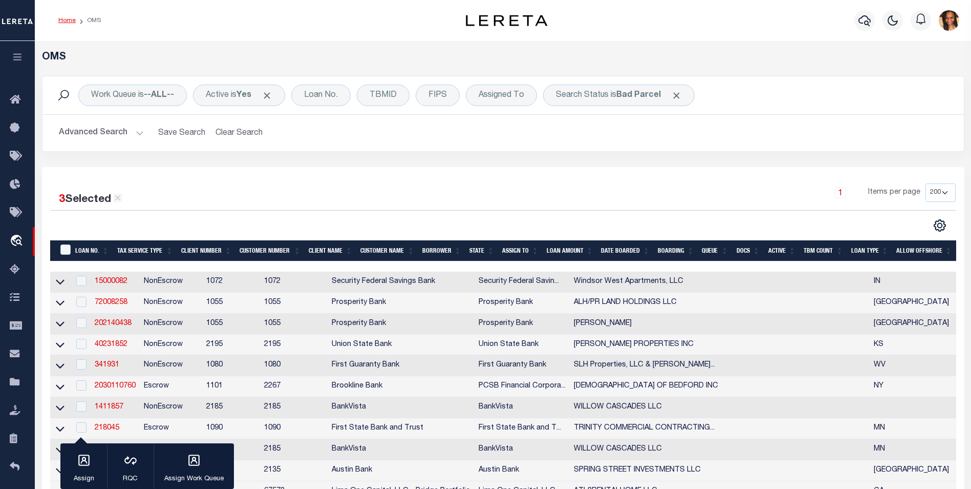
click at [67, 20] on link "Home" at bounding box center [66, 20] width 17 height 6
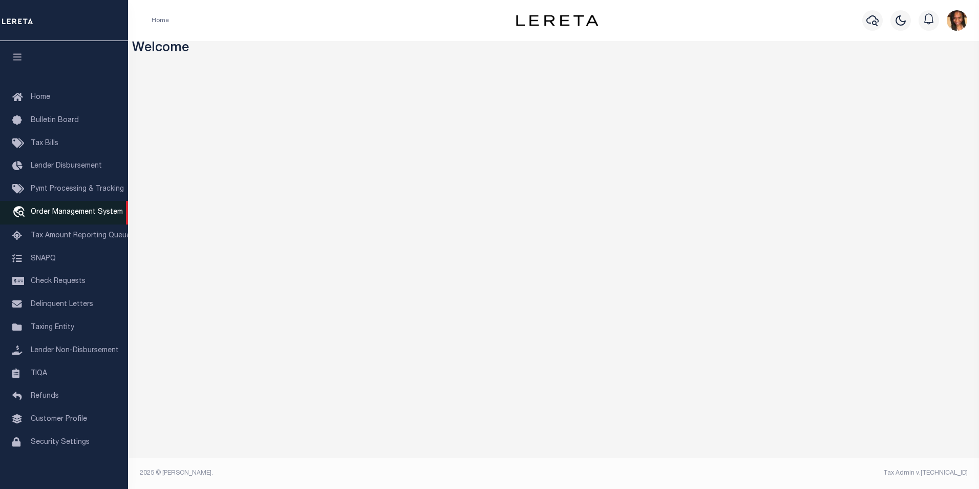
click at [59, 216] on span "Order Management System" at bounding box center [77, 211] width 92 height 7
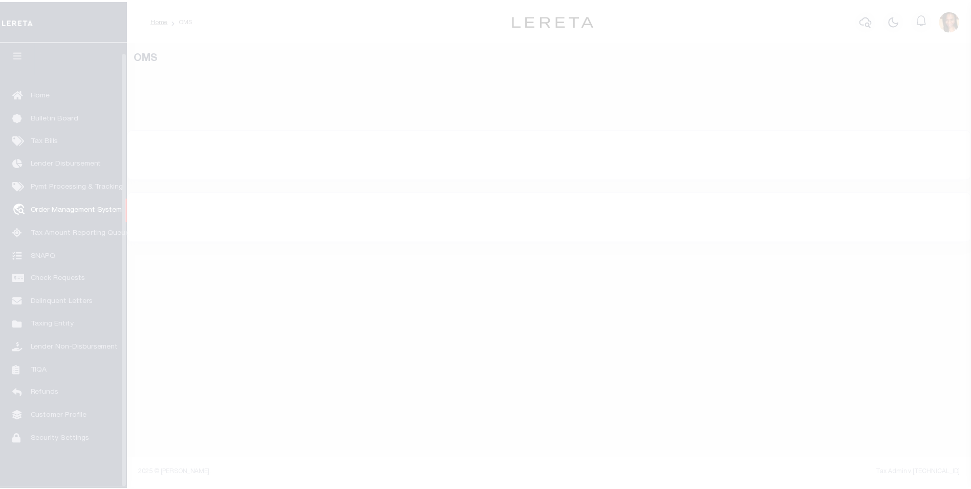
scroll to position [10, 0]
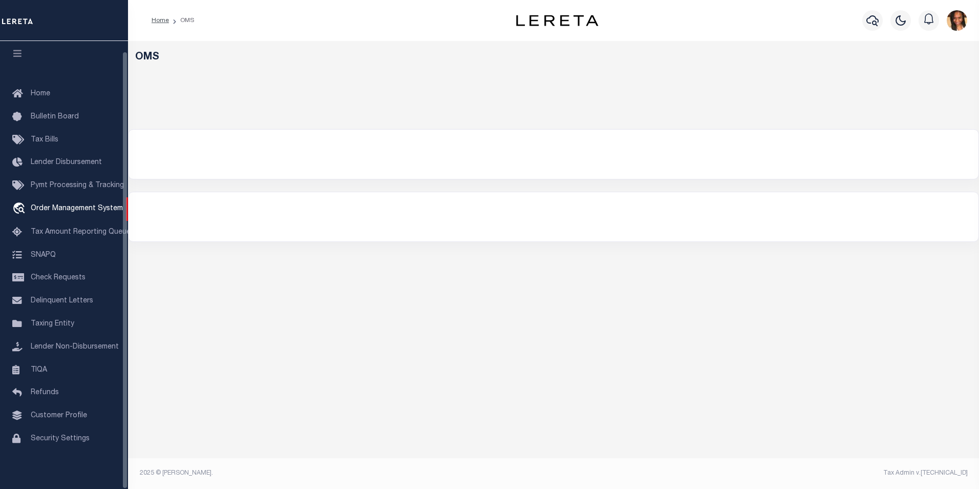
select select "200"
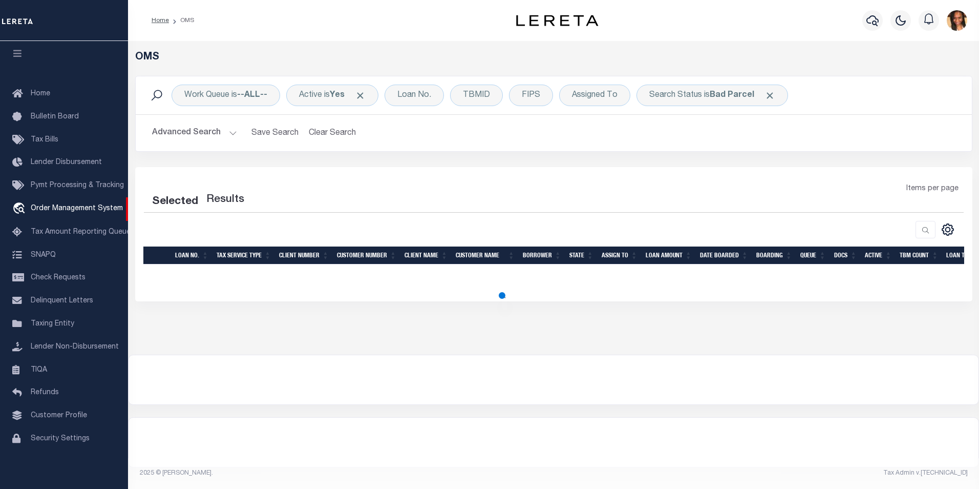
select select "200"
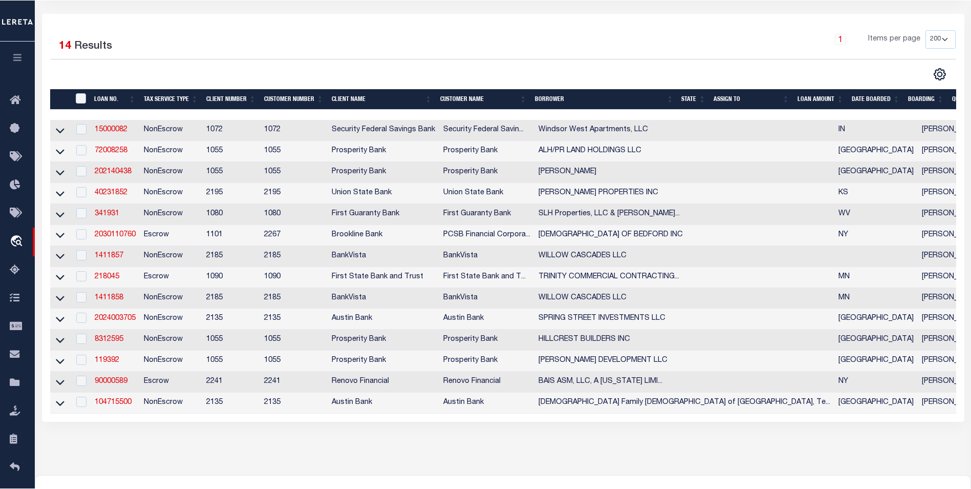
scroll to position [0, 0]
